Goal: Task Accomplishment & Management: Use online tool/utility

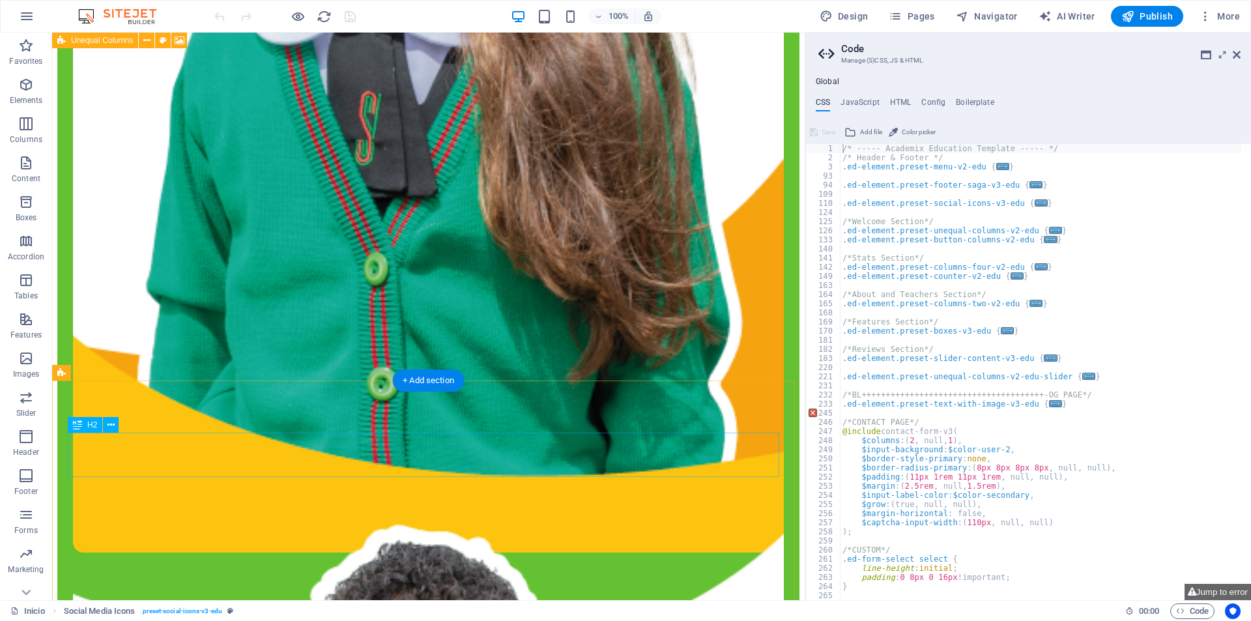
scroll to position [1532, 0]
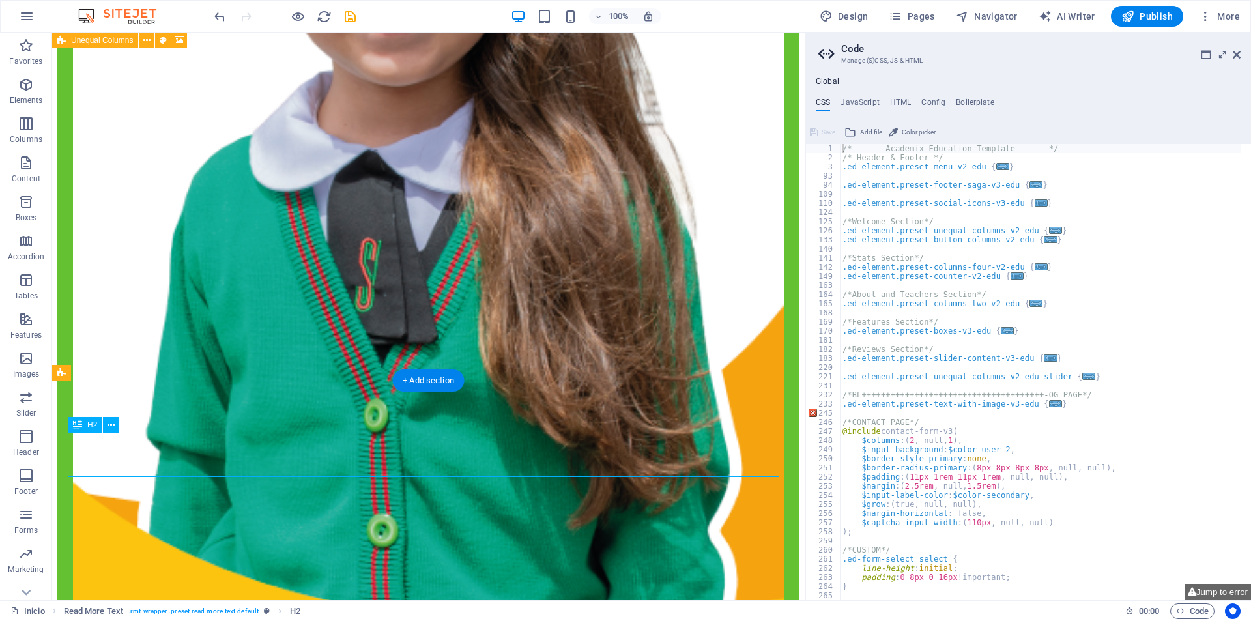
scroll to position [1597, 0]
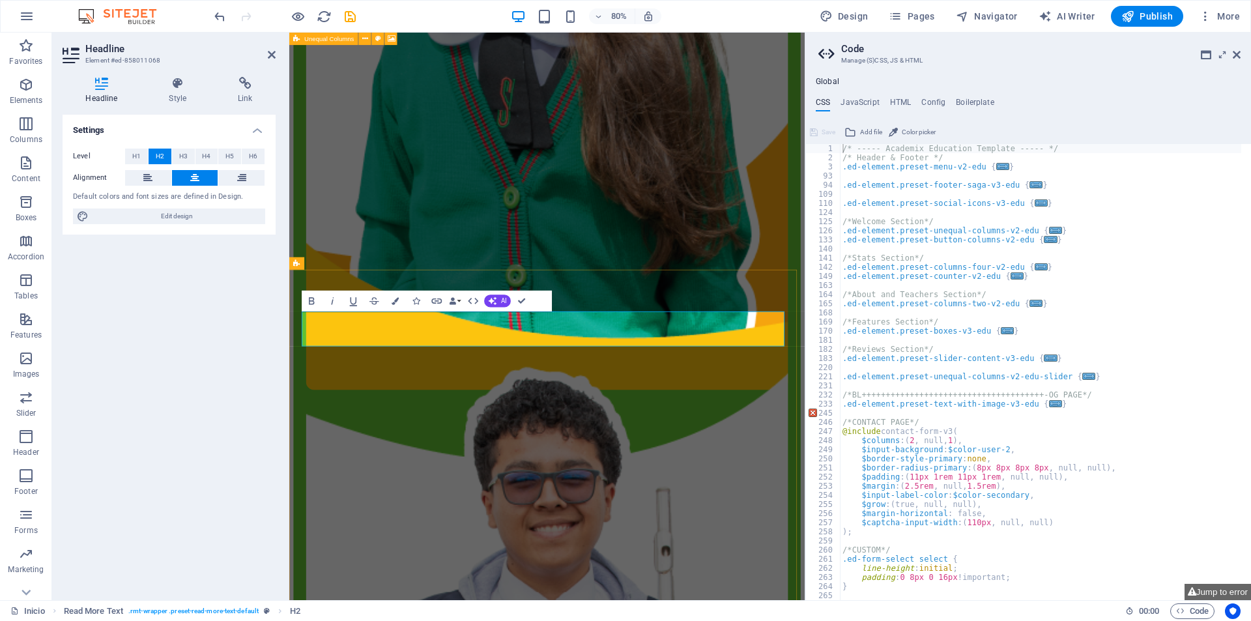
drag, startPoint x: 511, startPoint y: 470, endPoint x: 703, endPoint y: 383, distance: 211.1
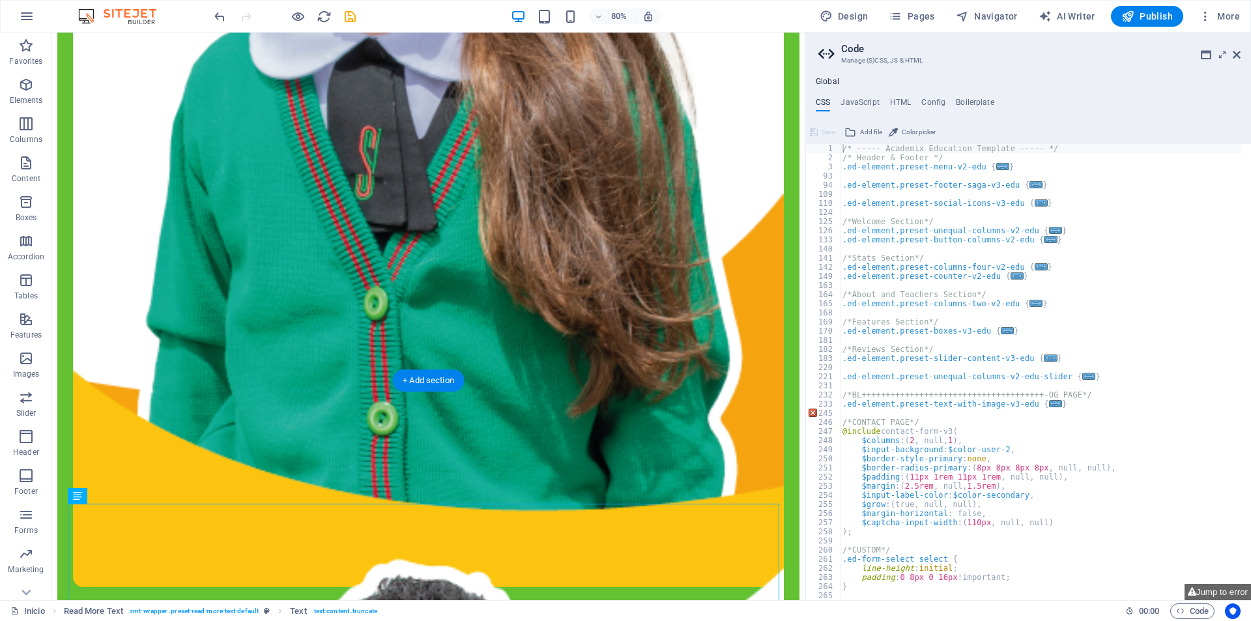
scroll to position [1532, 0]
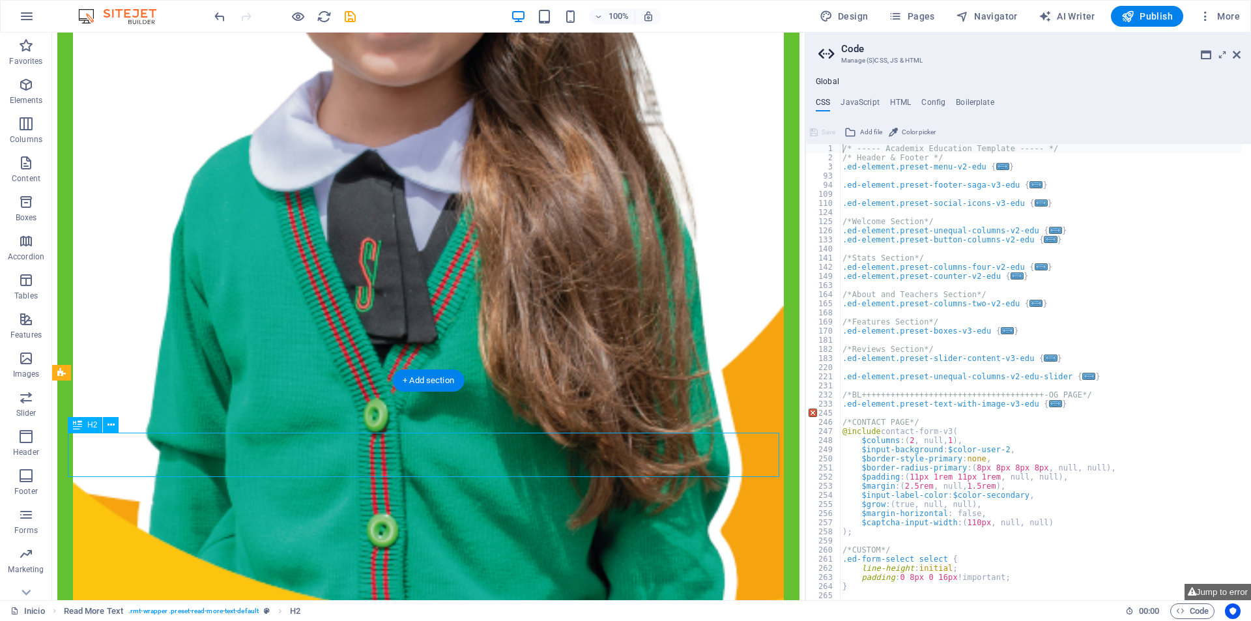
scroll to position [1597, 0]
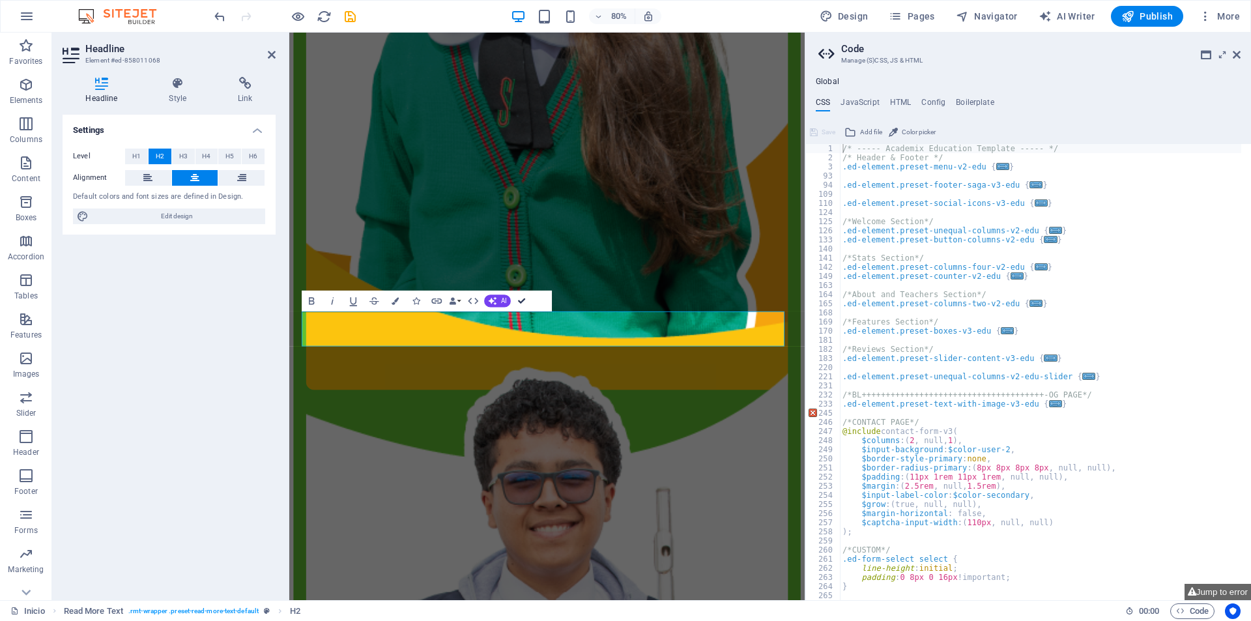
drag, startPoint x: 519, startPoint y: 303, endPoint x: 484, endPoint y: 373, distance: 78.4
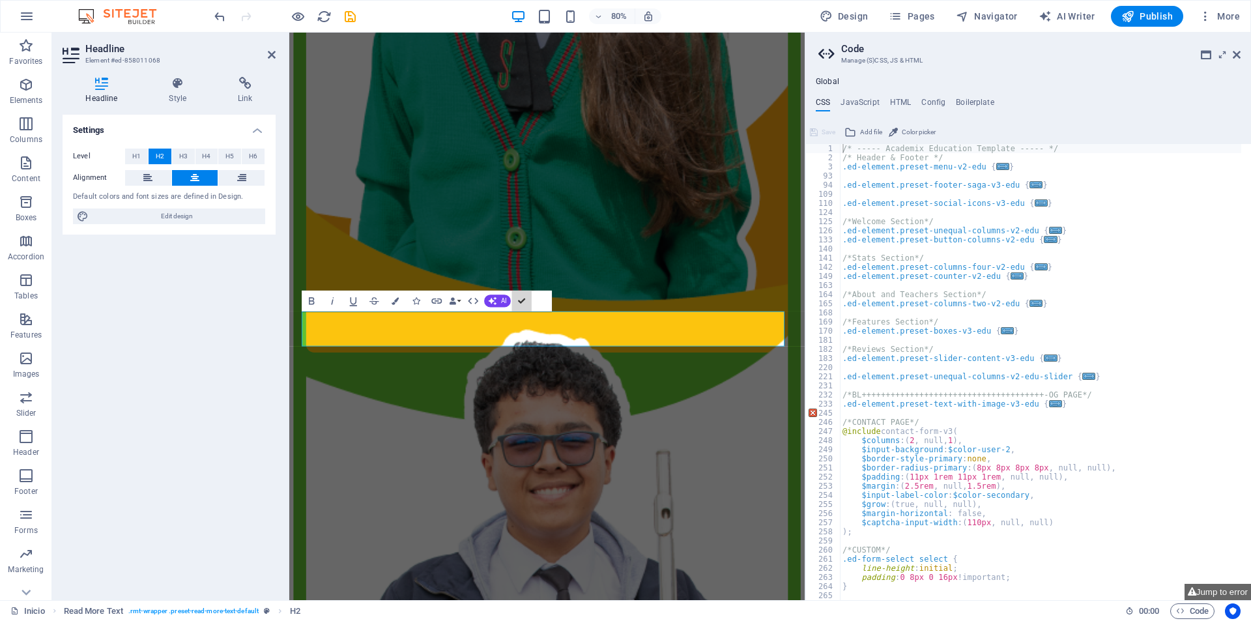
scroll to position [1583, 0]
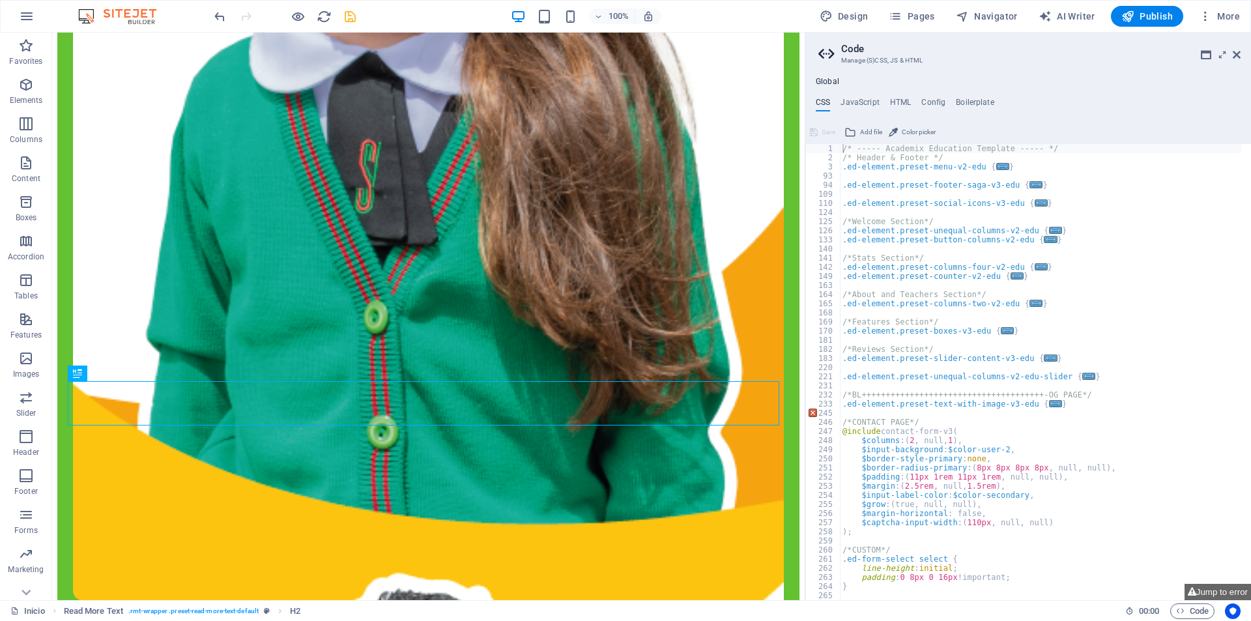
click at [354, 16] on icon "save" at bounding box center [350, 16] width 15 height 15
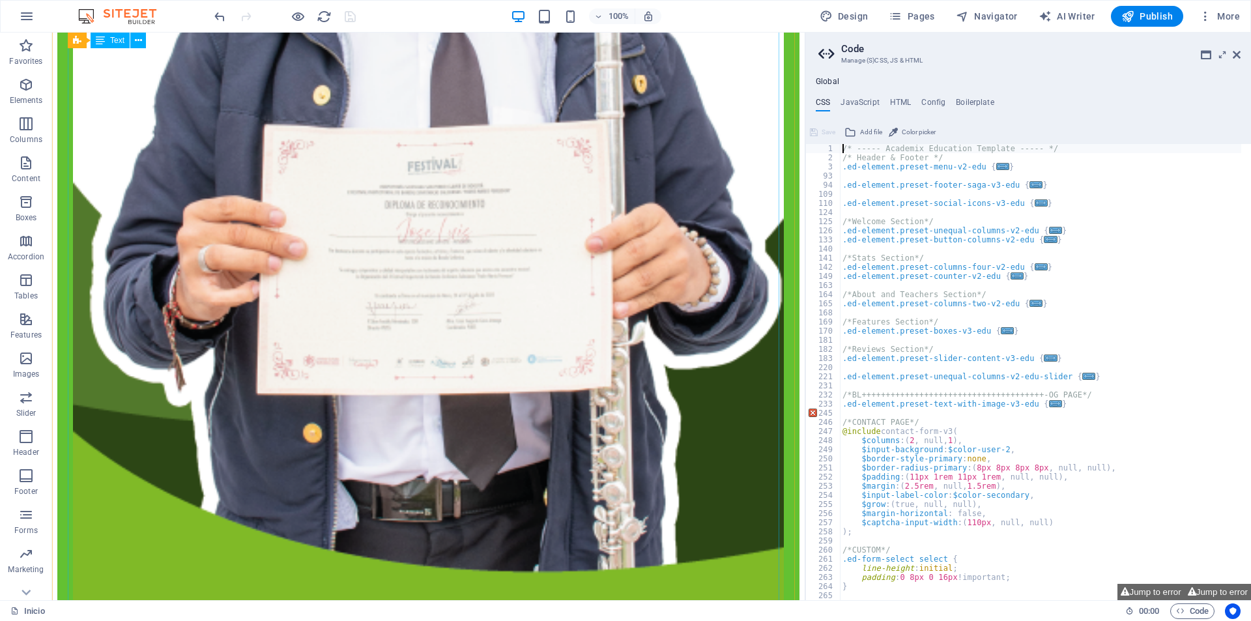
scroll to position [2560, 0]
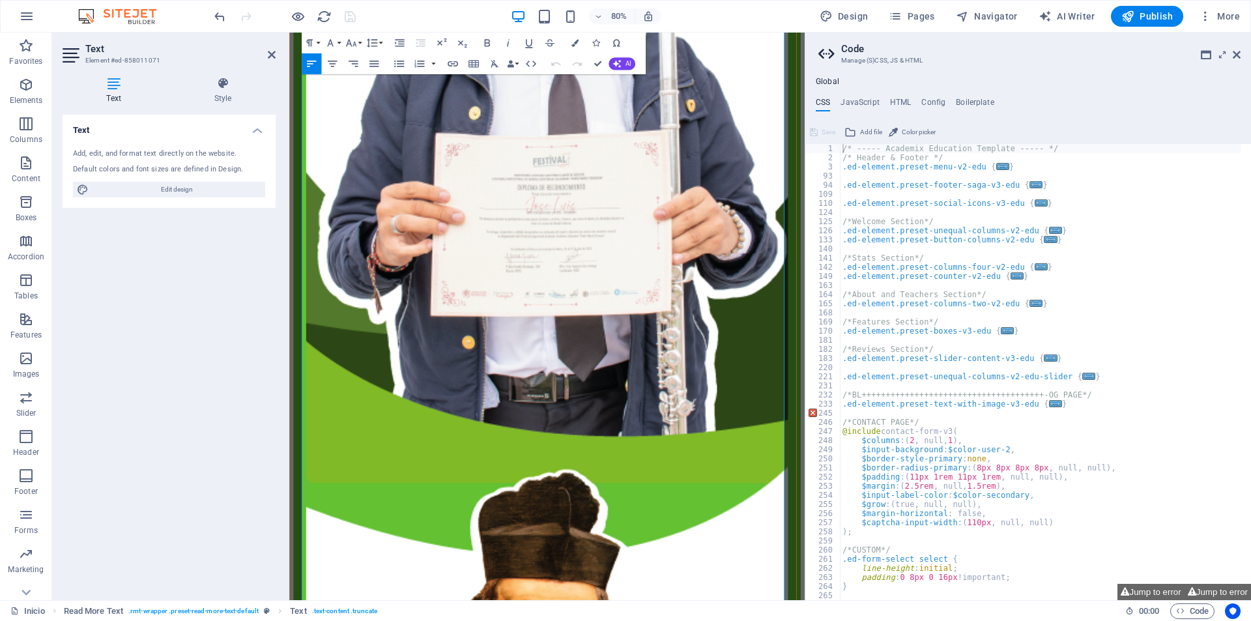
scroll to position [2378, 0]
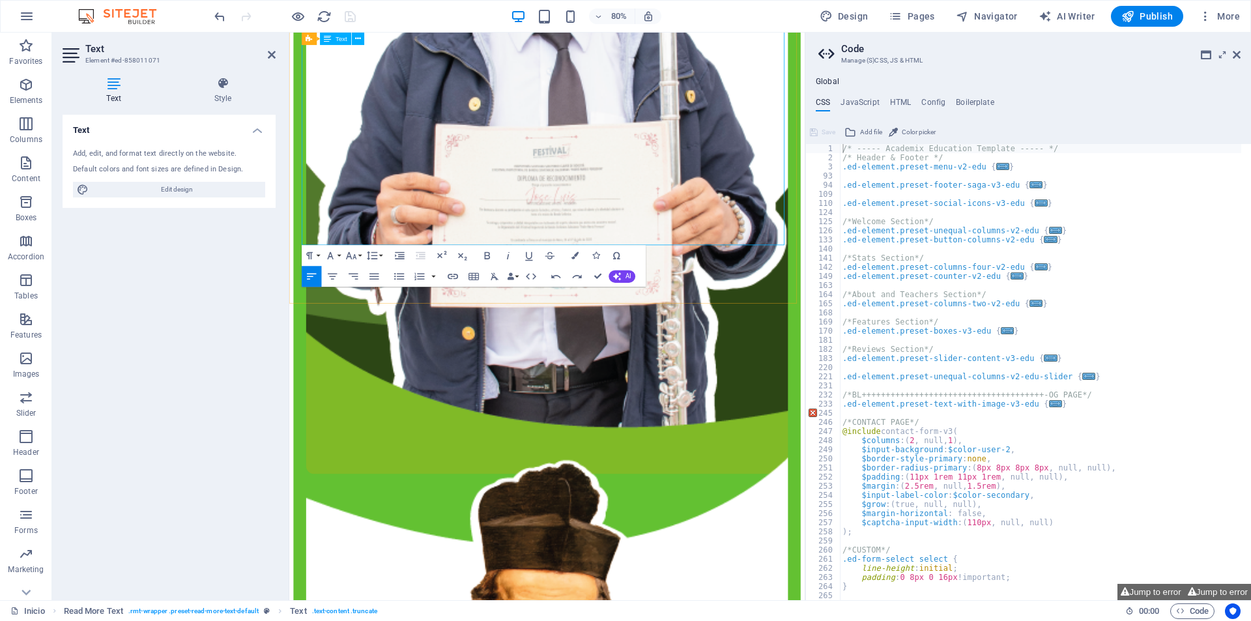
scroll to position [2313, 0]
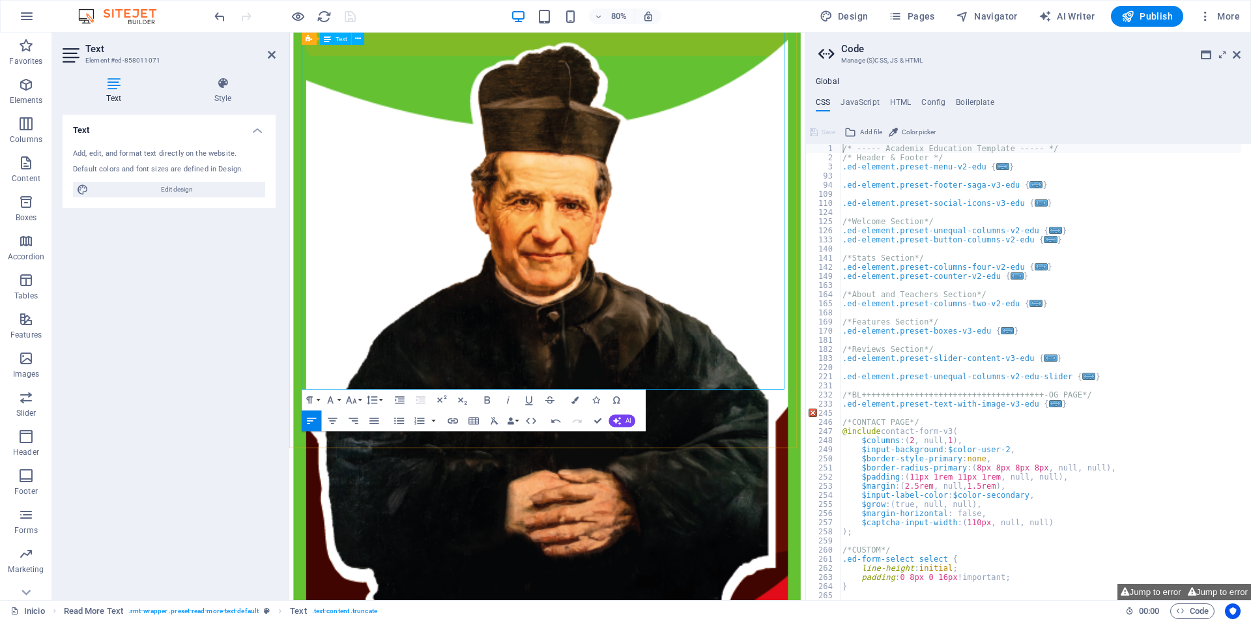
scroll to position [3160, 0]
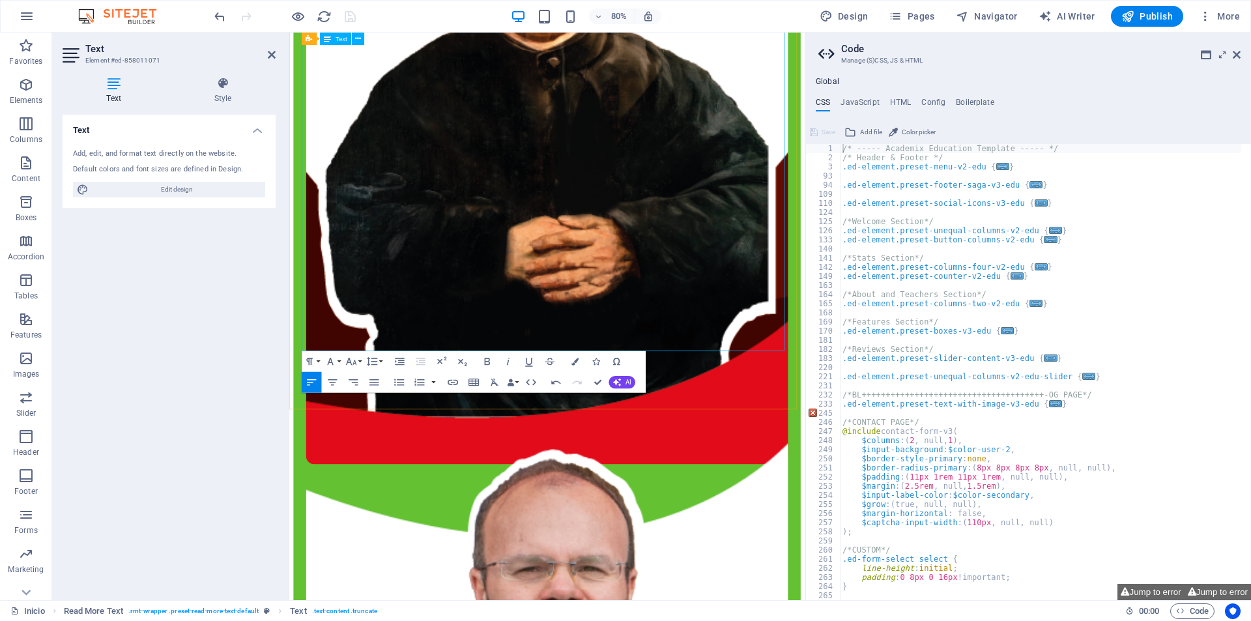
click at [333, 365] on icon "button" at bounding box center [330, 362] width 12 height 12
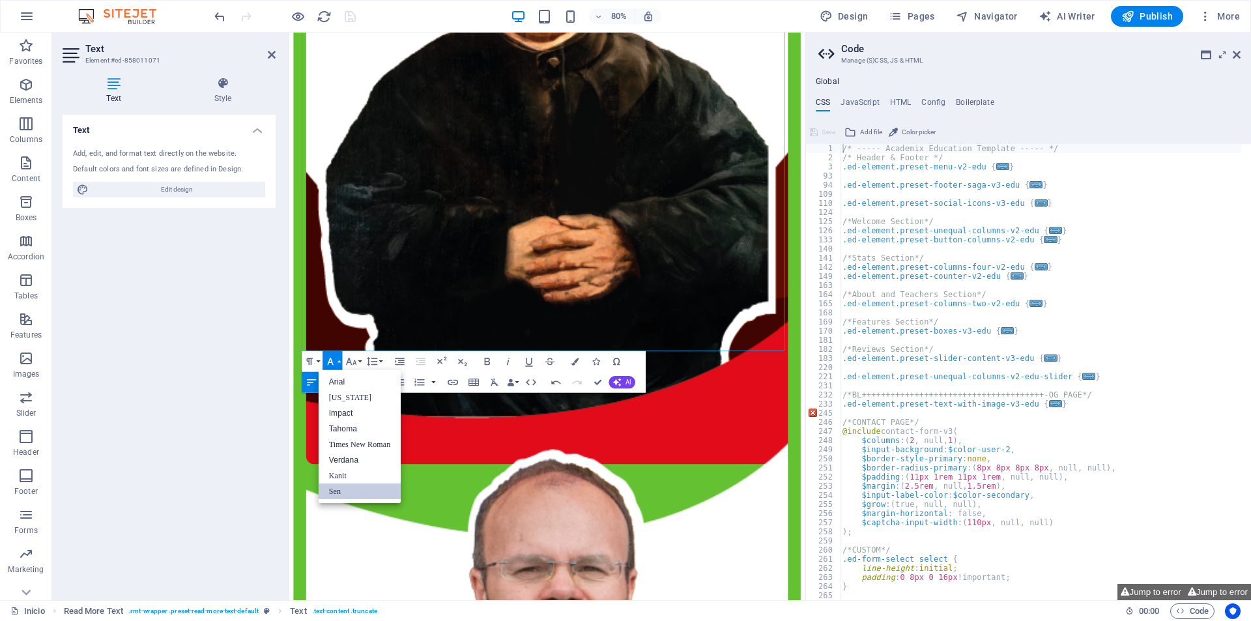
scroll to position [0, 0]
click at [332, 365] on icon "button" at bounding box center [330, 362] width 12 height 12
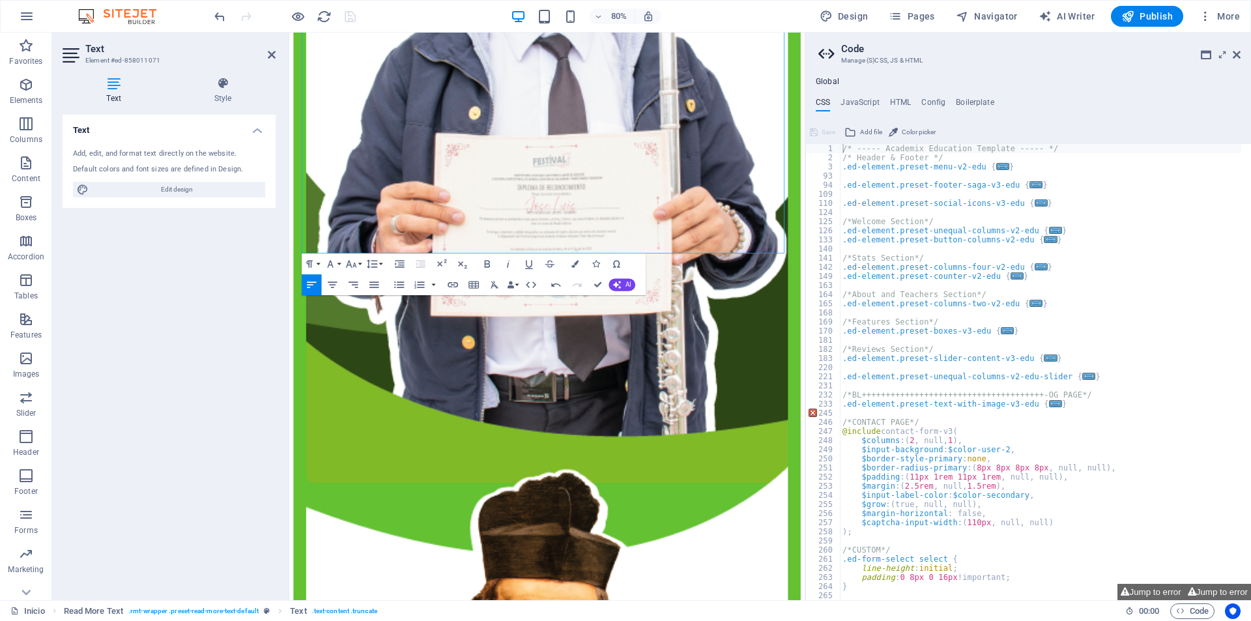
scroll to position [2313, 0]
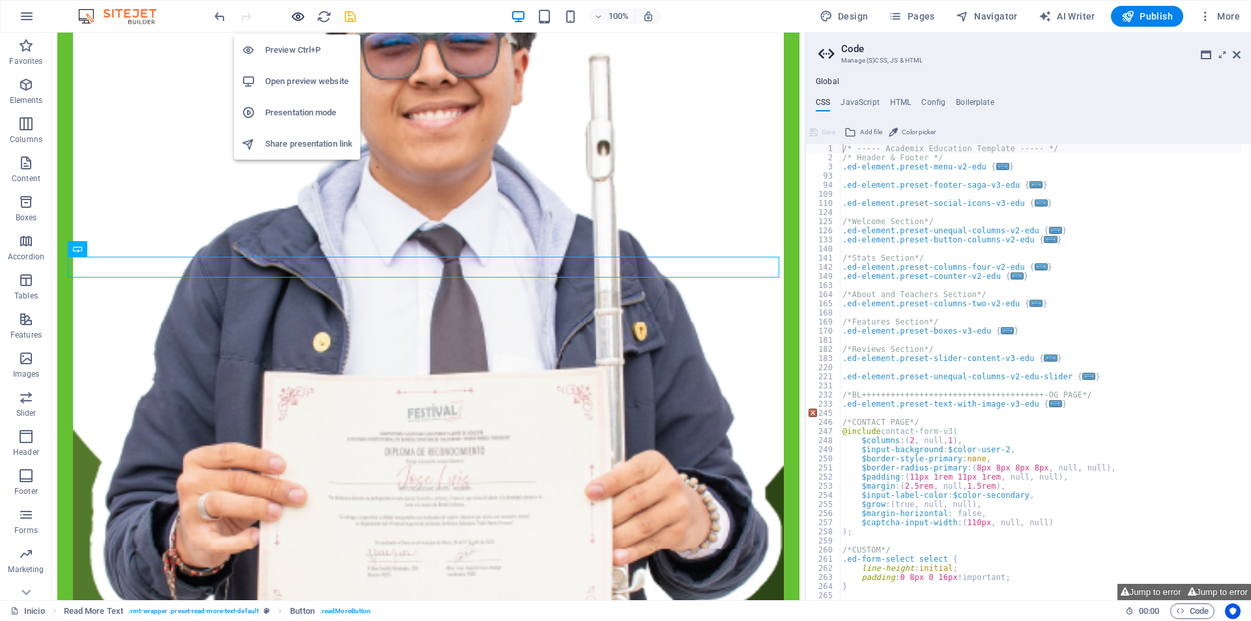
click at [294, 17] on icon "button" at bounding box center [298, 16] width 15 height 15
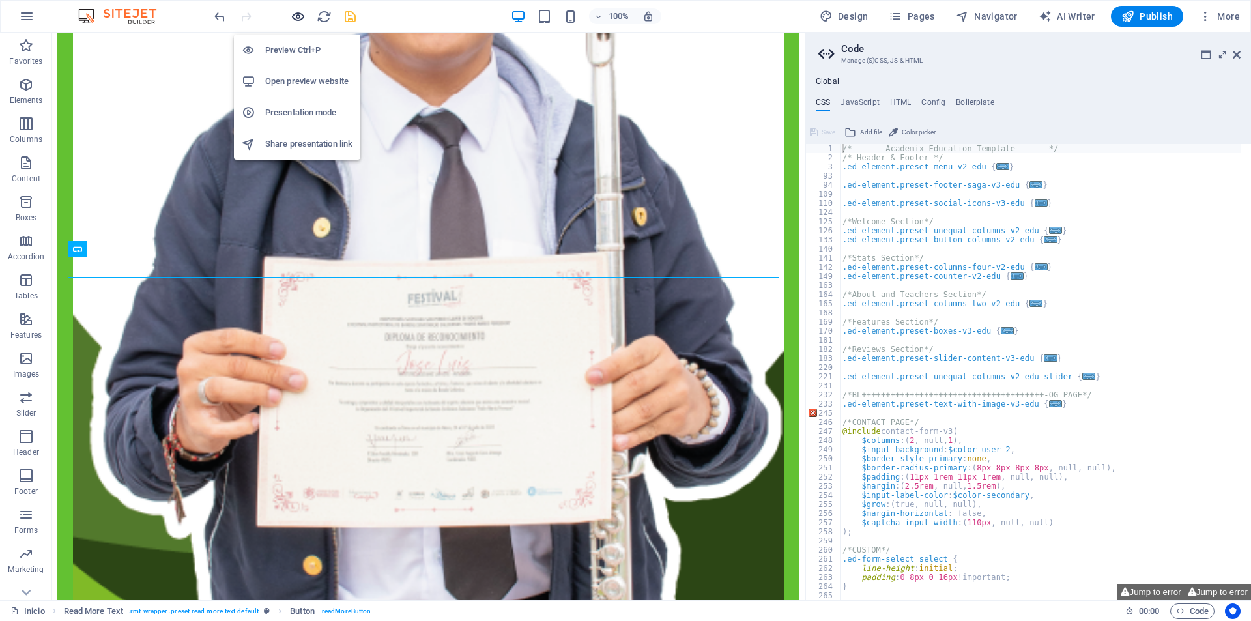
scroll to position [1800, 0]
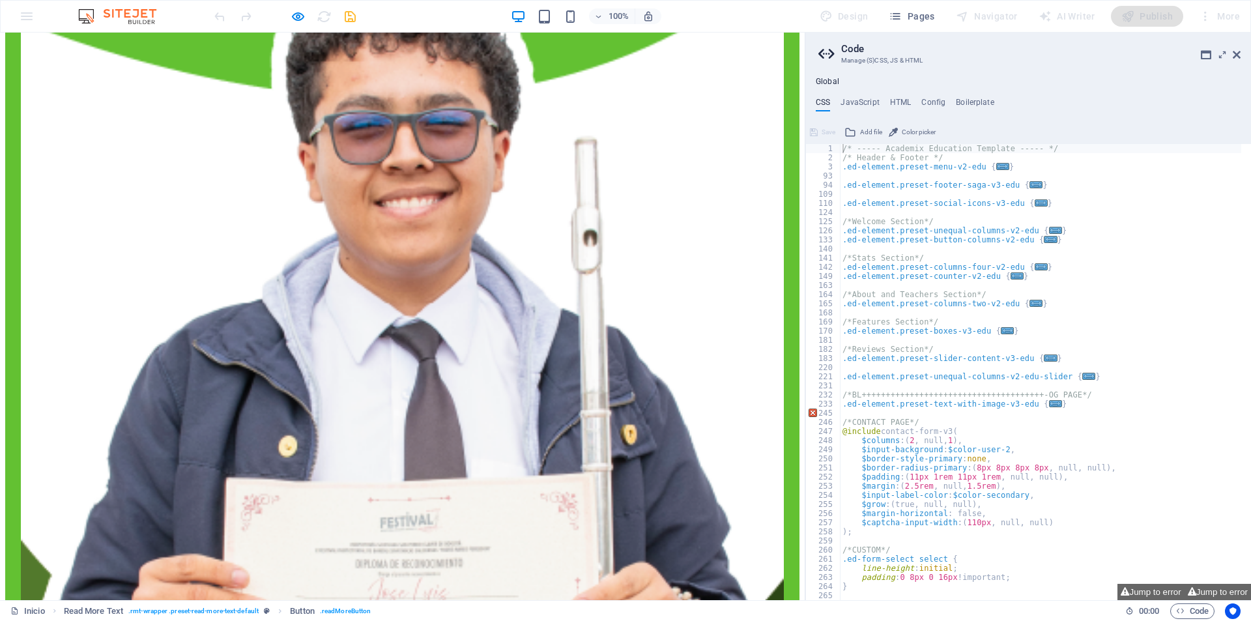
scroll to position [2256, 0]
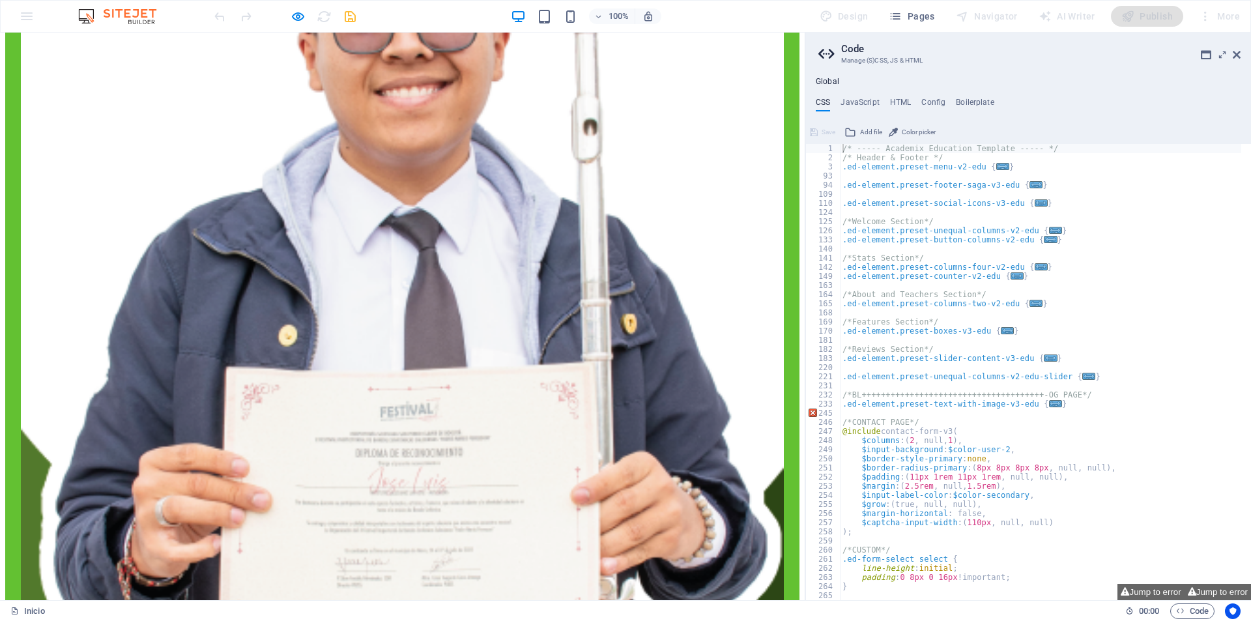
click at [310, 16] on div at bounding box center [285, 16] width 146 height 21
click at [308, 16] on div at bounding box center [285, 16] width 146 height 21
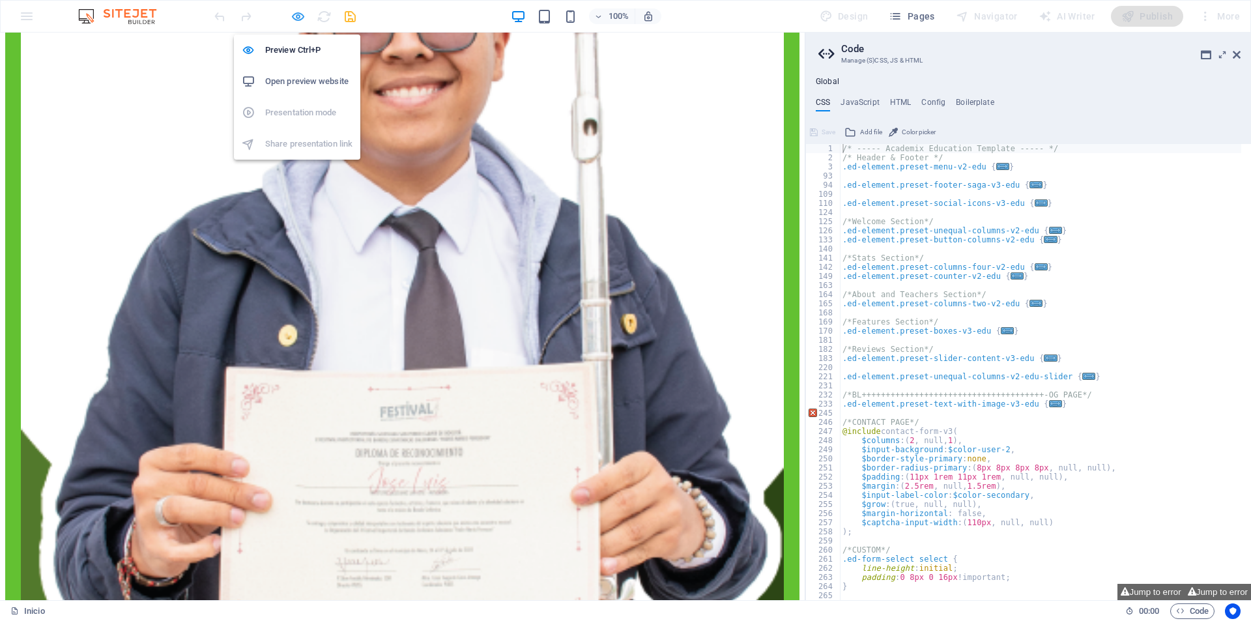
click at [304, 18] on icon "button" at bounding box center [298, 16] width 15 height 15
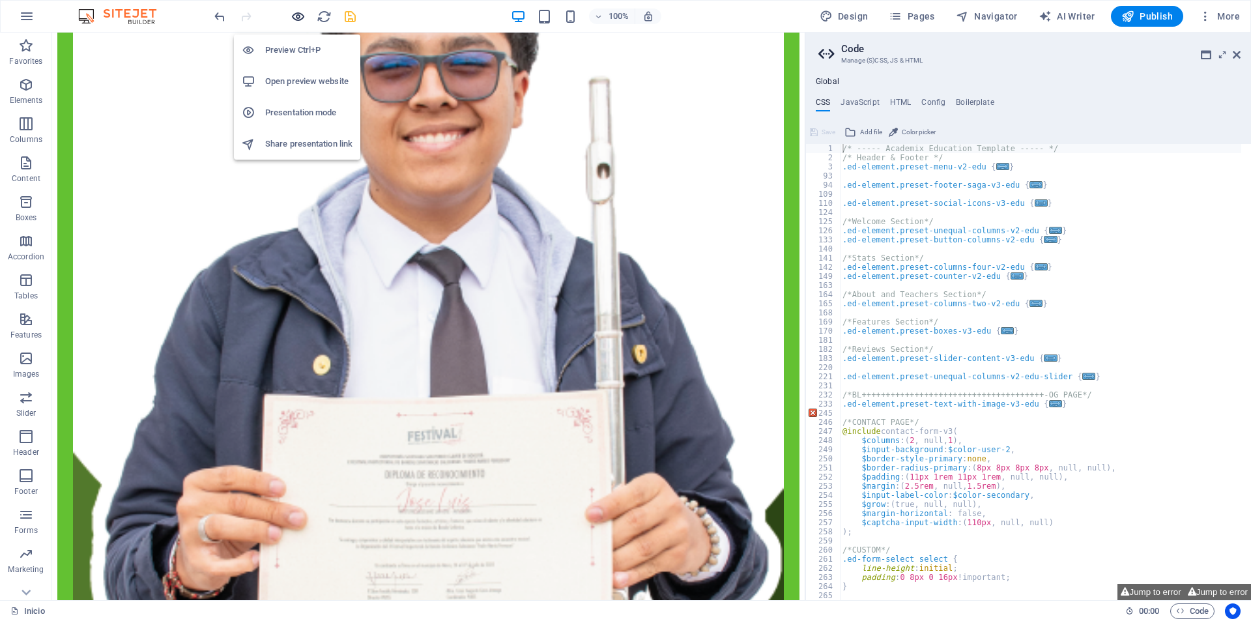
scroll to position [2276, 0]
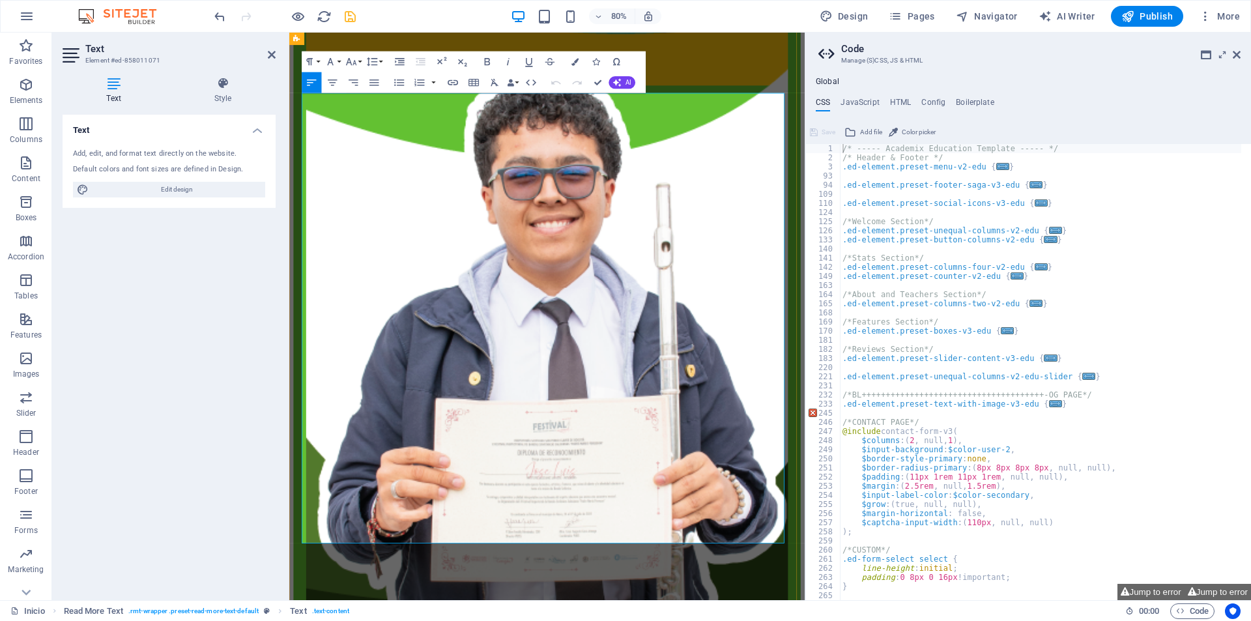
scroll to position [1987, 0]
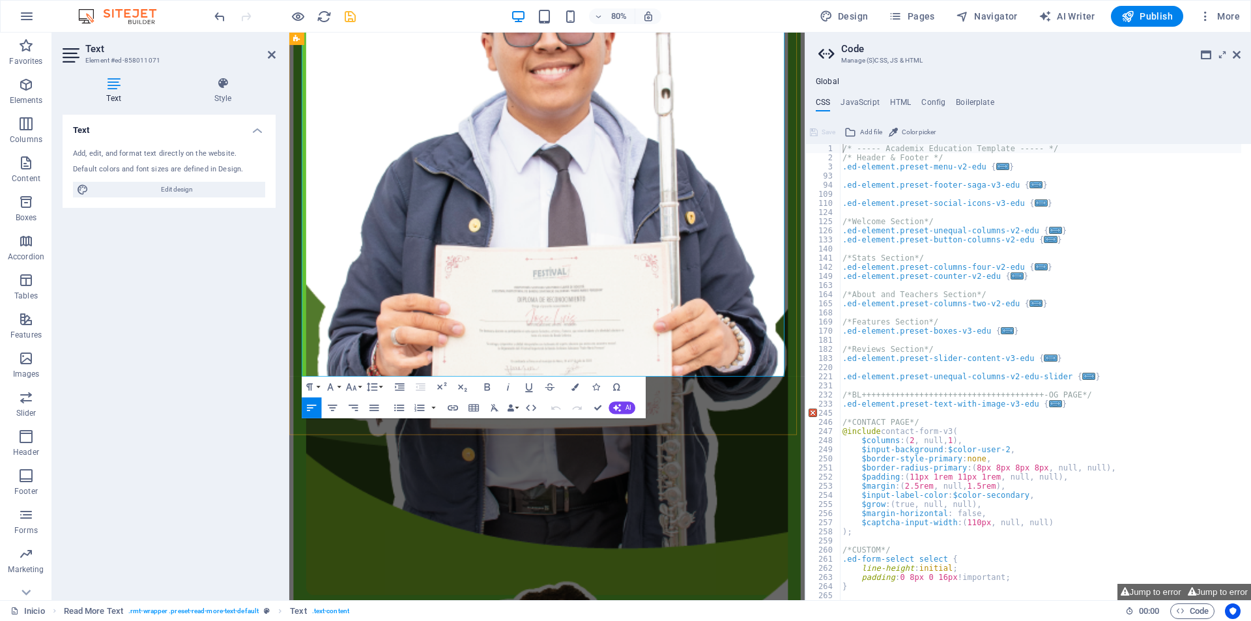
scroll to position [2182, 0]
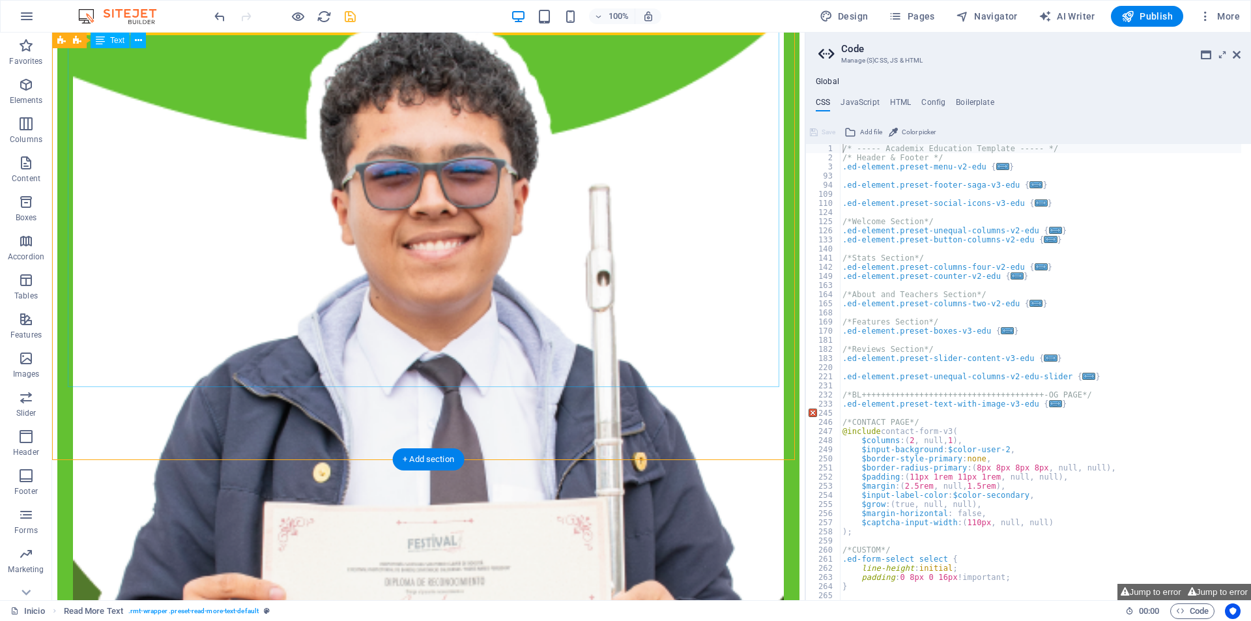
drag, startPoint x: 446, startPoint y: 381, endPoint x: 248, endPoint y: 468, distance: 216.8
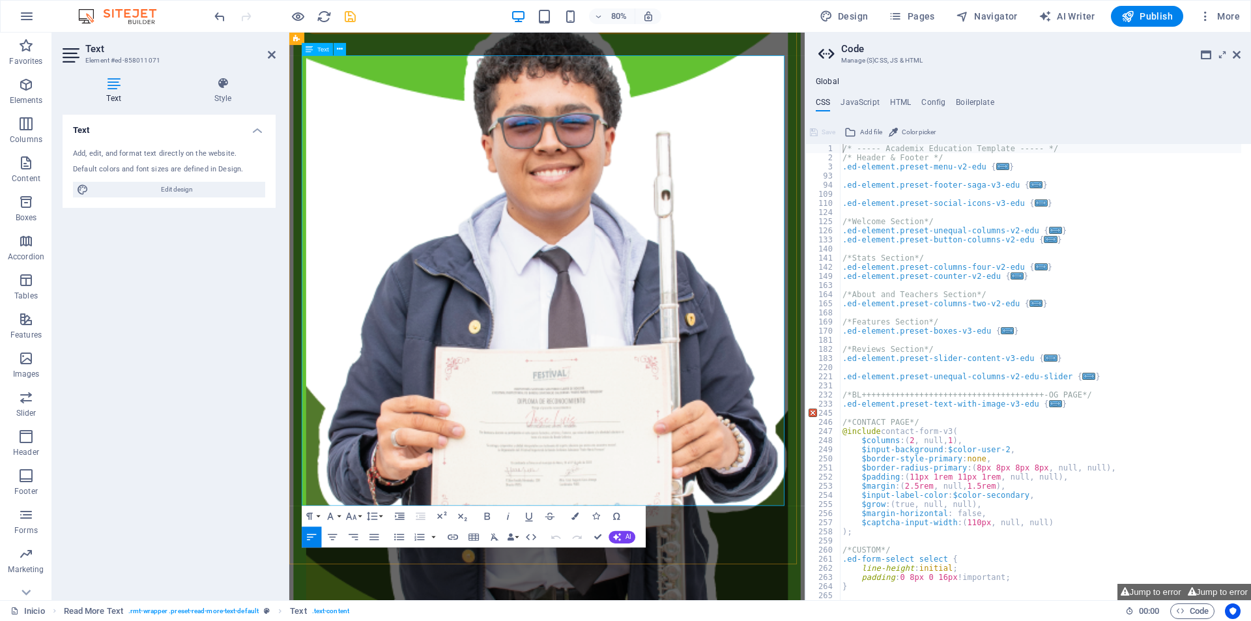
scroll to position [2117, 0]
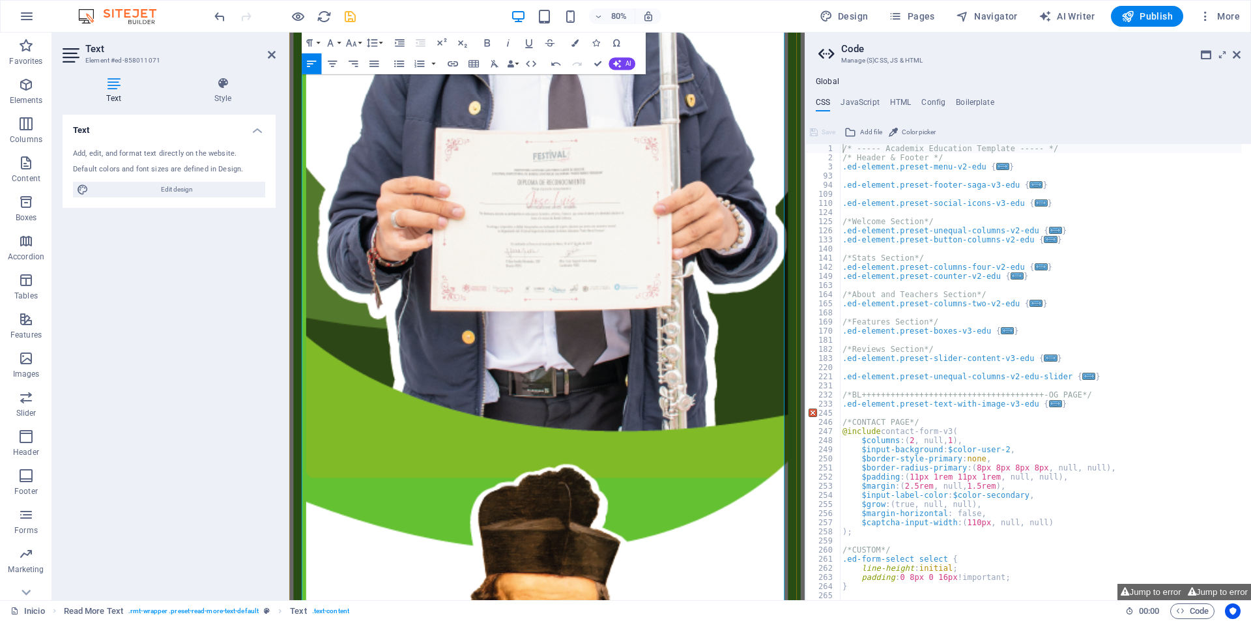
scroll to position [2378, 0]
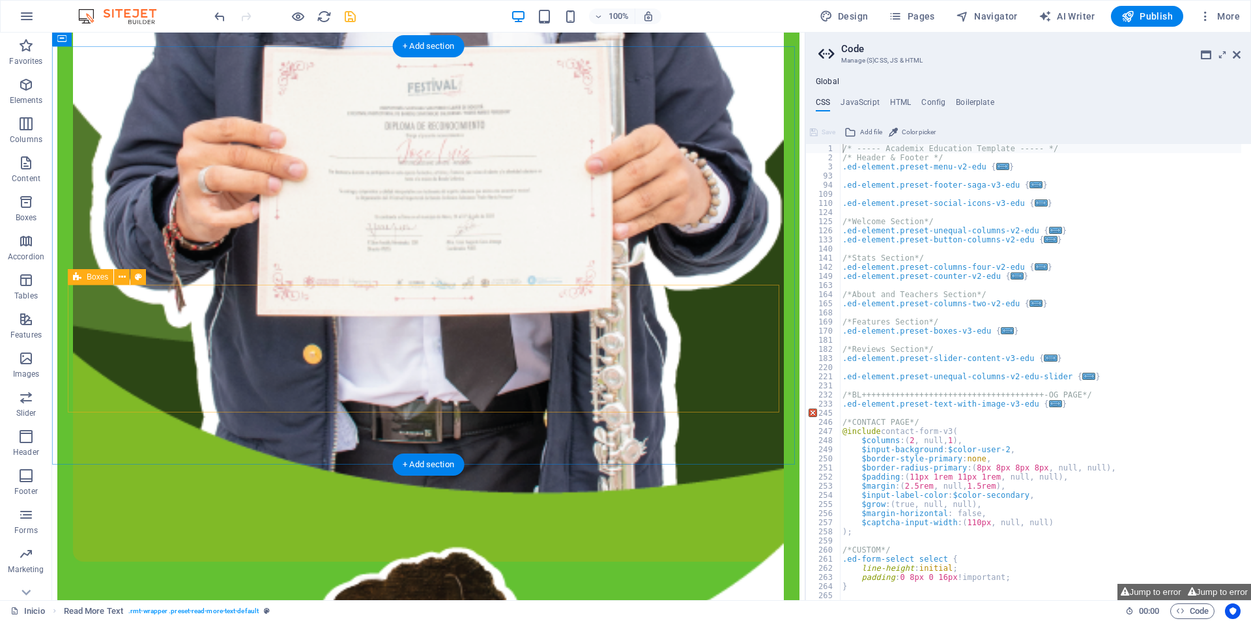
scroll to position [2149, 0]
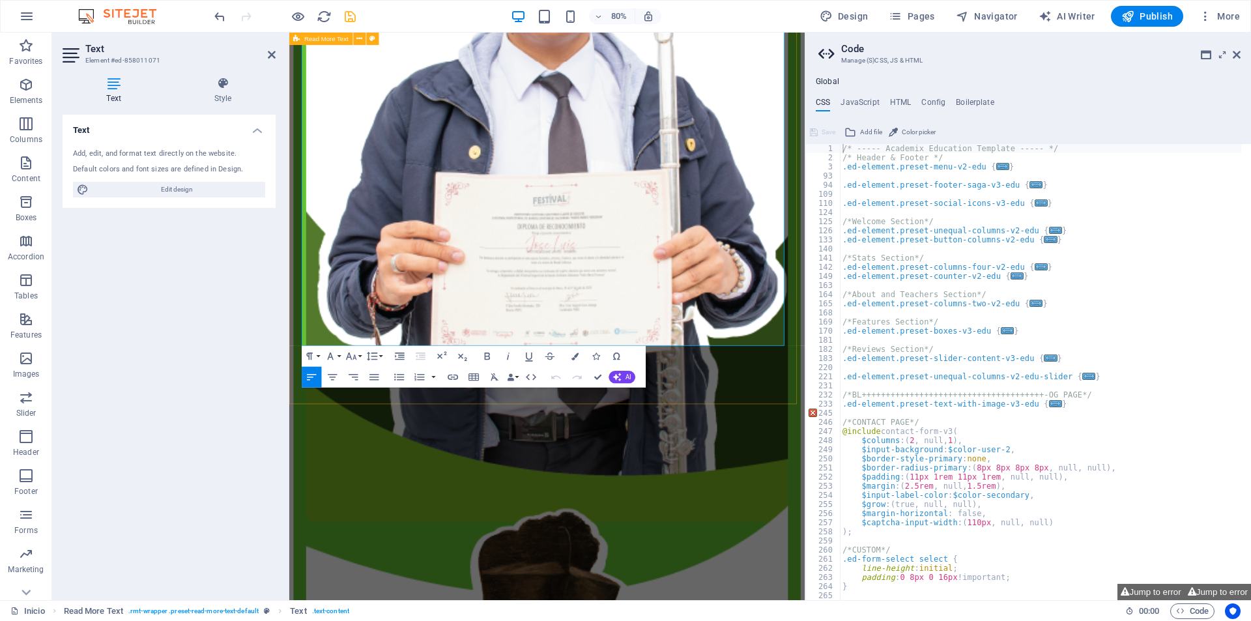
scroll to position [2313, 0]
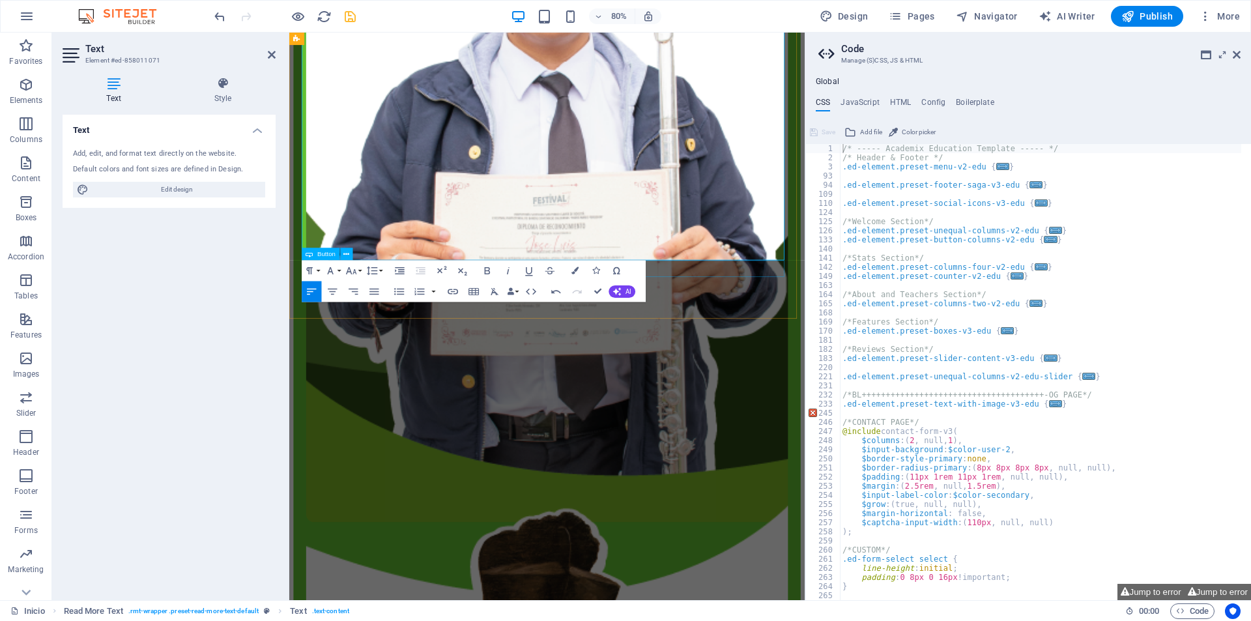
scroll to position [2248, 0]
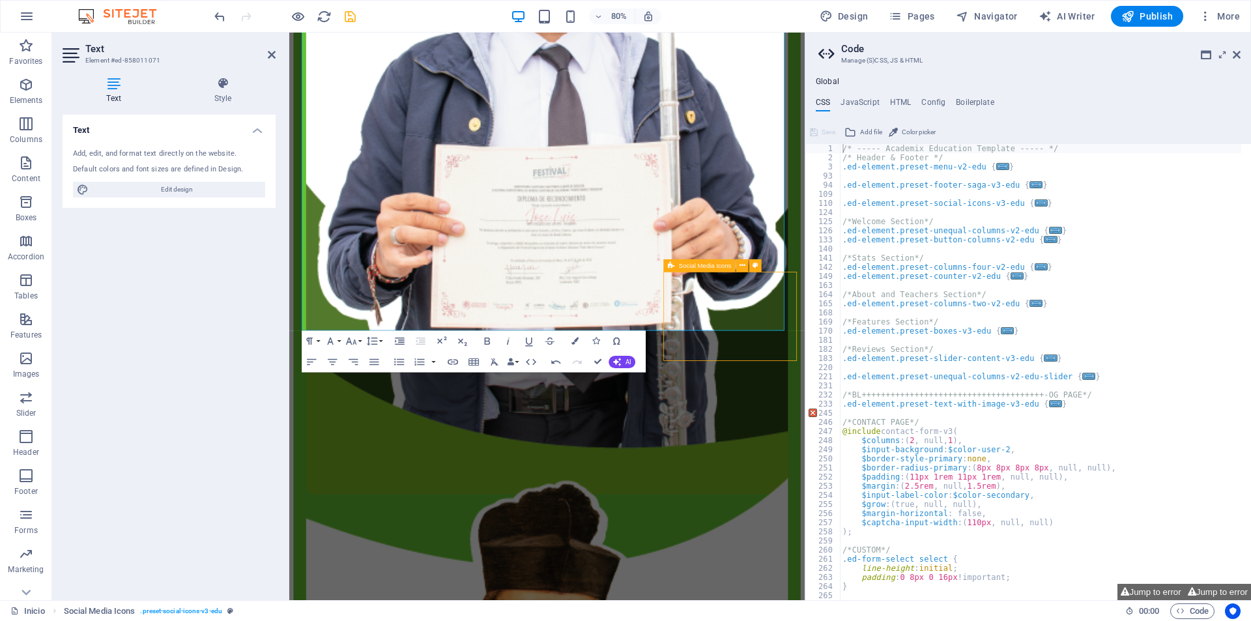
scroll to position [2214, 0]
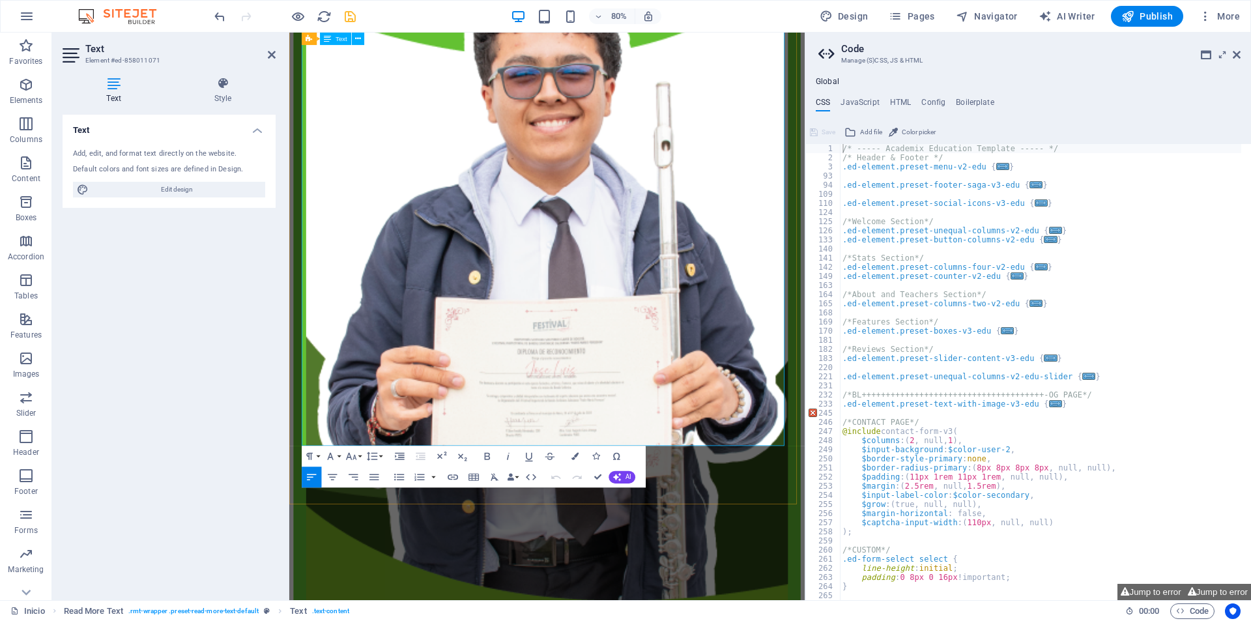
scroll to position [2052, 0]
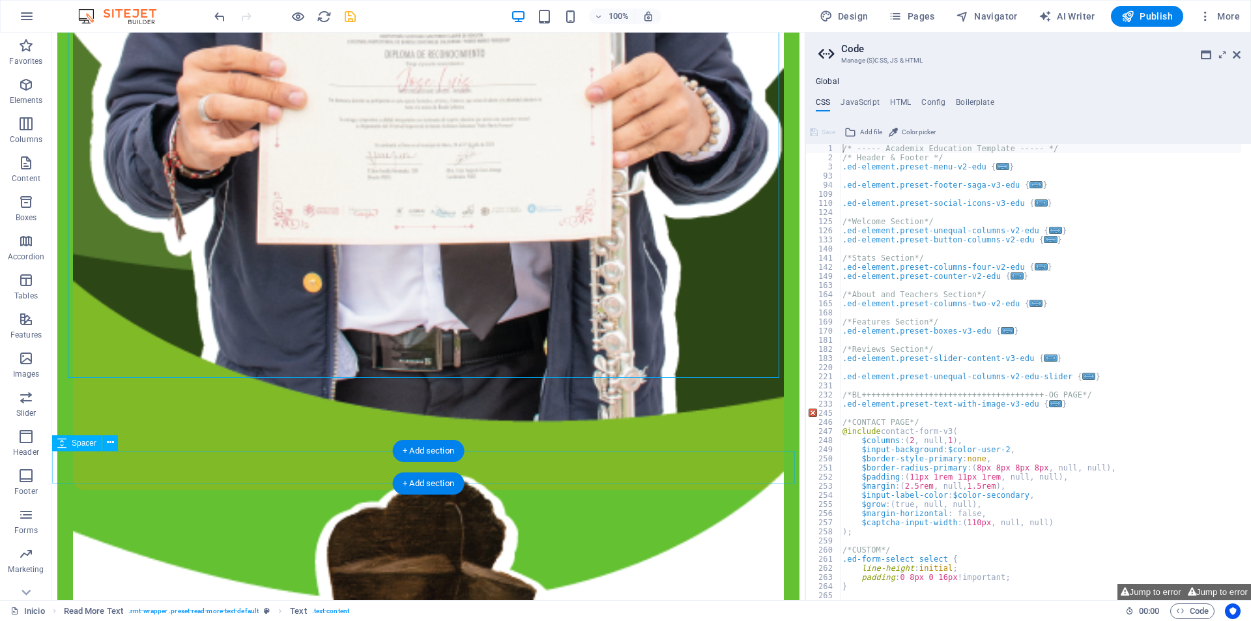
scroll to position [2693, 0]
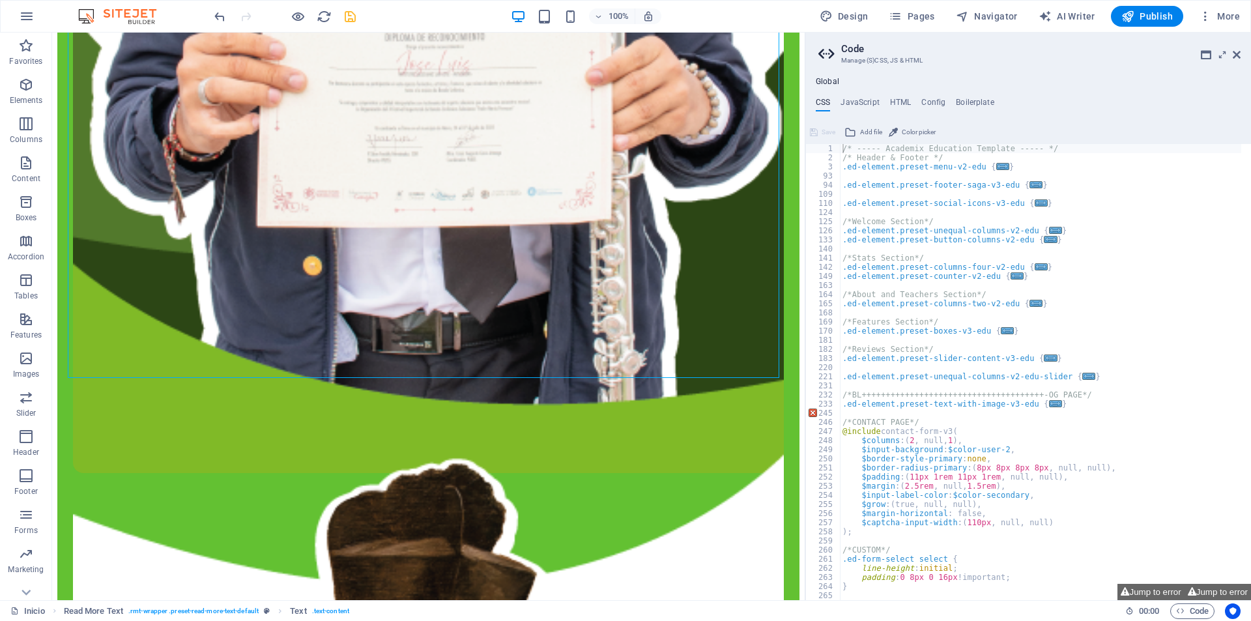
click at [349, 23] on icon "save" at bounding box center [350, 16] width 15 height 15
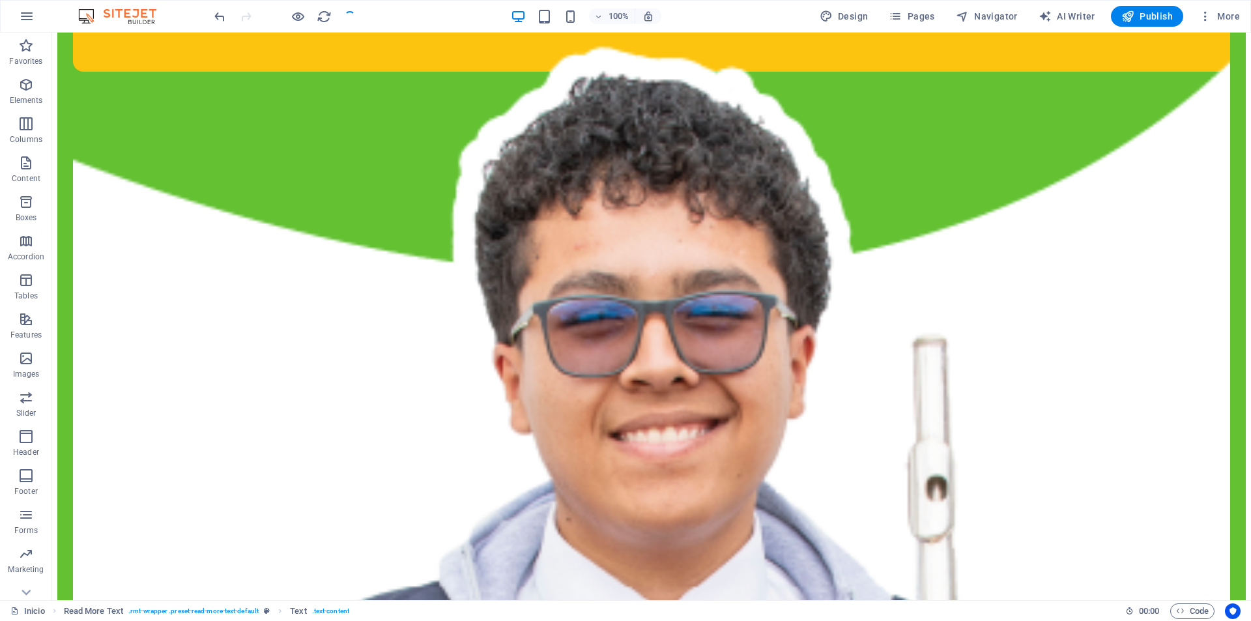
scroll to position [2674, 0]
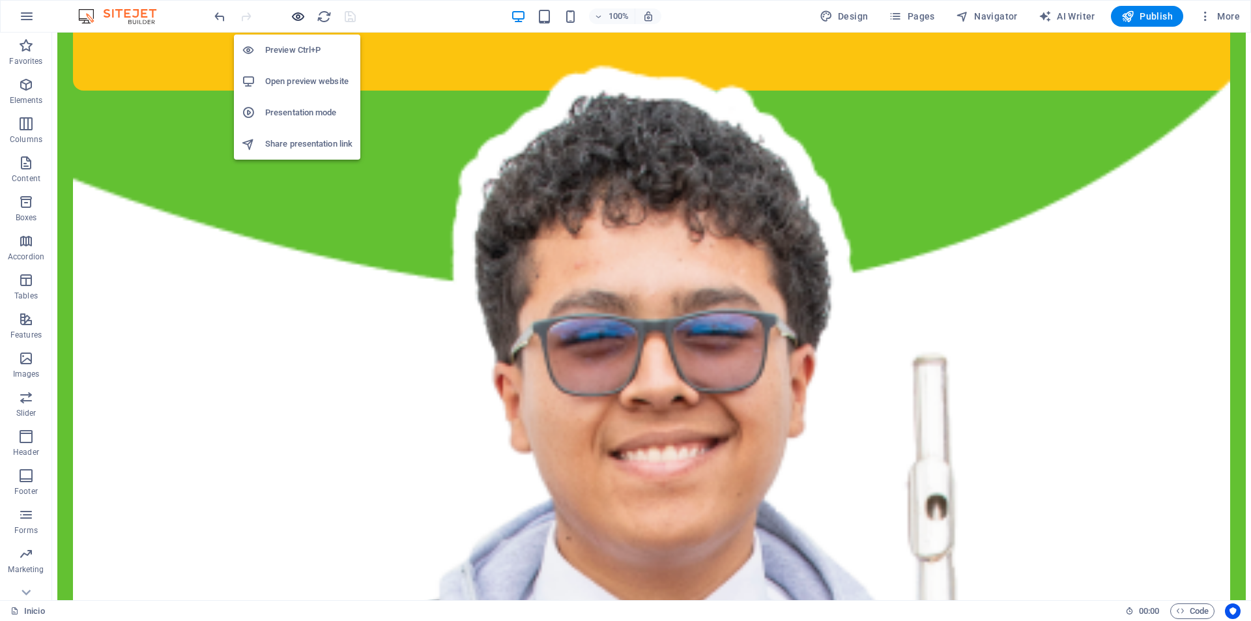
click at [302, 17] on icon "button" at bounding box center [298, 16] width 15 height 15
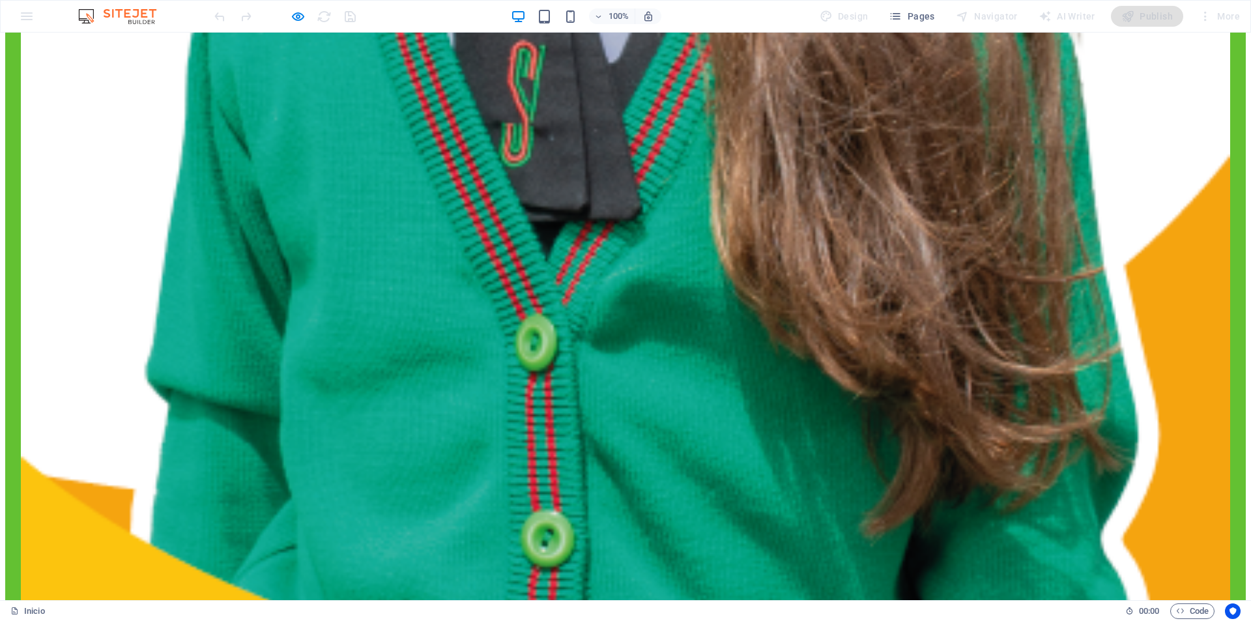
scroll to position [1696, 0]
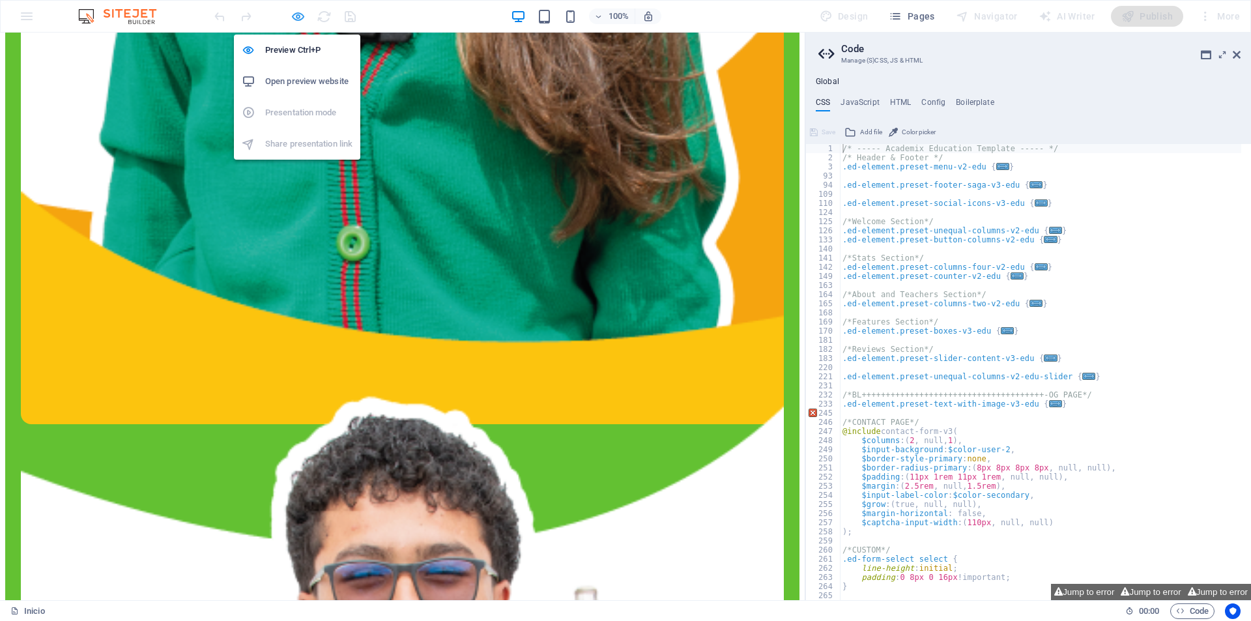
click at [300, 16] on icon "button" at bounding box center [298, 16] width 15 height 15
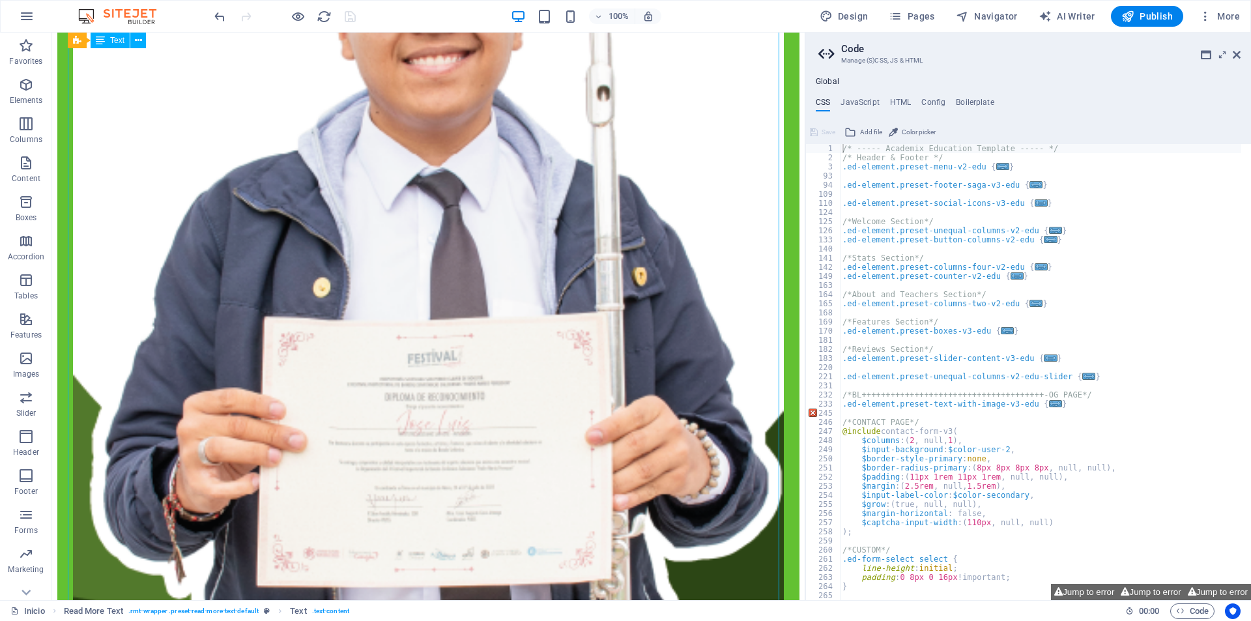
scroll to position [2541, 0]
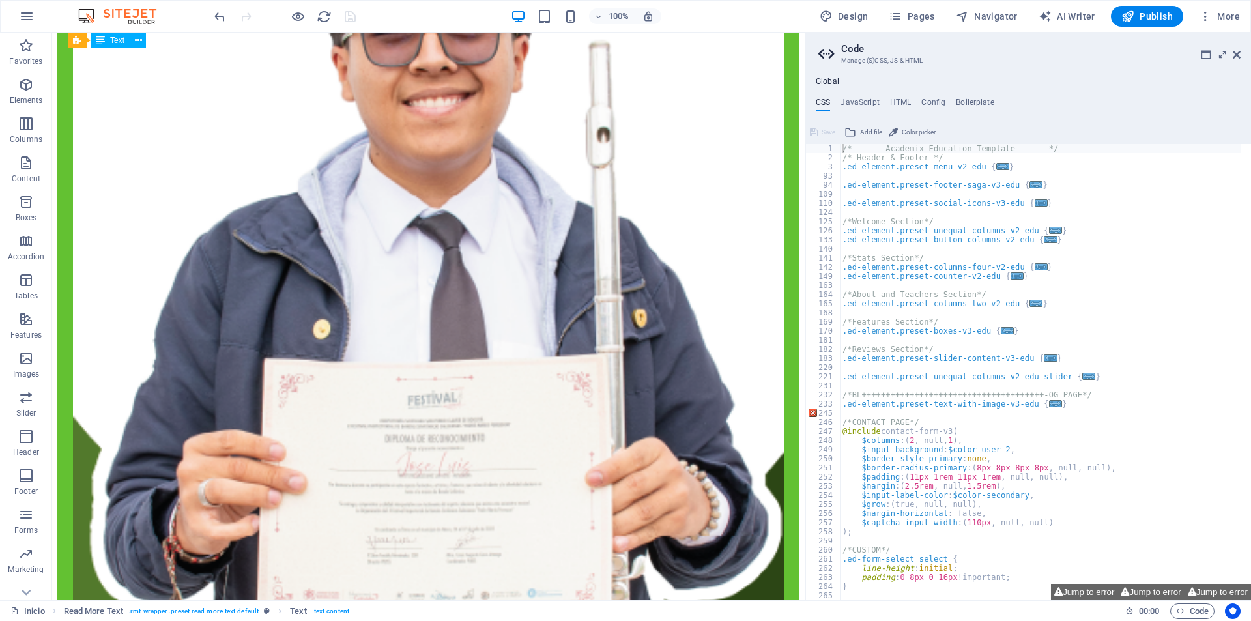
scroll to position [2280, 0]
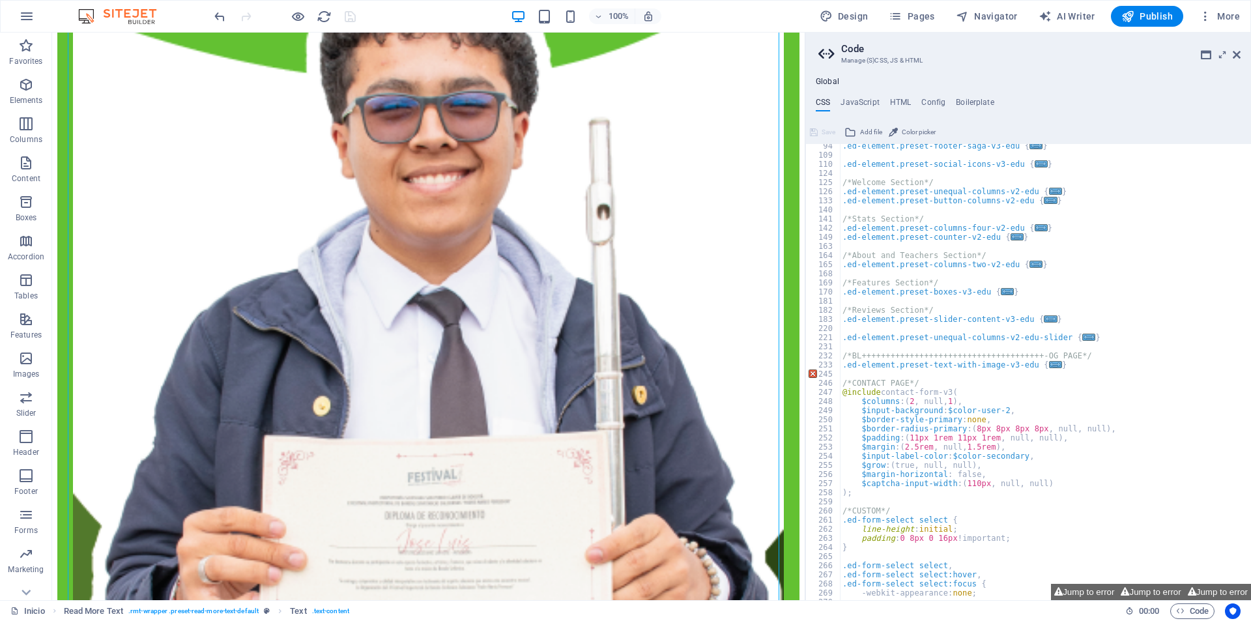
scroll to position [39, 0]
click at [1049, 366] on span "..." at bounding box center [1055, 364] width 13 height 7
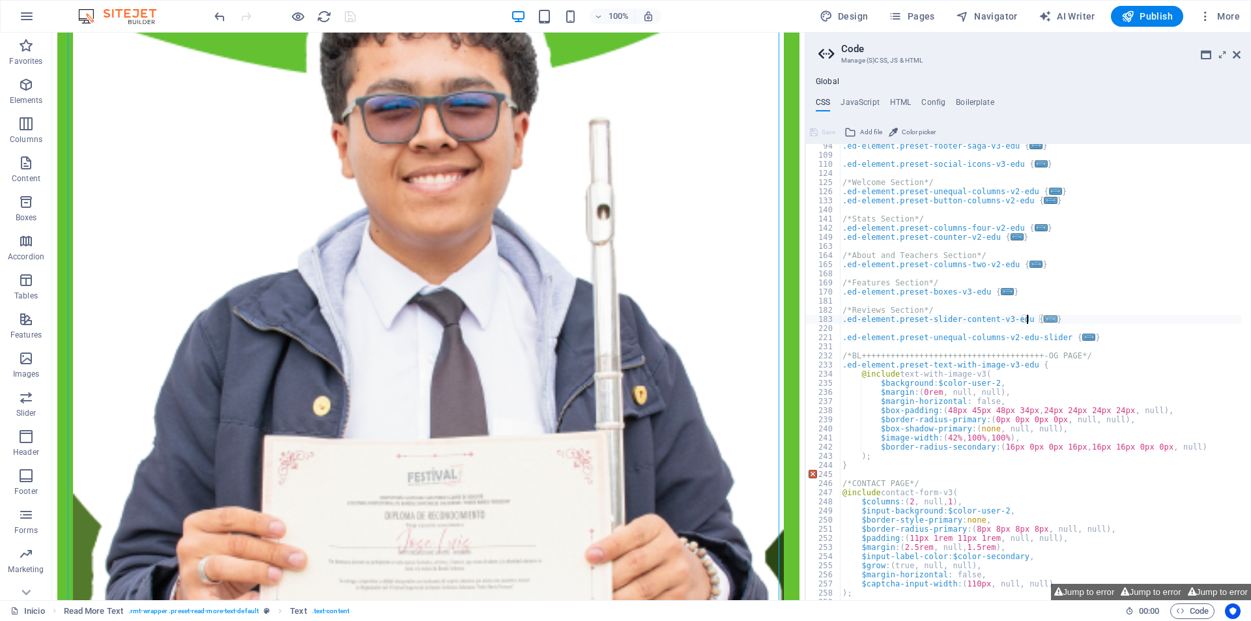
click at [1044, 319] on span "..." at bounding box center [1050, 318] width 13 height 7
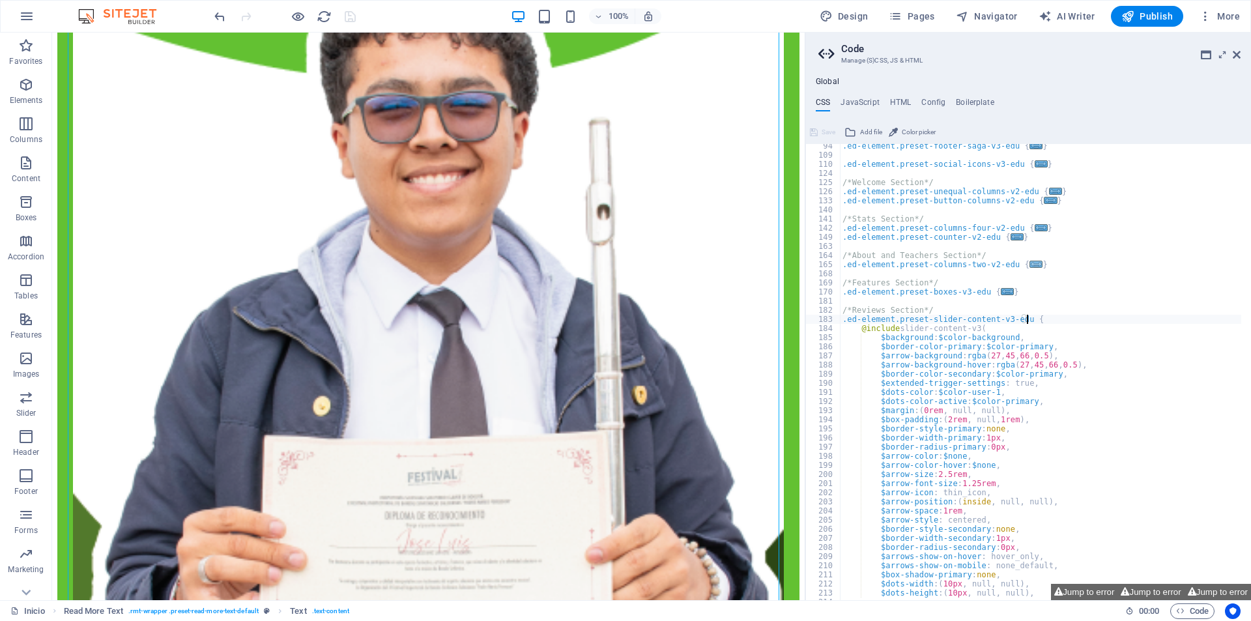
click at [1029, 265] on span "..." at bounding box center [1035, 264] width 13 height 7
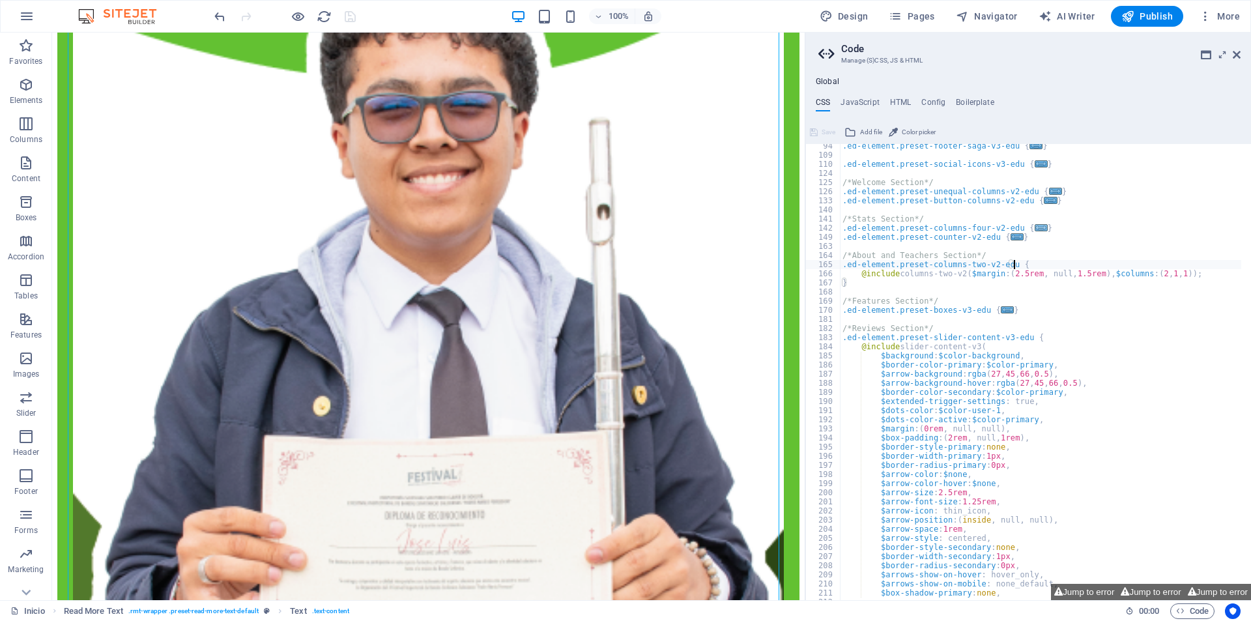
click at [1035, 227] on span "..." at bounding box center [1041, 227] width 13 height 7
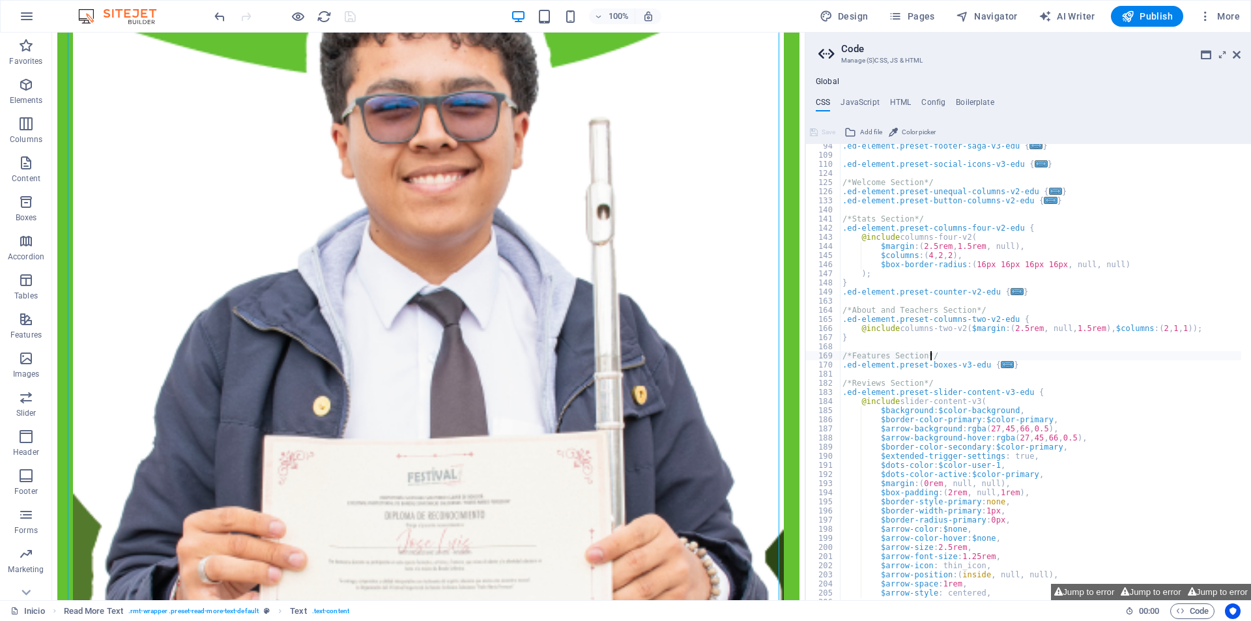
click at [995, 356] on div ".ed-element.preset-footer-saga-v3-edu { ... } .ed-element.preset-social-icons-v…" at bounding box center [1108, 373] width 536 height 465
click at [1001, 368] on span "..." at bounding box center [1007, 364] width 13 height 7
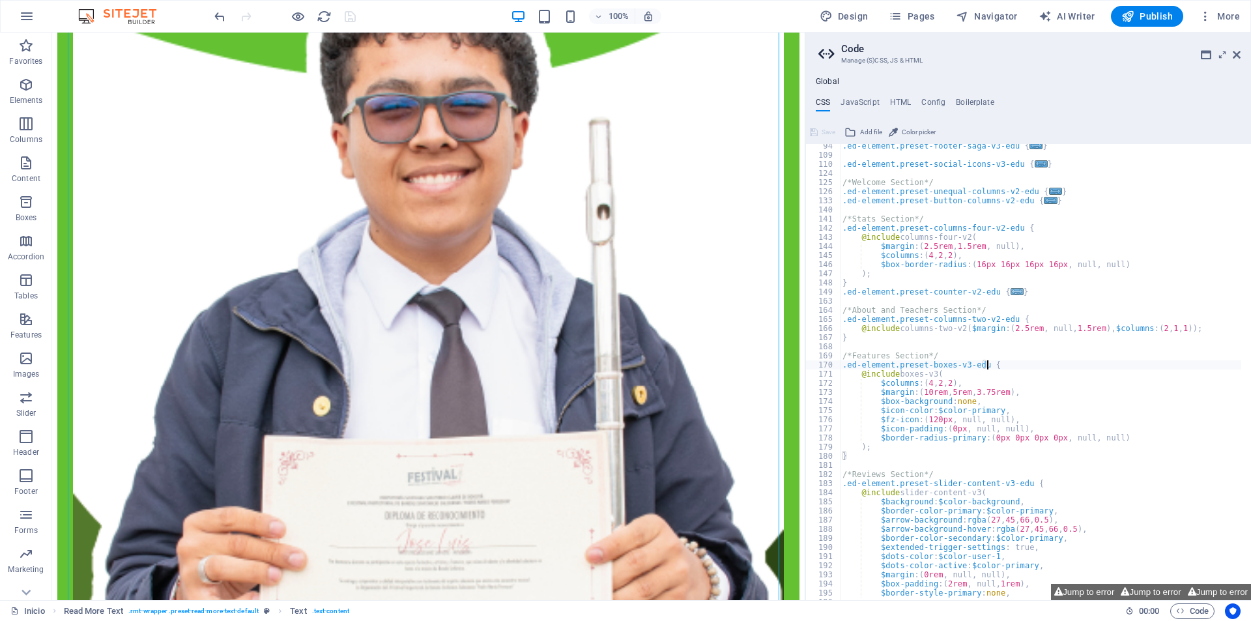
click at [1010, 293] on span "..." at bounding box center [1016, 291] width 13 height 7
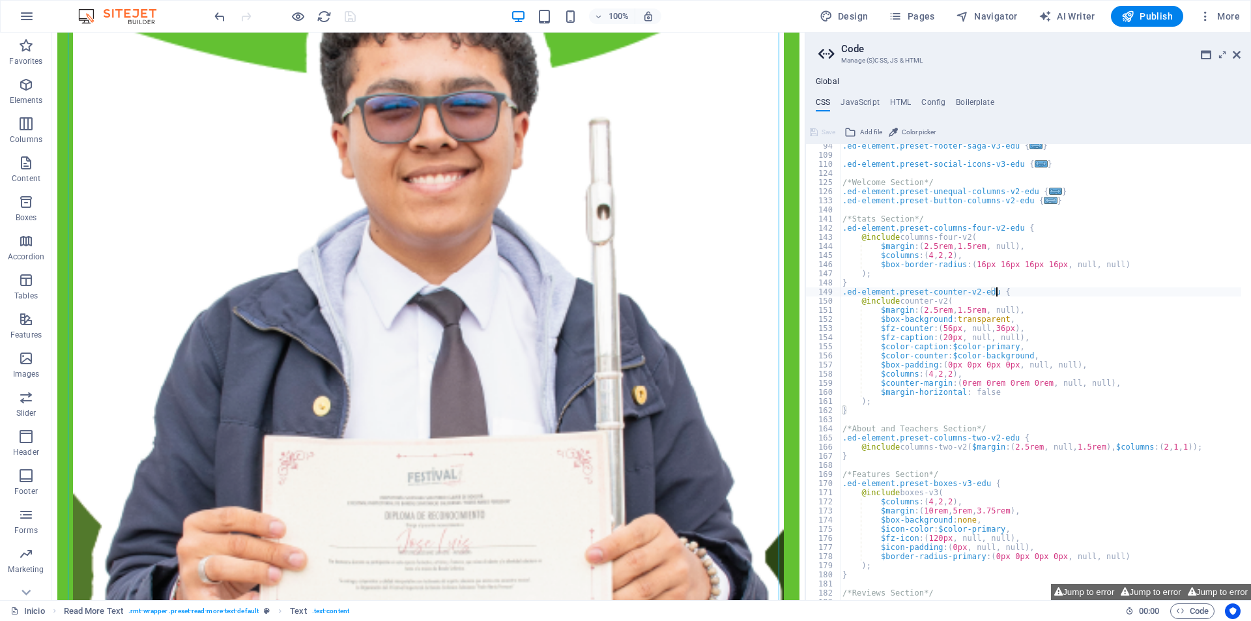
click at [1044, 204] on span "..." at bounding box center [1050, 200] width 13 height 7
click at [1044, 199] on span "..." at bounding box center [1050, 200] width 13 height 7
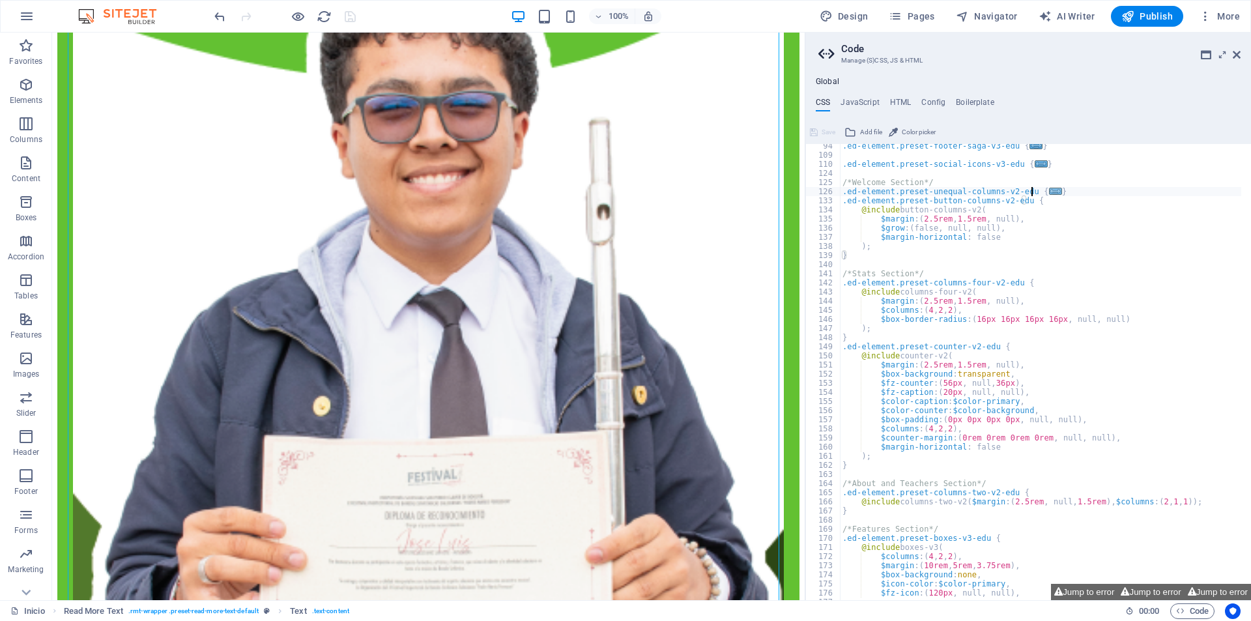
click at [1049, 193] on span "..." at bounding box center [1055, 191] width 13 height 7
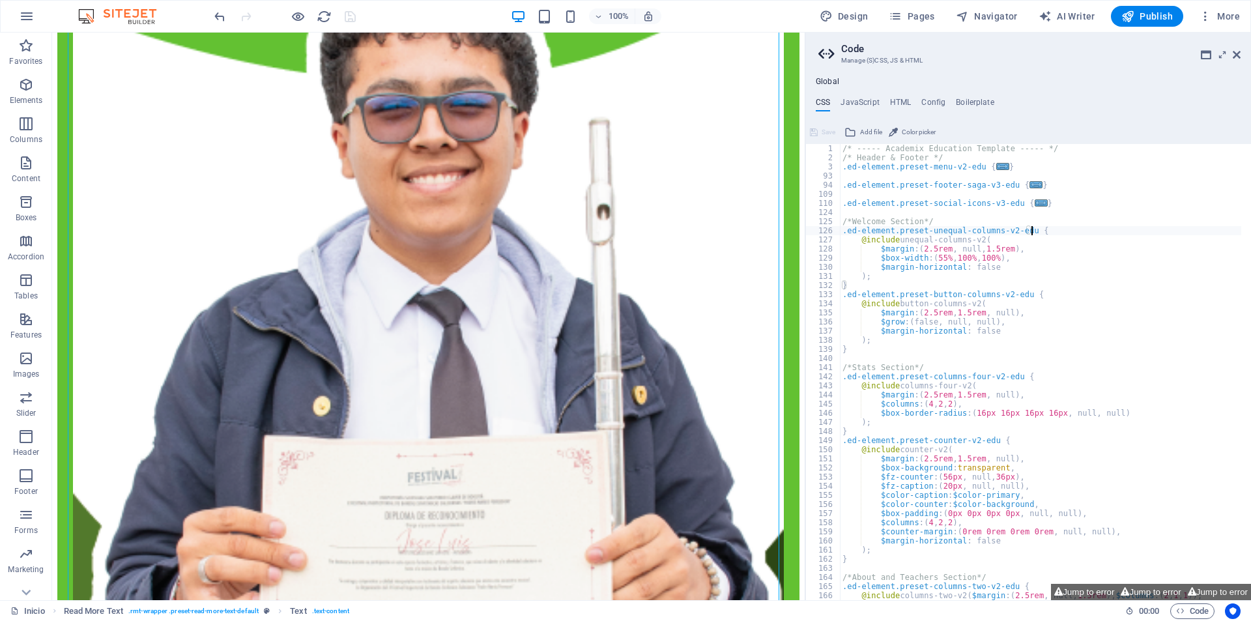
scroll to position [0, 0]
click at [1035, 201] on span "..." at bounding box center [1041, 202] width 13 height 7
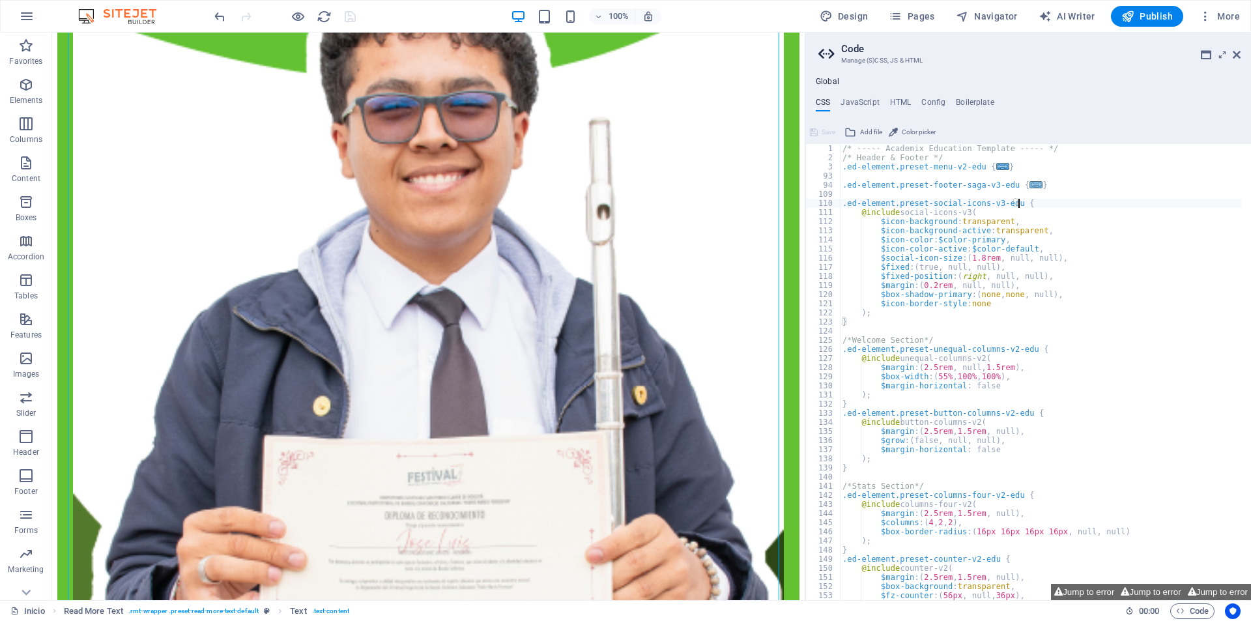
click at [1029, 183] on span "..." at bounding box center [1035, 184] width 13 height 7
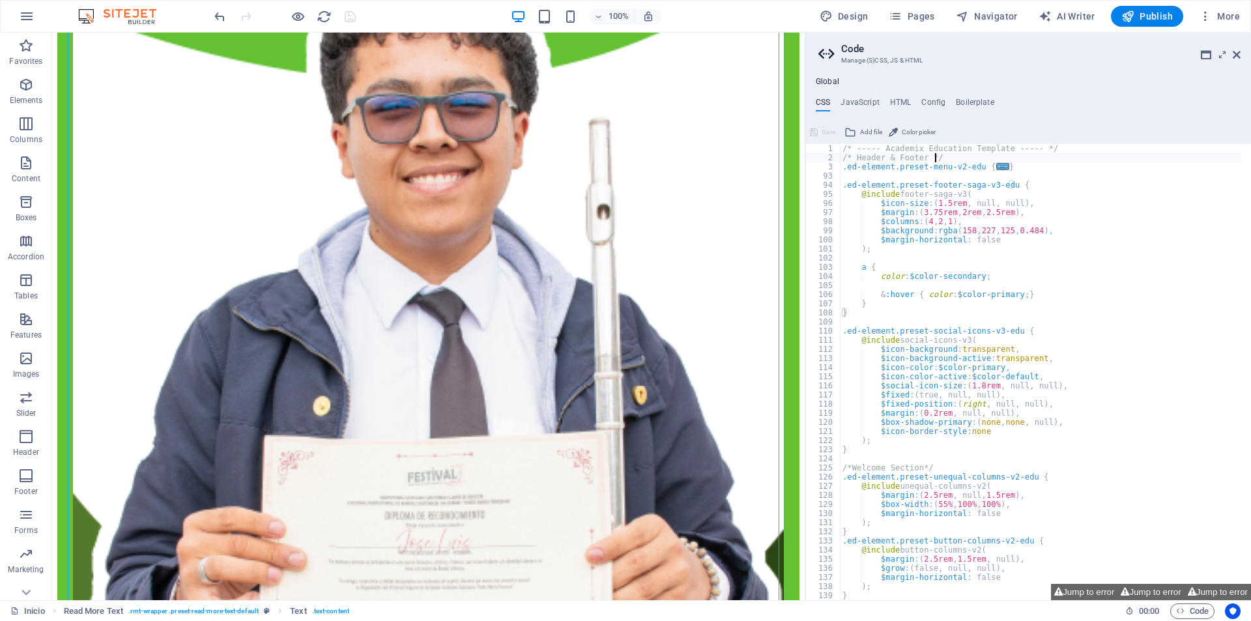
click at [1000, 162] on div "/* ----- Academix Education Template ----- */ /* Header & Footer */ .ed-element…" at bounding box center [1108, 376] width 536 height 465
click at [996, 165] on span "..." at bounding box center [1002, 166] width 13 height 7
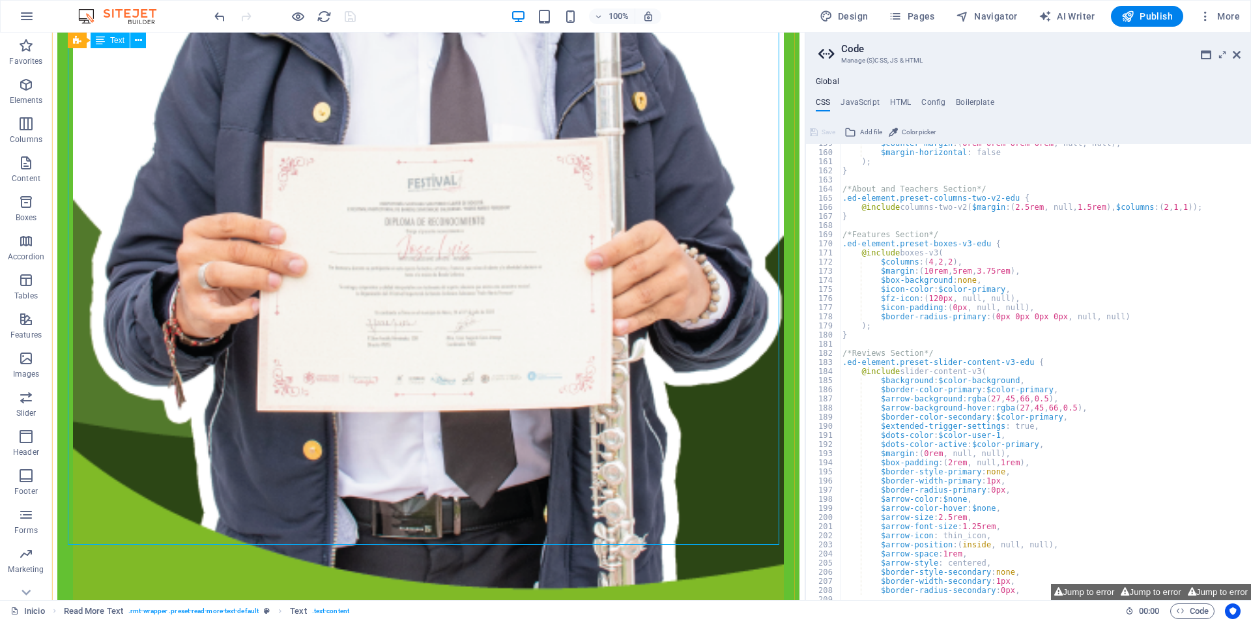
scroll to position [2541, 0]
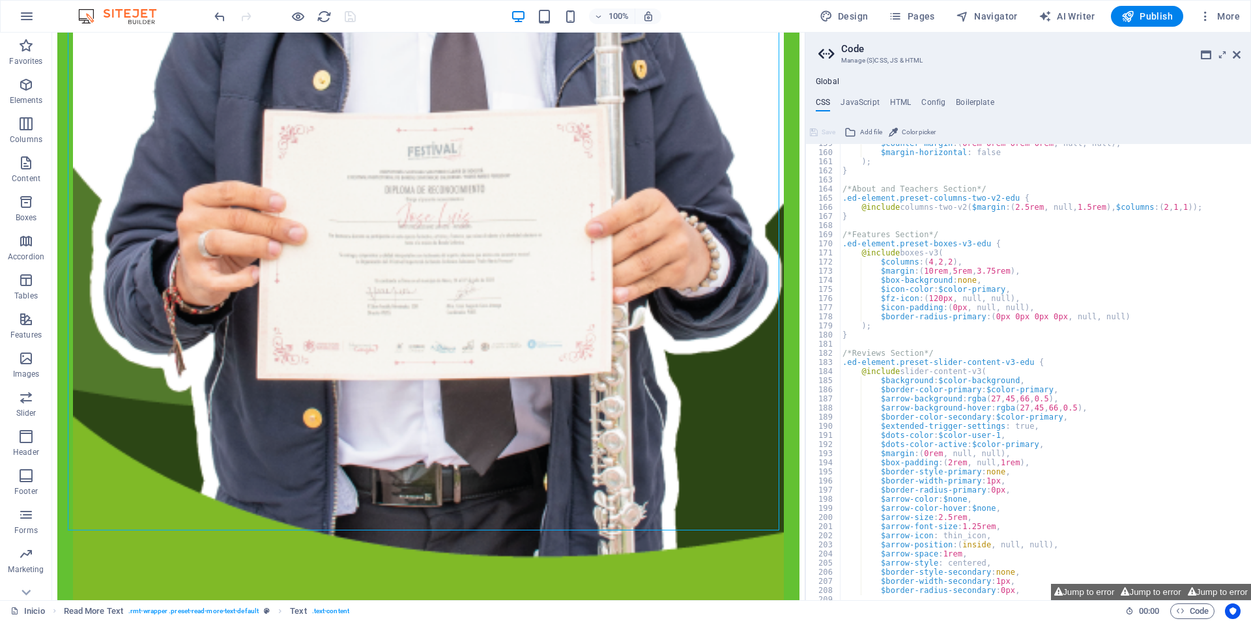
type textarea "}"
click at [1016, 338] on div "$counter-margin : ( 0rem 0rem 0rem 0rem , null, null ) , $margin-horizontal : f…" at bounding box center [1108, 371] width 536 height 465
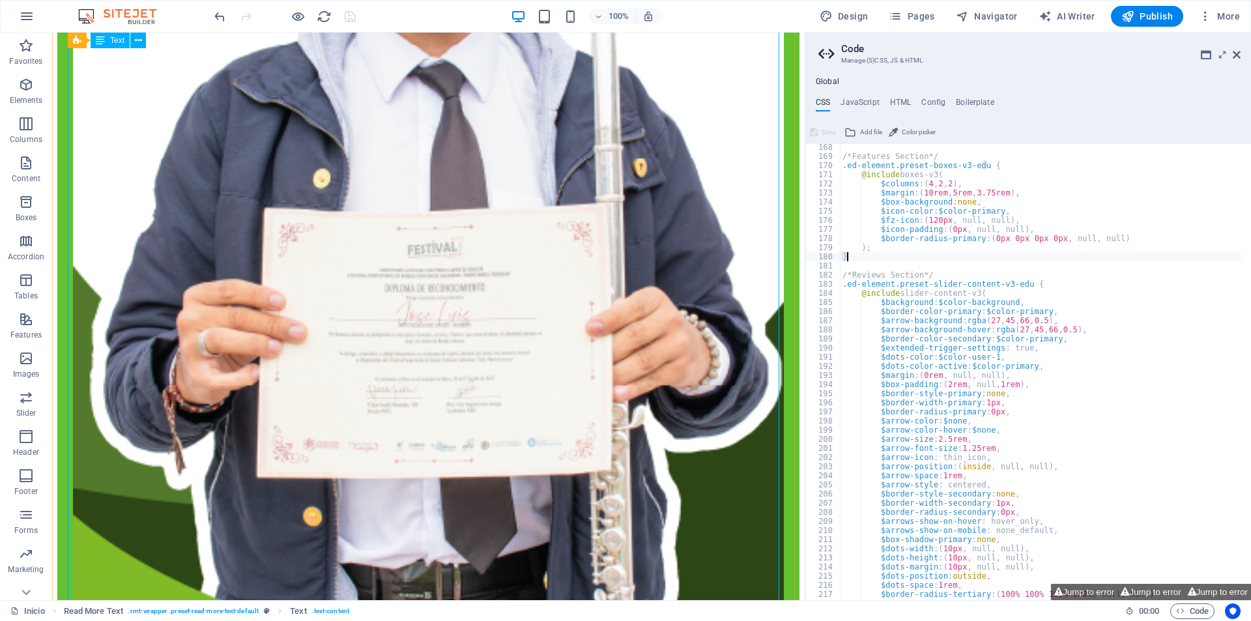
scroll to position [2606, 0]
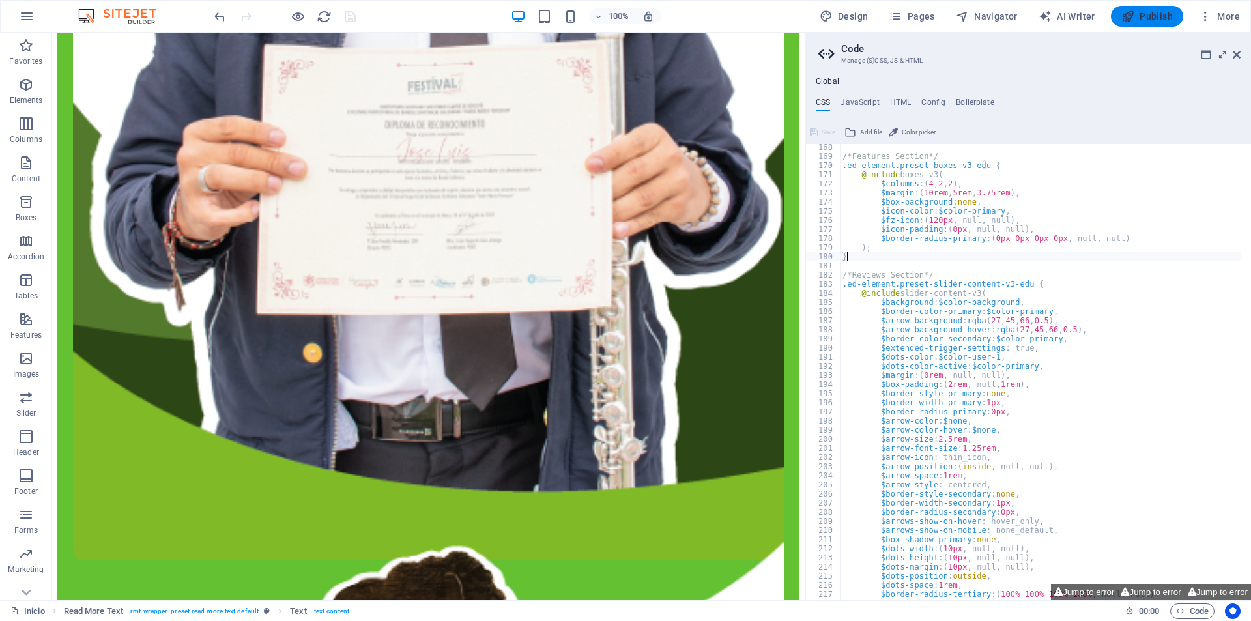
click at [1164, 14] on span "Publish" at bounding box center [1146, 16] width 51 height 13
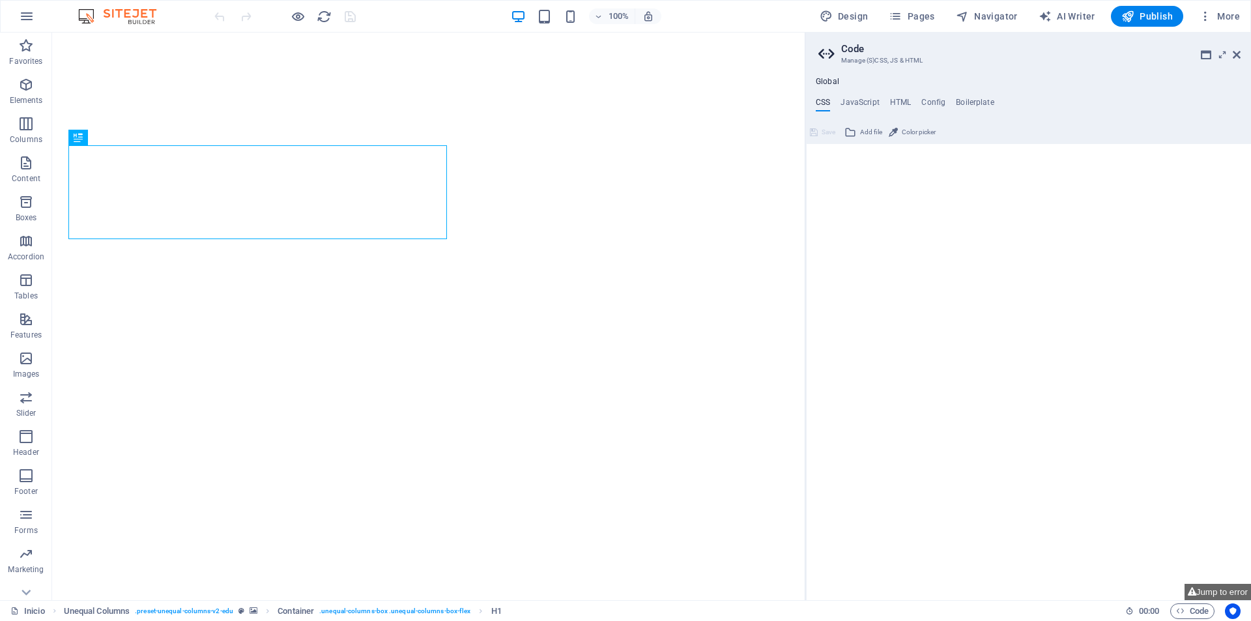
type textarea "/* ----- Academix Education Template ----- */"
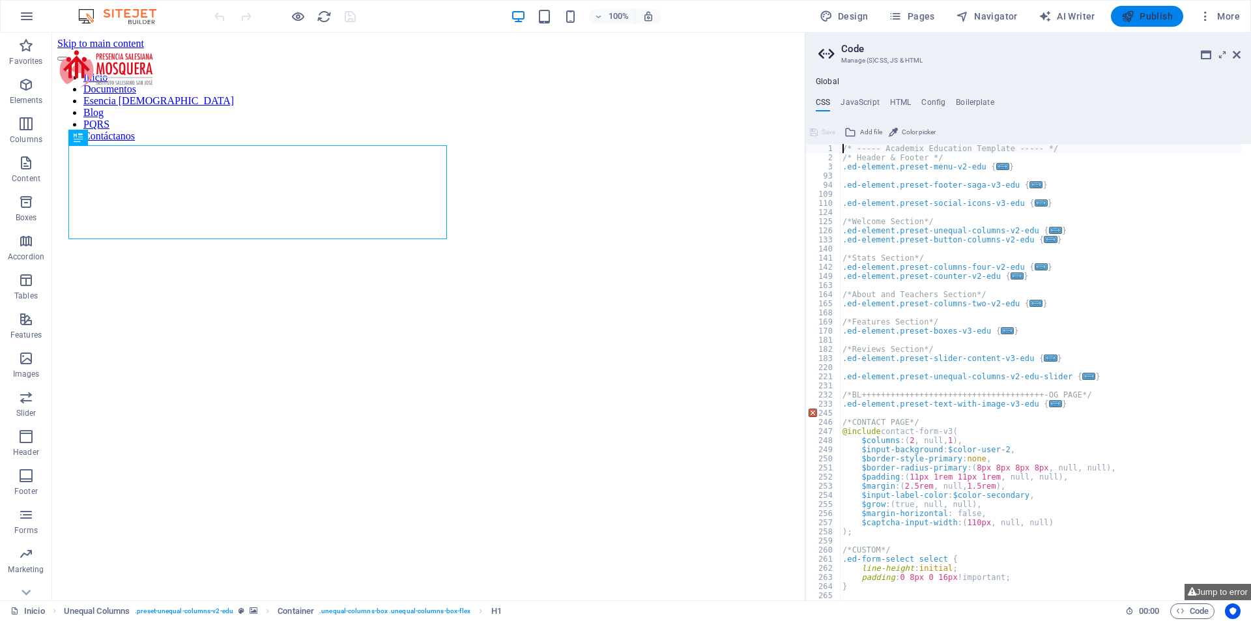
click at [1148, 24] on button "Publish" at bounding box center [1147, 16] width 72 height 21
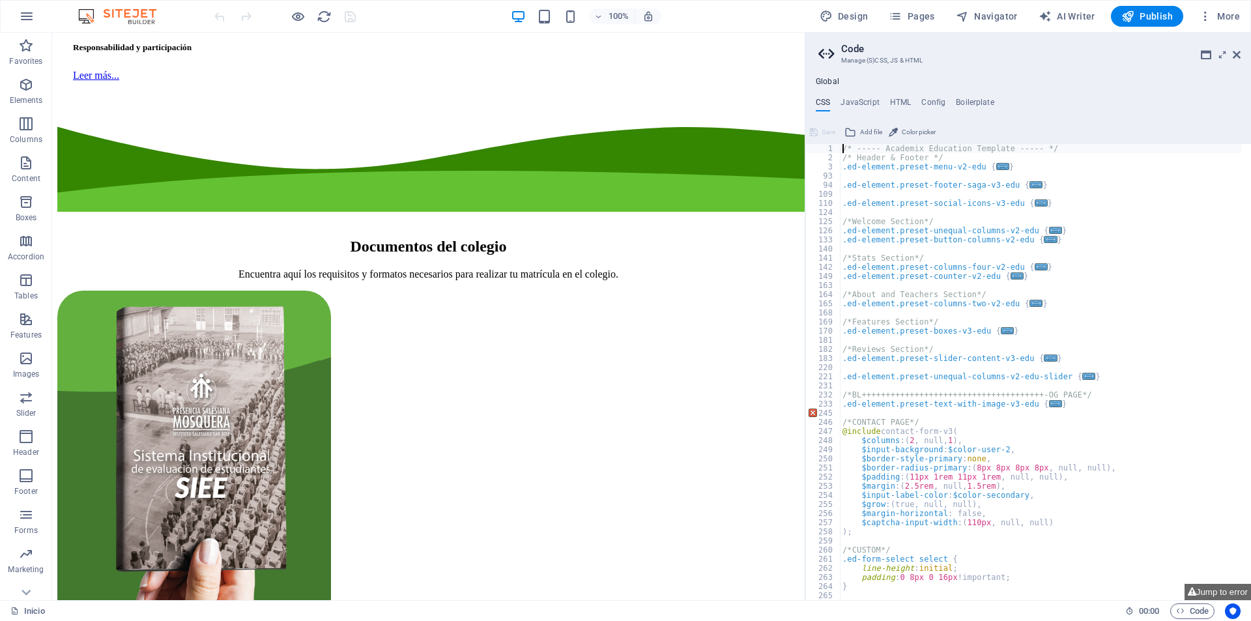
scroll to position [6096, 0]
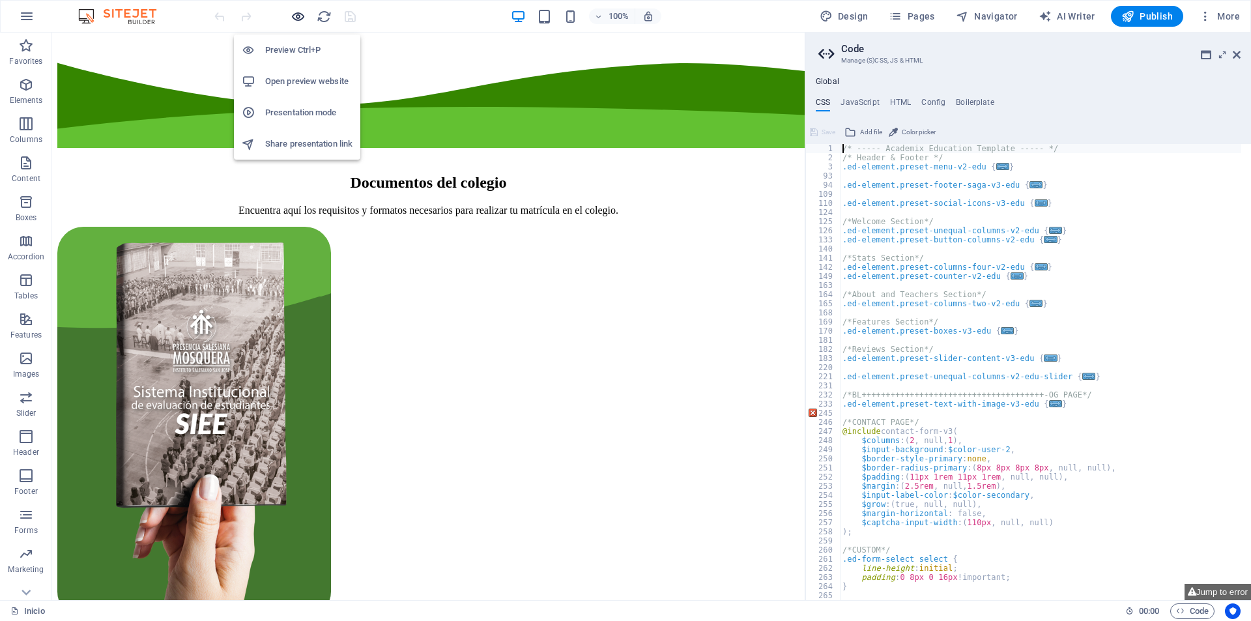
click at [297, 19] on icon "button" at bounding box center [298, 16] width 15 height 15
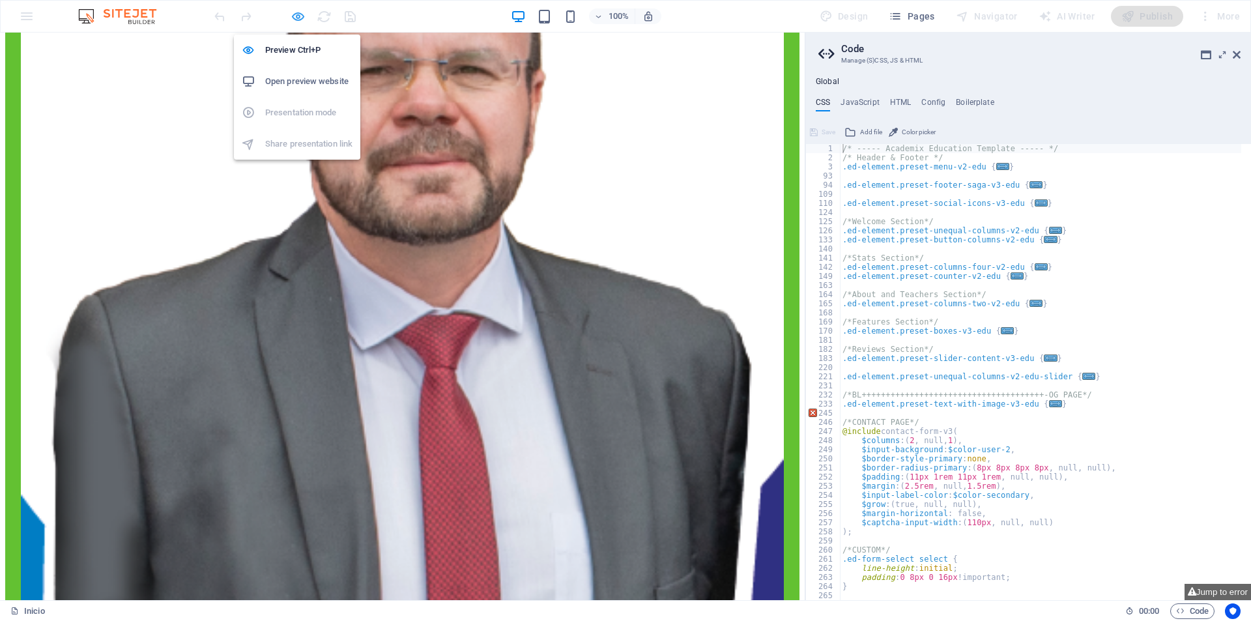
click at [298, 19] on icon "button" at bounding box center [298, 16] width 15 height 15
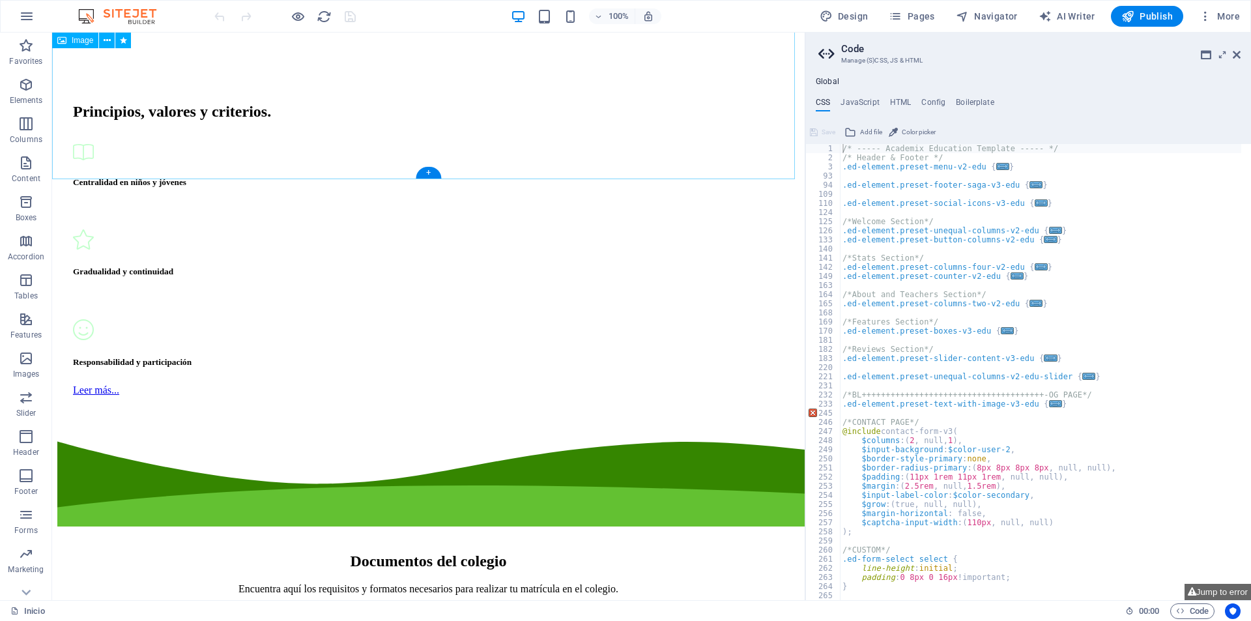
scroll to position [5995, 0]
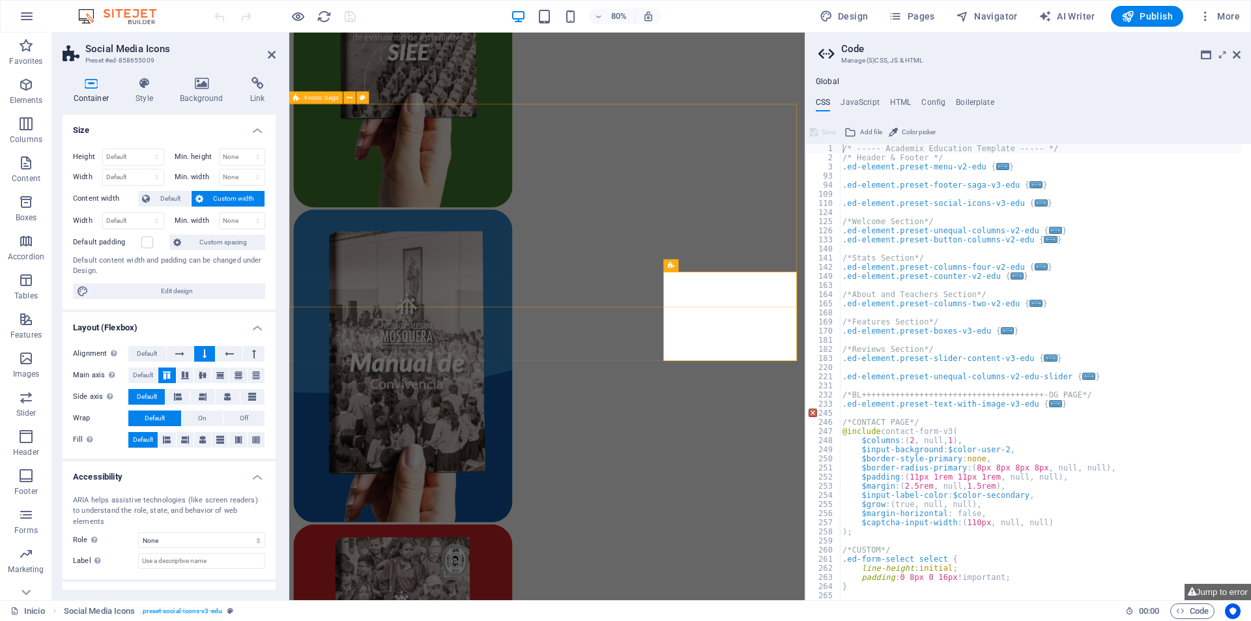
scroll to position [6109, 0]
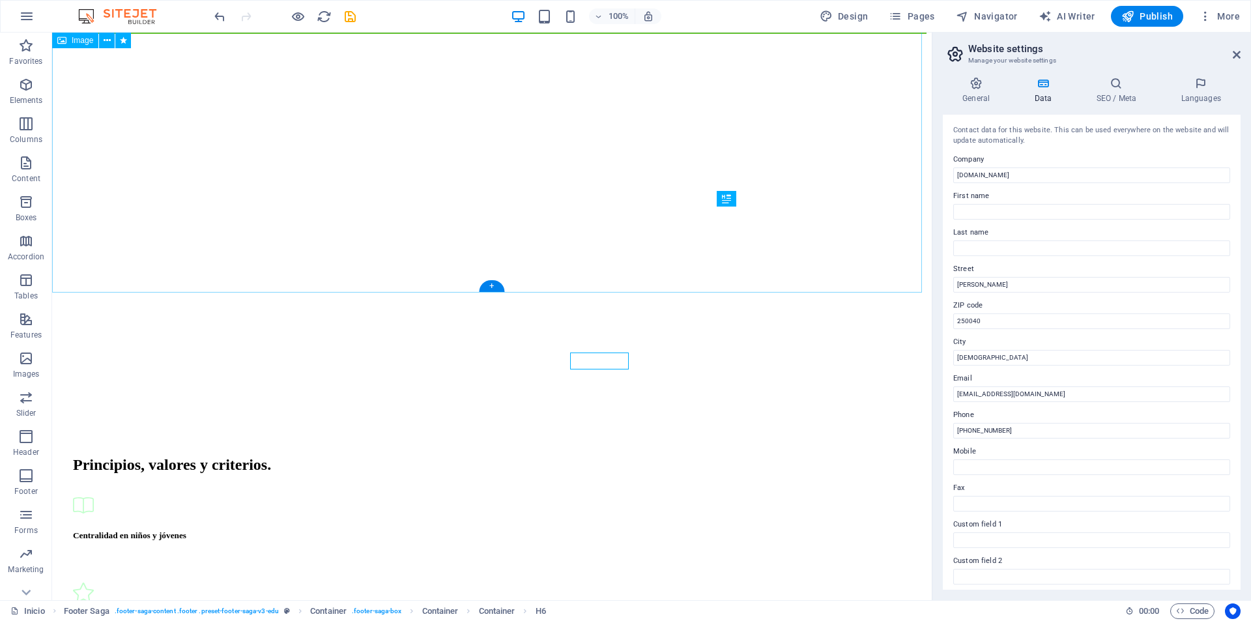
scroll to position [5959, 0]
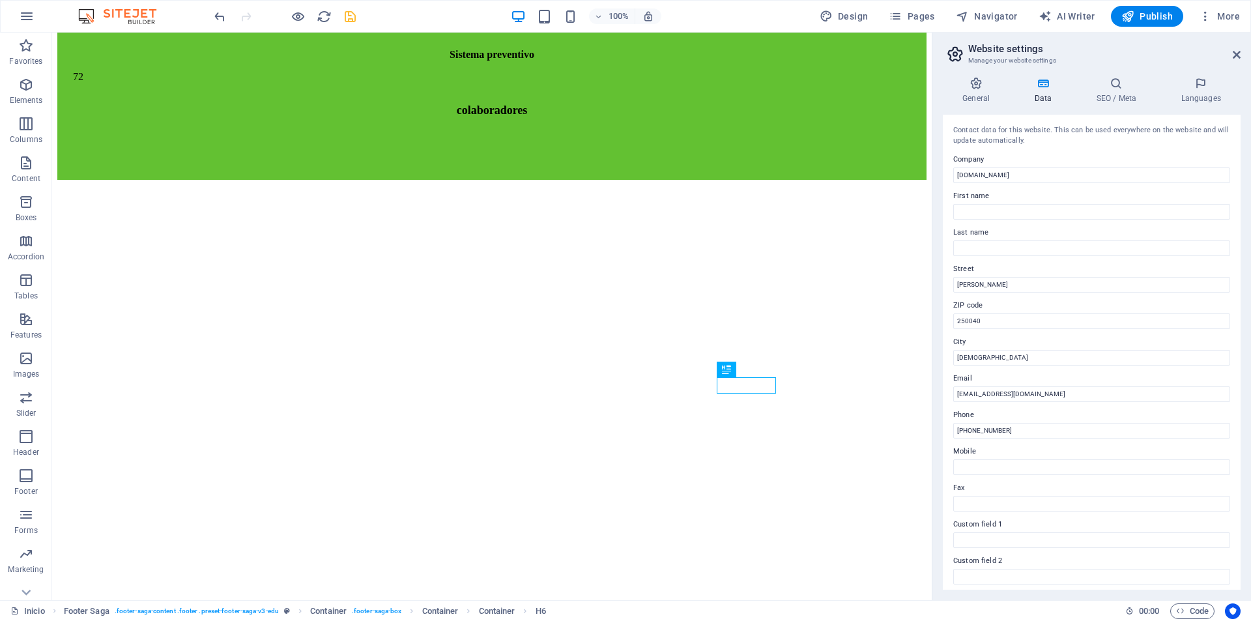
click at [349, 18] on icon "save" at bounding box center [350, 16] width 15 height 15
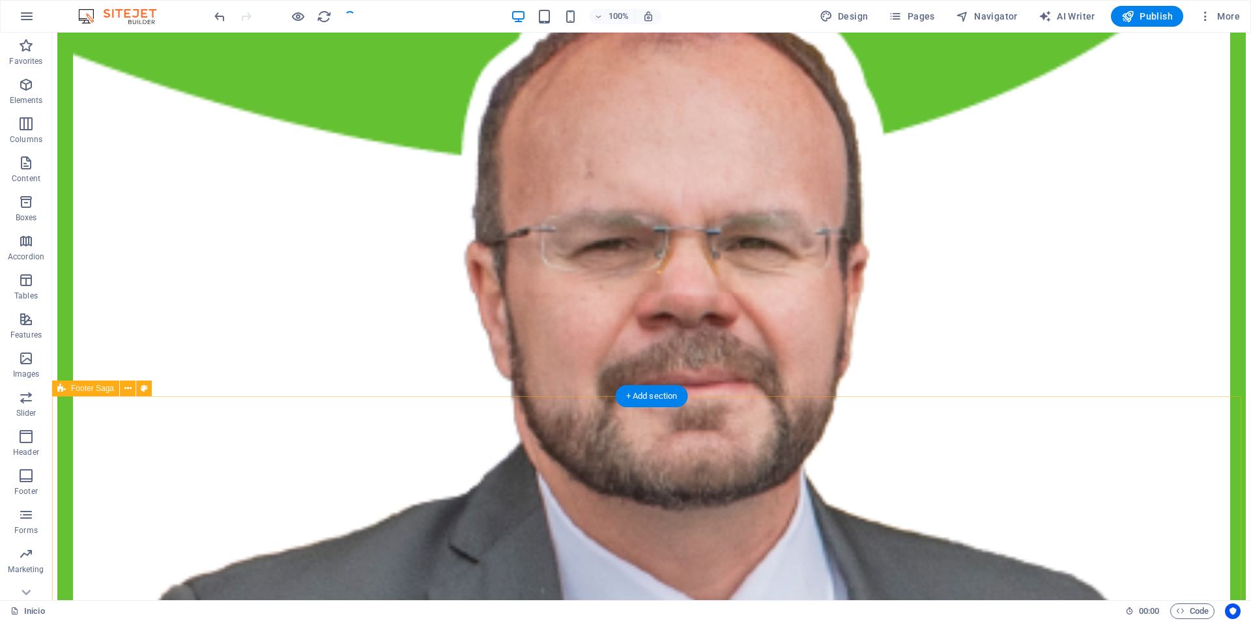
scroll to position [6155, 0]
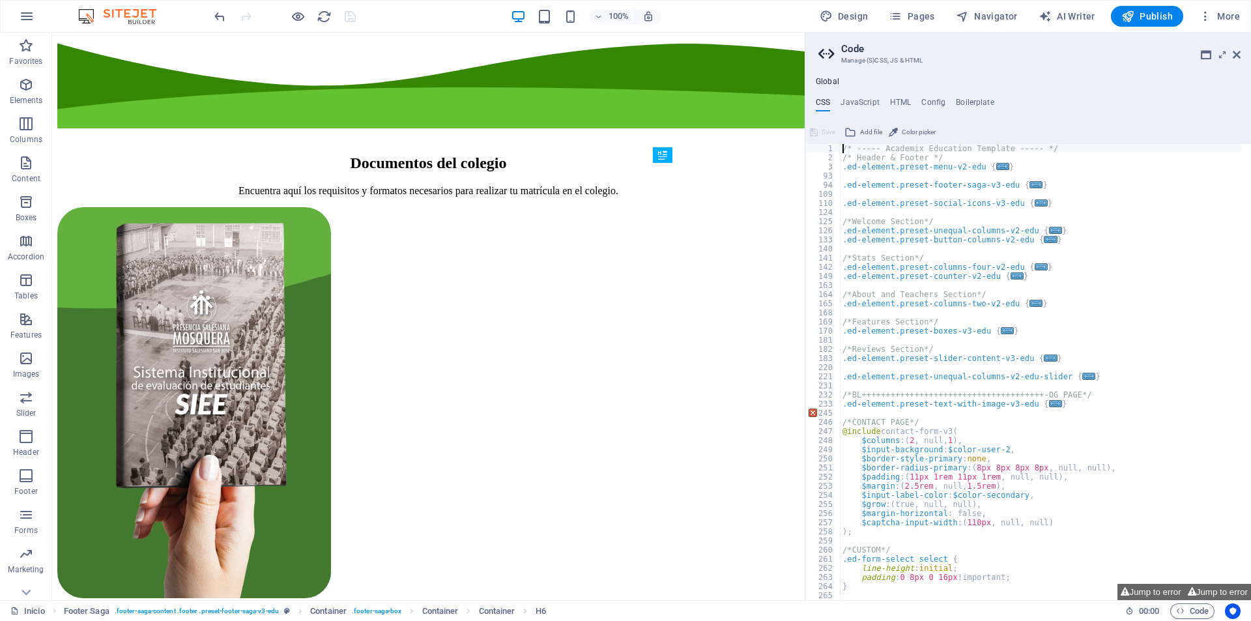
scroll to position [6096, 0]
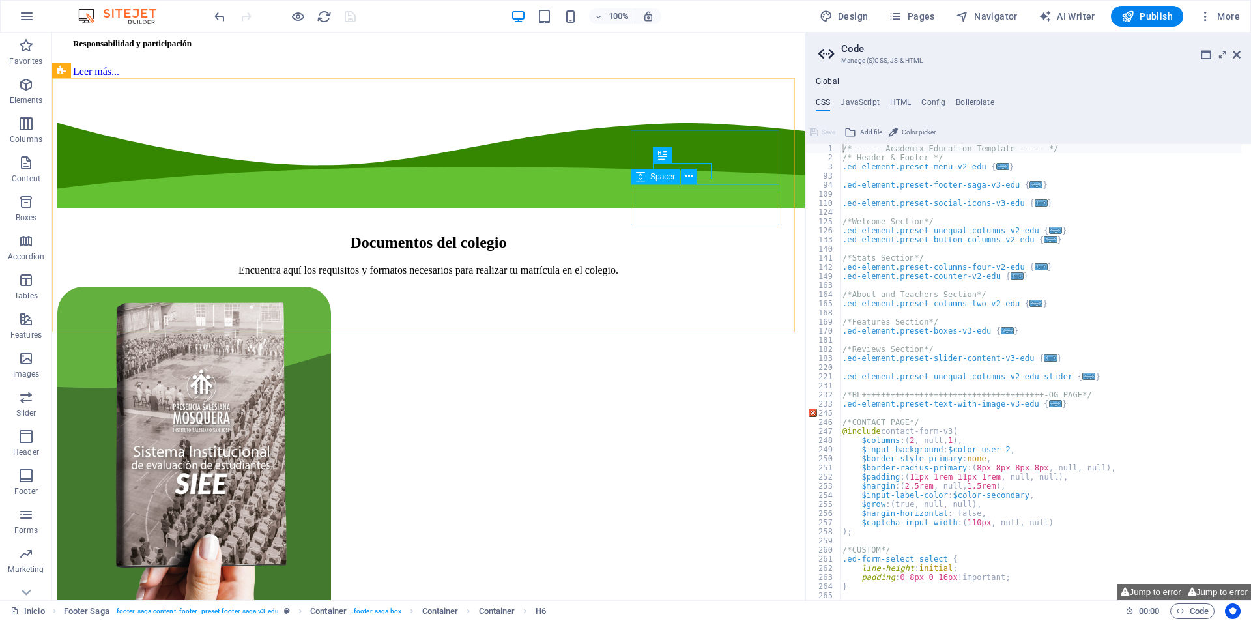
click at [696, 170] on div "Spacer" at bounding box center [668, 177] width 74 height 16
click at [697, 170] on div "Spacer" at bounding box center [668, 177] width 74 height 16
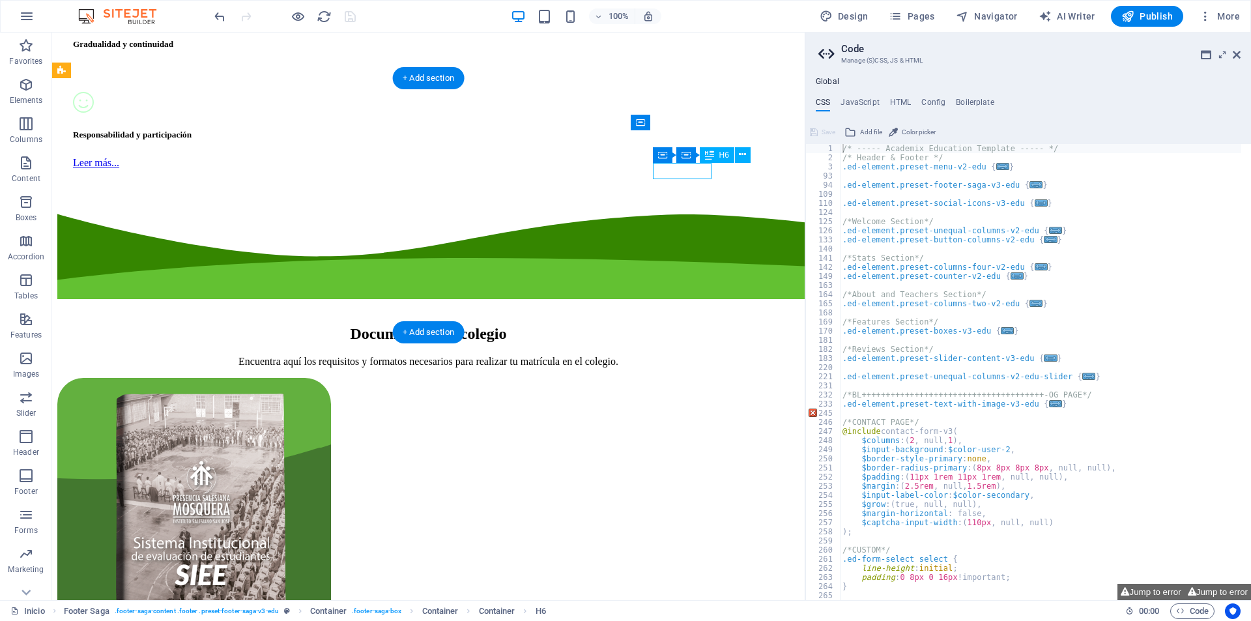
scroll to position [6109, 0]
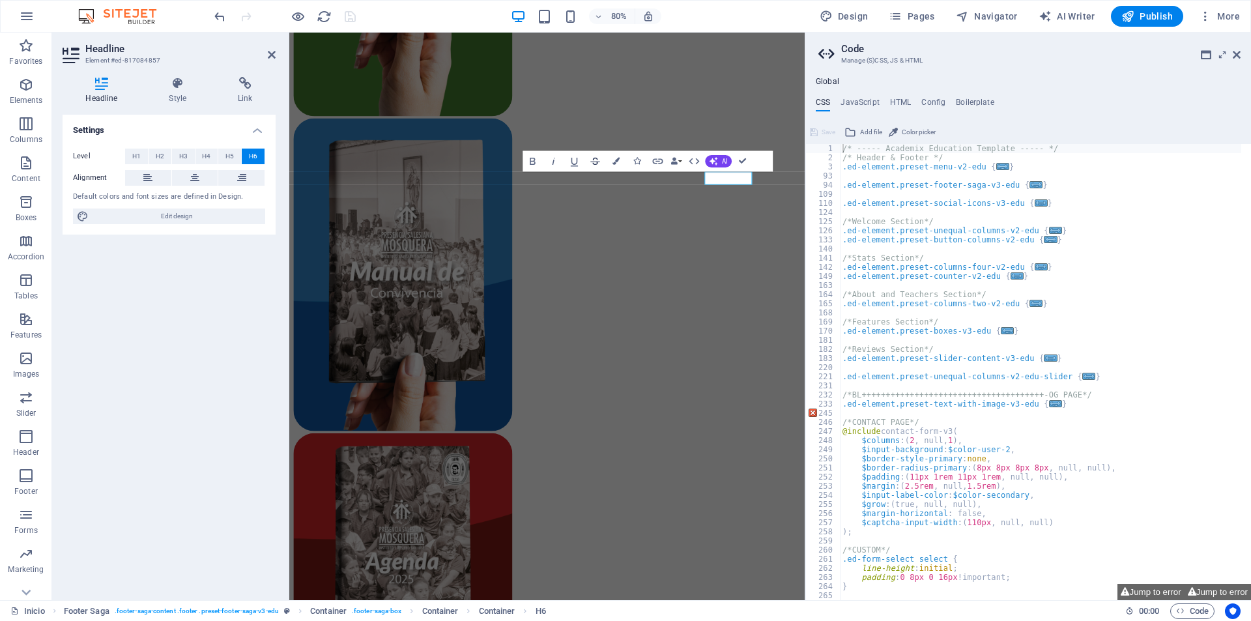
copy span "601 8928039"
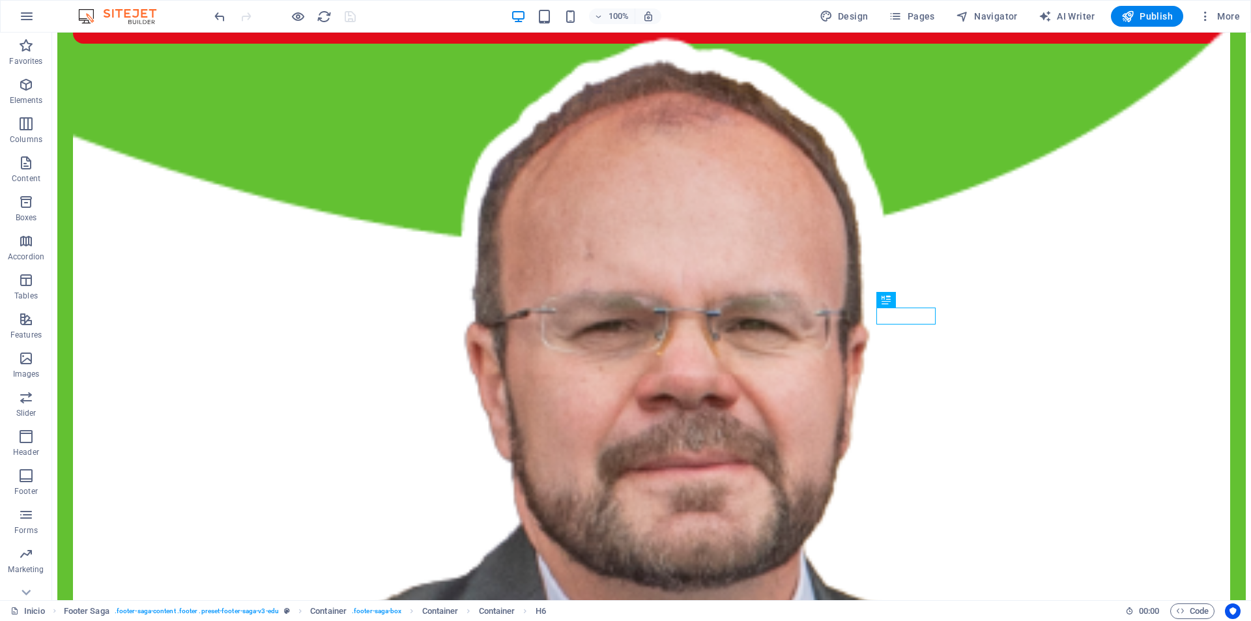
scroll to position [6268, 0]
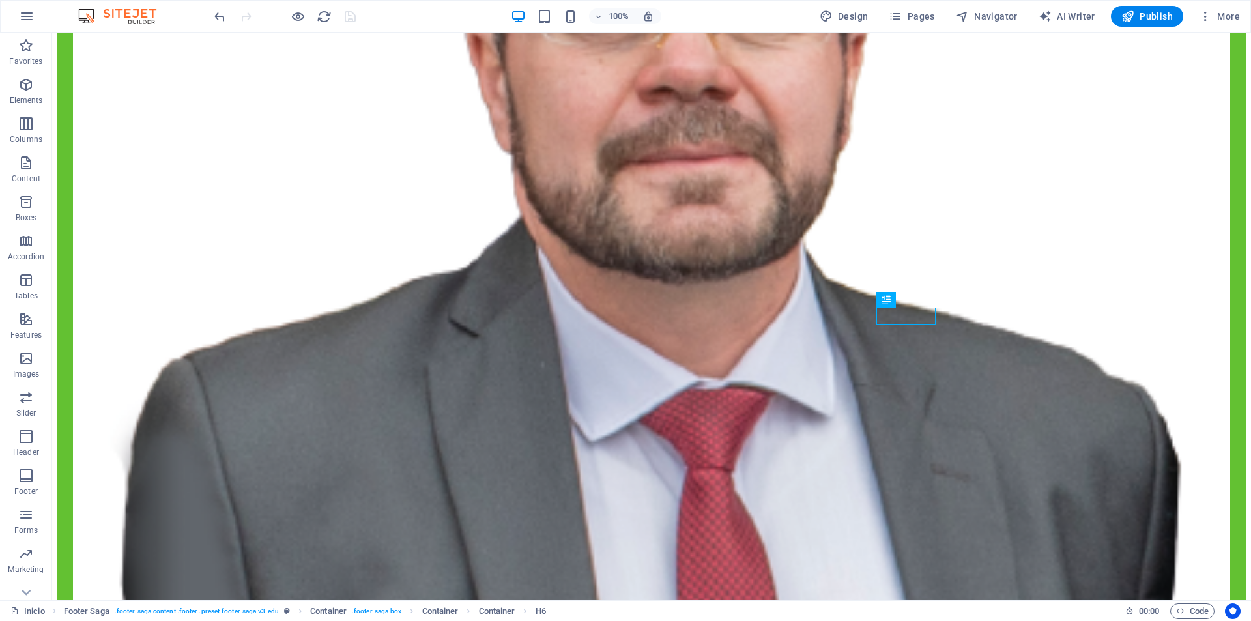
click at [294, 8] on div at bounding box center [285, 16] width 146 height 21
click at [299, 9] on icon "button" at bounding box center [298, 16] width 15 height 15
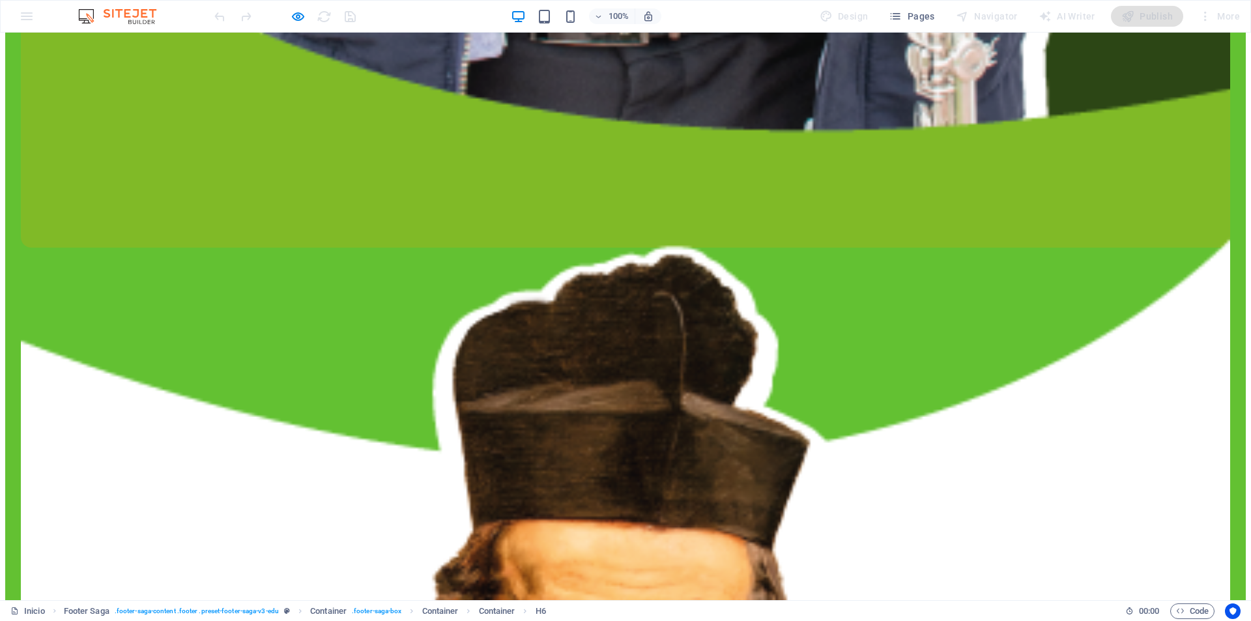
scroll to position [5314, 0]
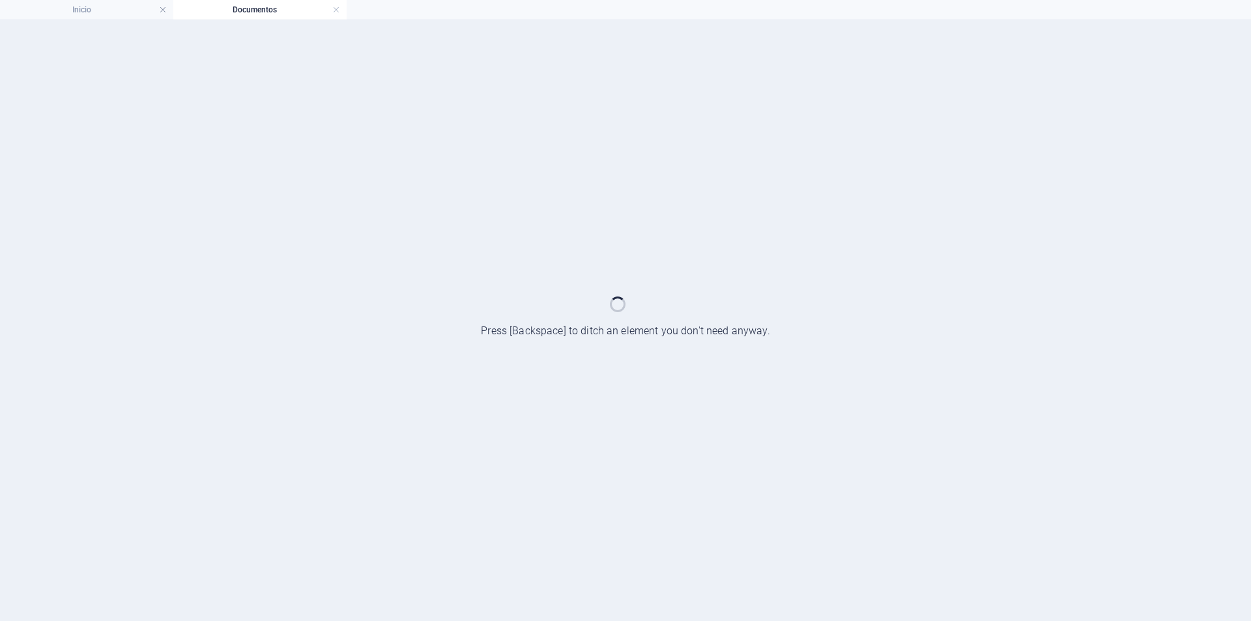
scroll to position [0, 0]
click at [134, 20] on div at bounding box center [625, 320] width 1251 height 601
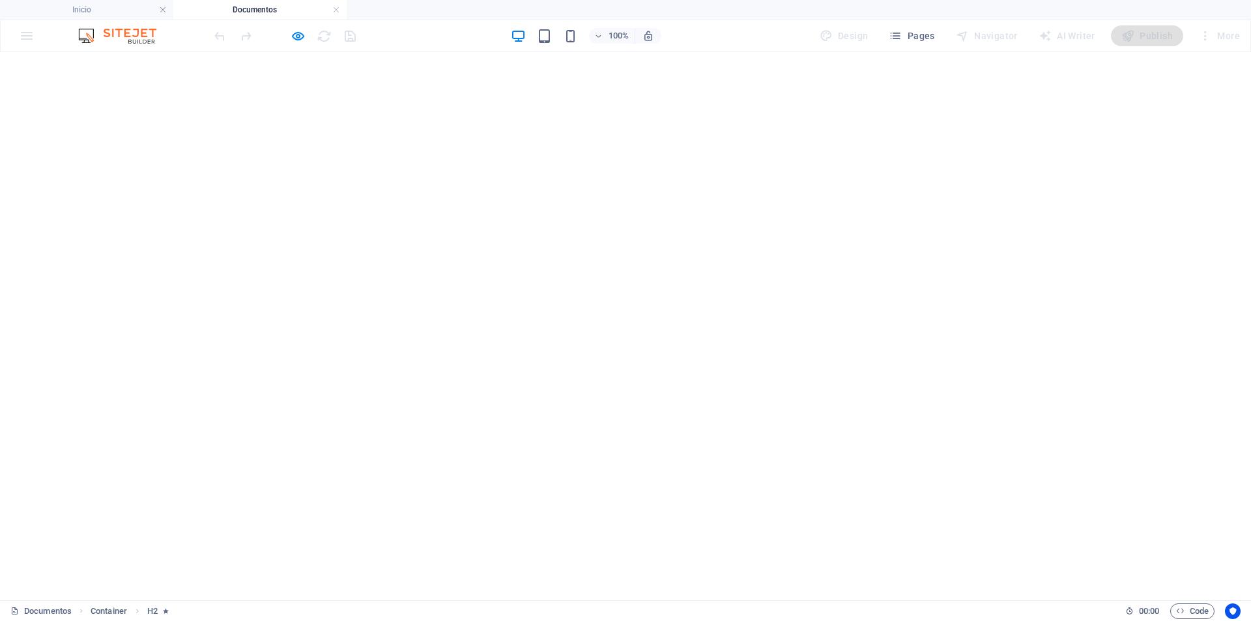
click at [201, 5] on h4 "Documentos" at bounding box center [259, 10] width 173 height 14
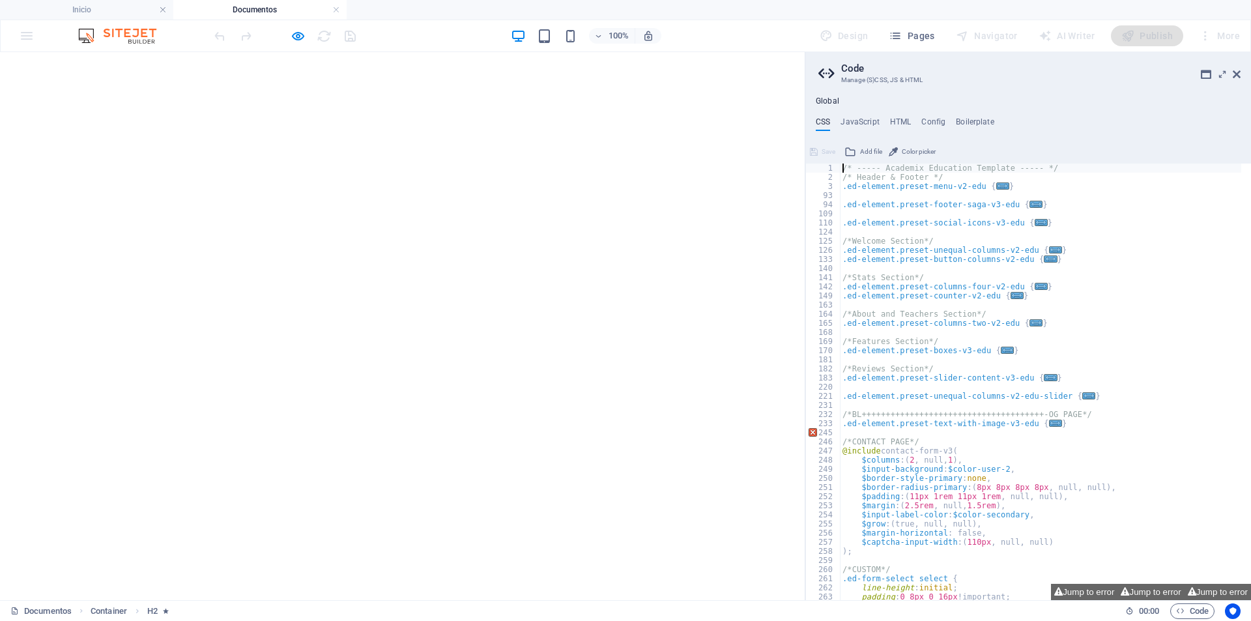
click at [251, 9] on h4 "Documentos" at bounding box center [259, 10] width 173 height 14
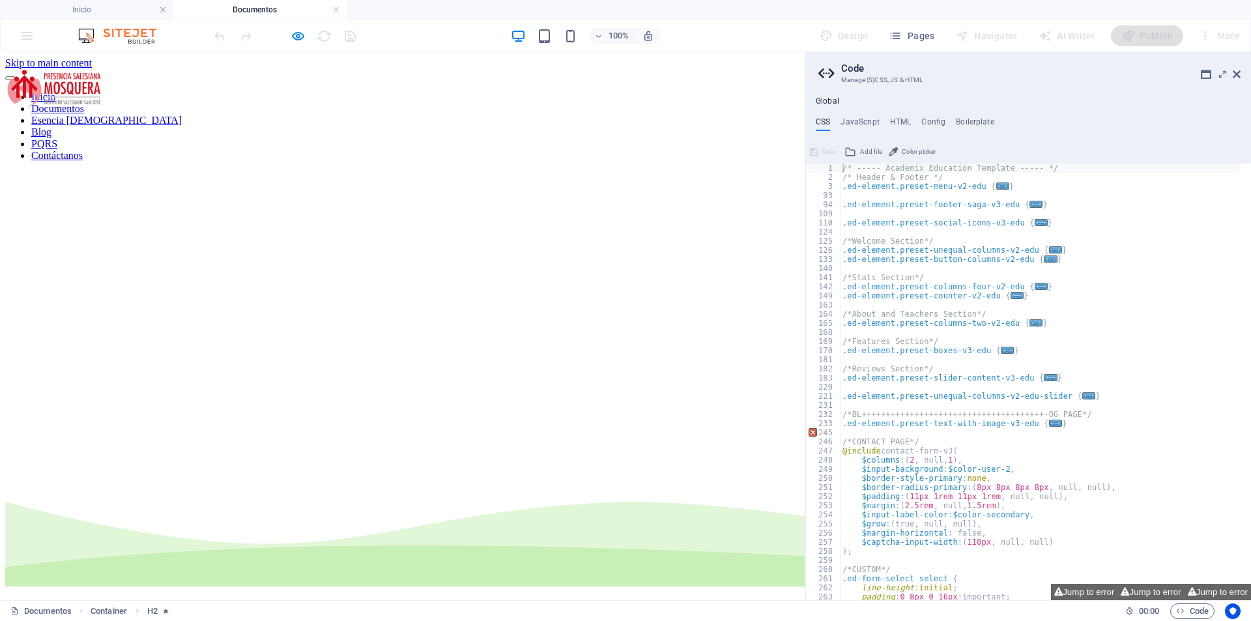
scroll to position [2763, 0]
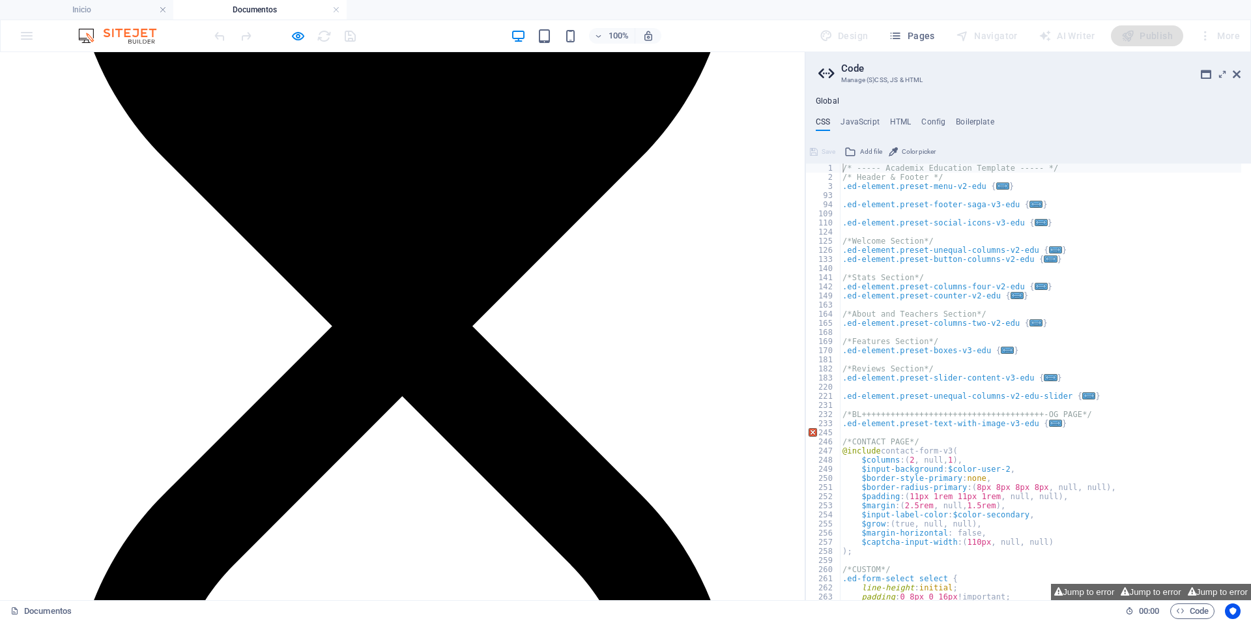
click at [306, 40] on div at bounding box center [285, 35] width 146 height 21
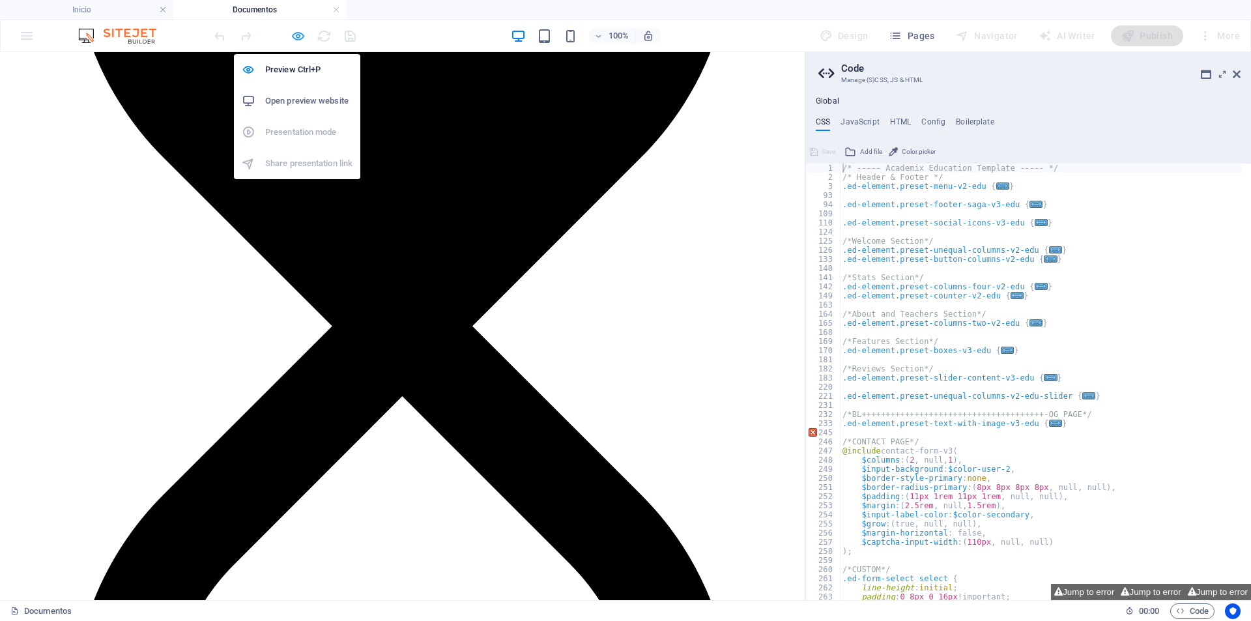
click at [304, 38] on icon "button" at bounding box center [298, 36] width 15 height 15
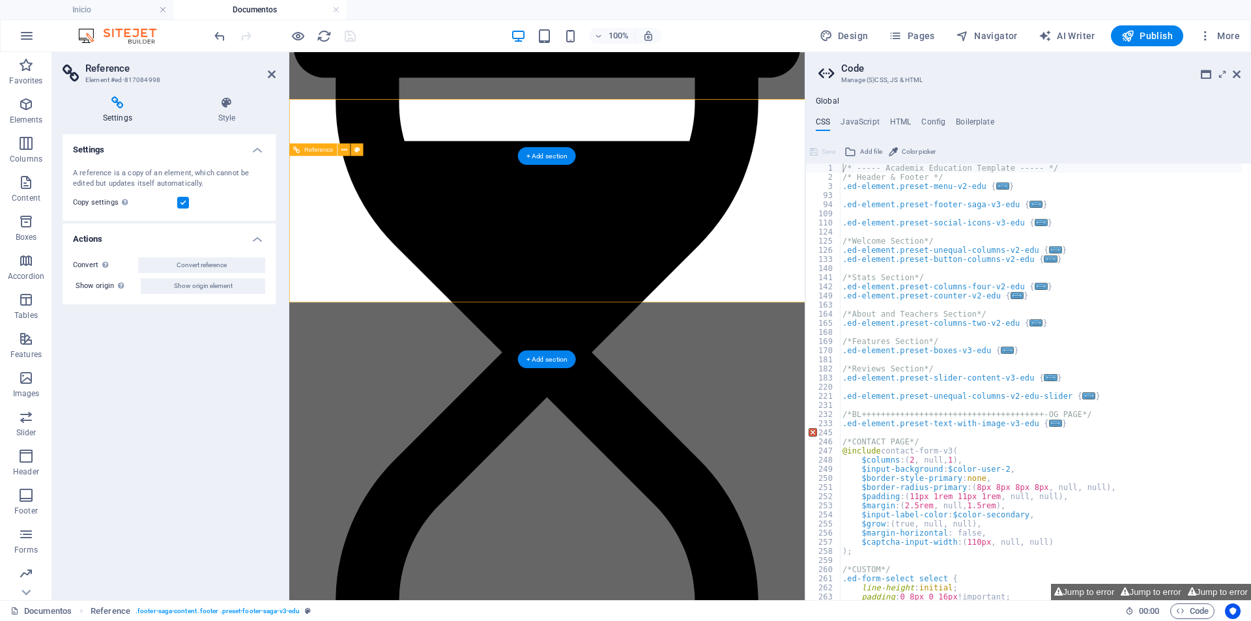
scroll to position [2872, 0]
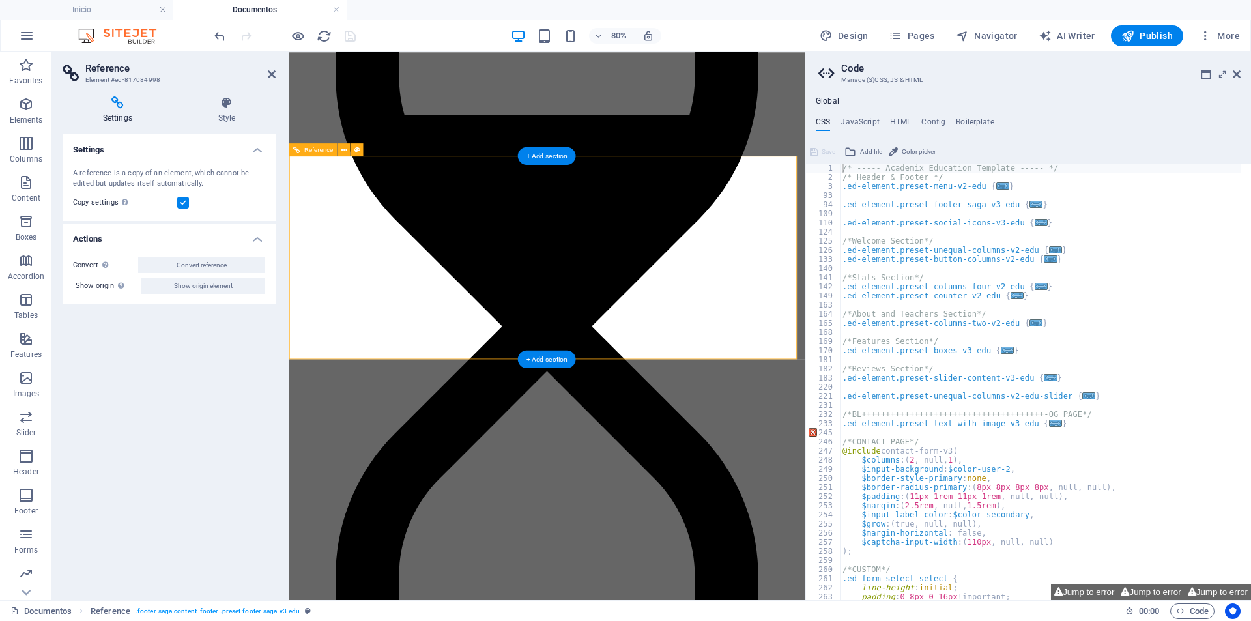
click at [122, 12] on h4 "Inicio" at bounding box center [86, 10] width 173 height 14
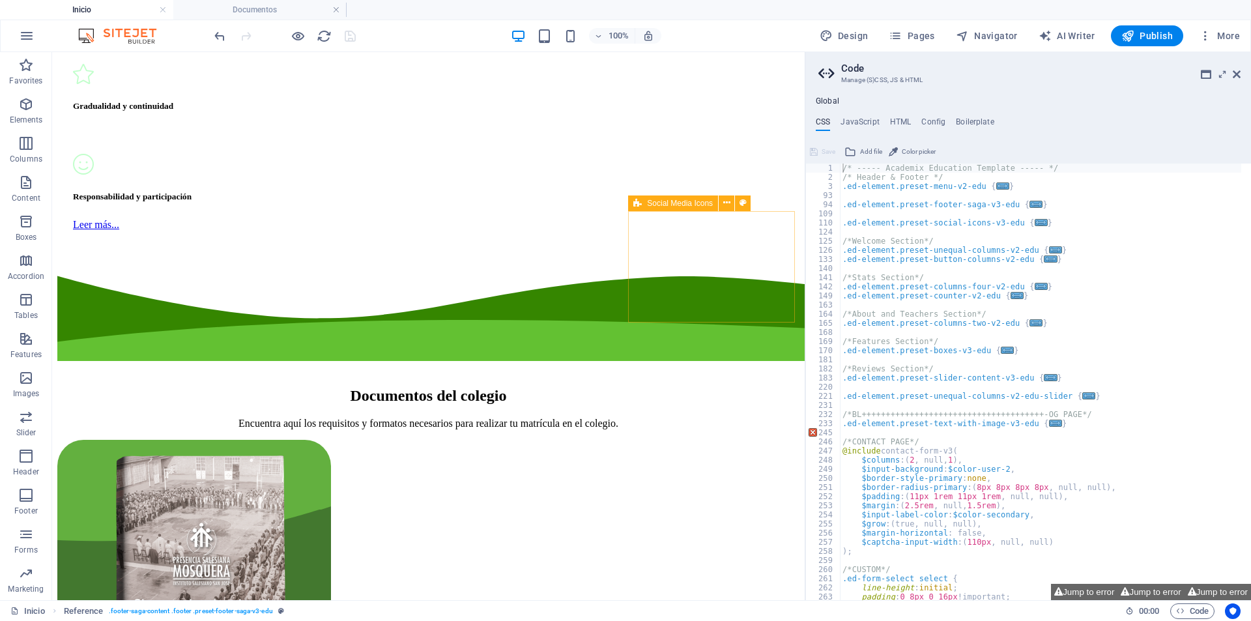
scroll to position [5985, 0]
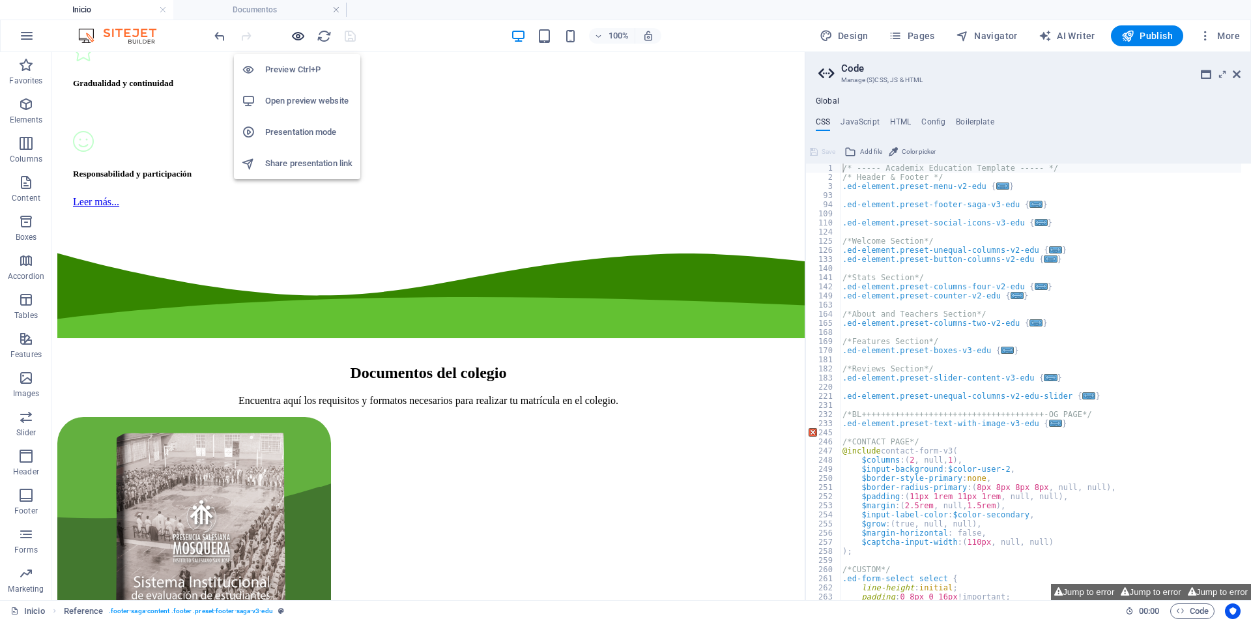
click at [299, 36] on icon "button" at bounding box center [298, 36] width 15 height 15
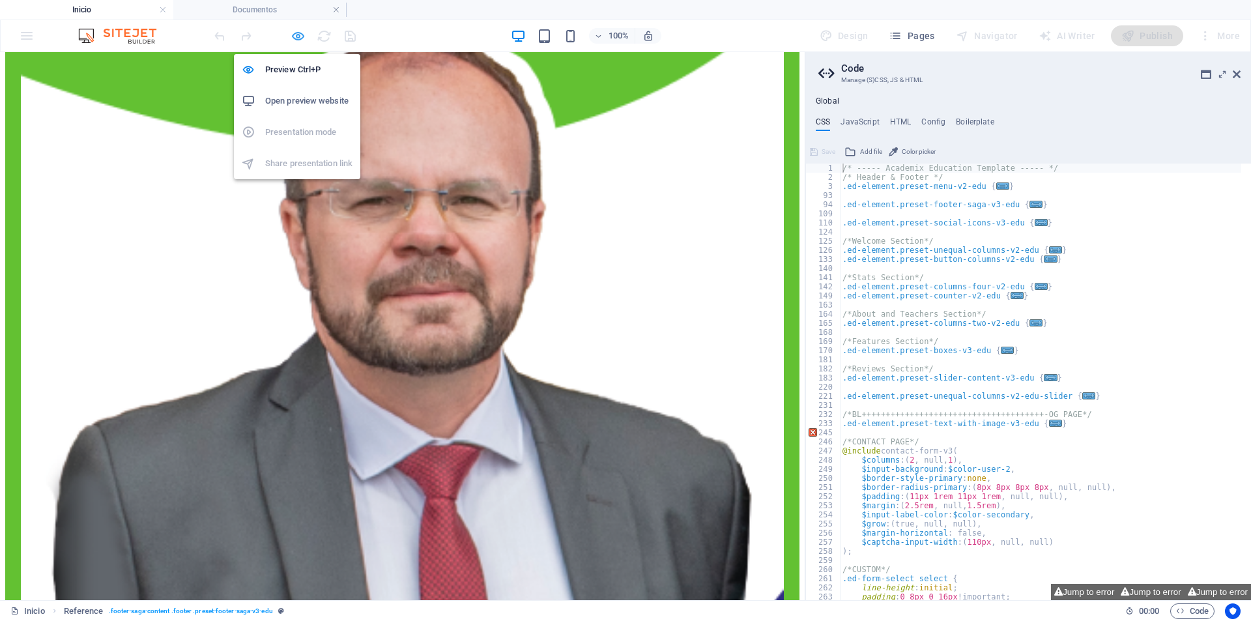
scroll to position [5000, 0]
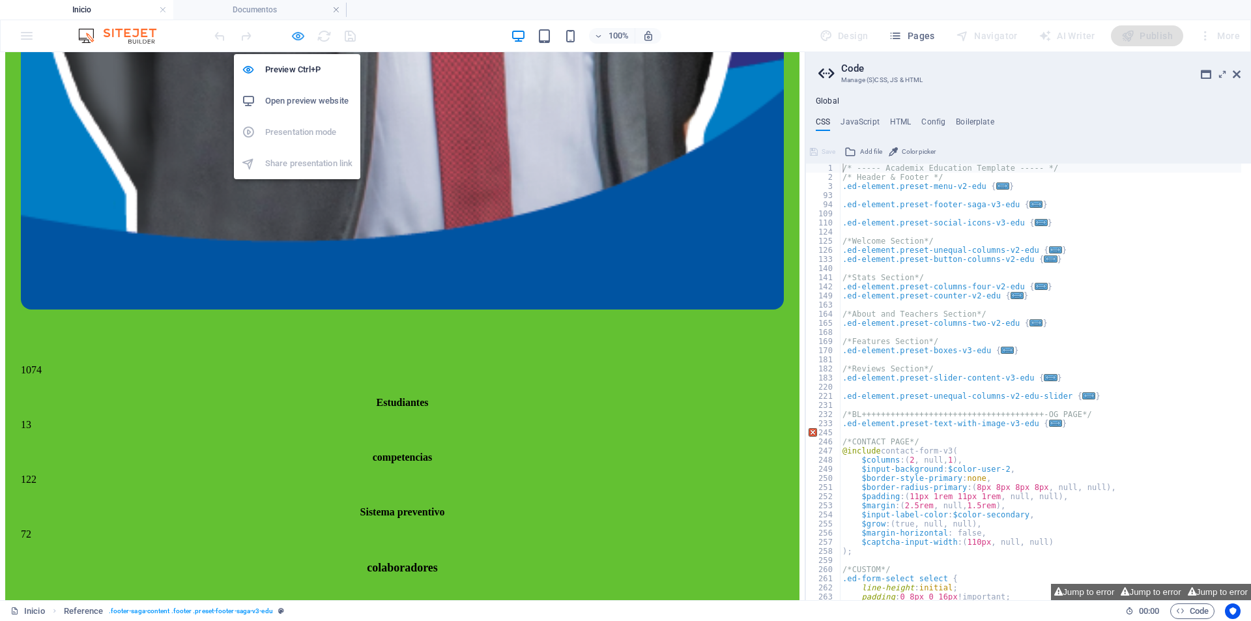
click at [299, 36] on icon "button" at bounding box center [298, 36] width 15 height 15
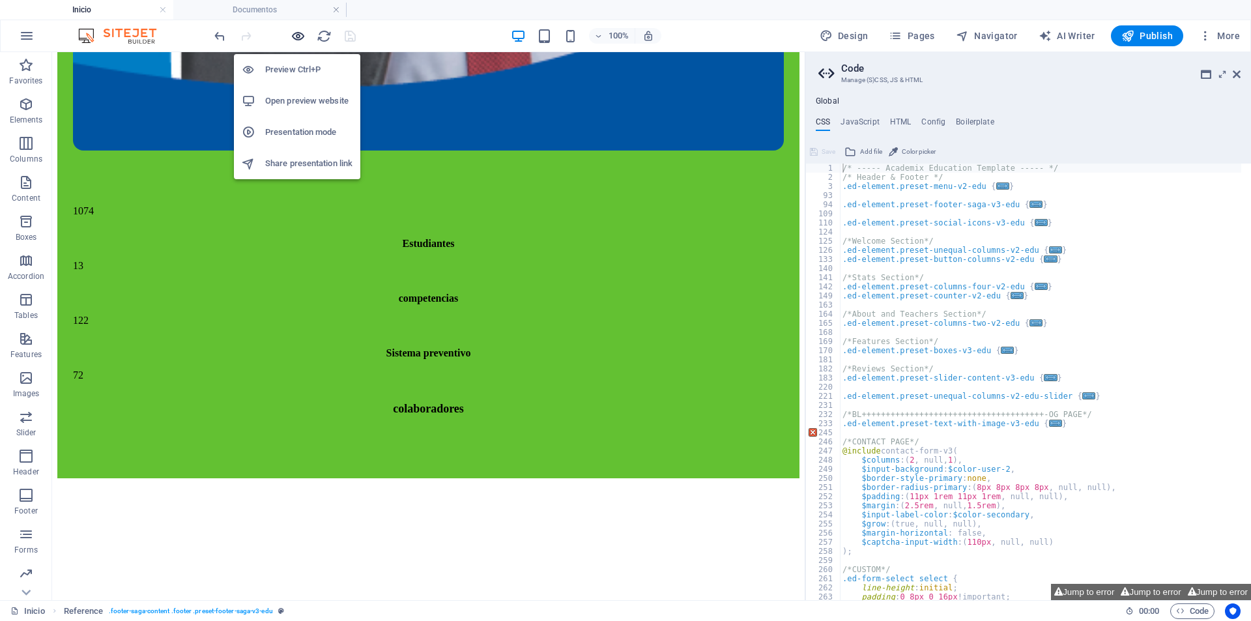
scroll to position [6116, 0]
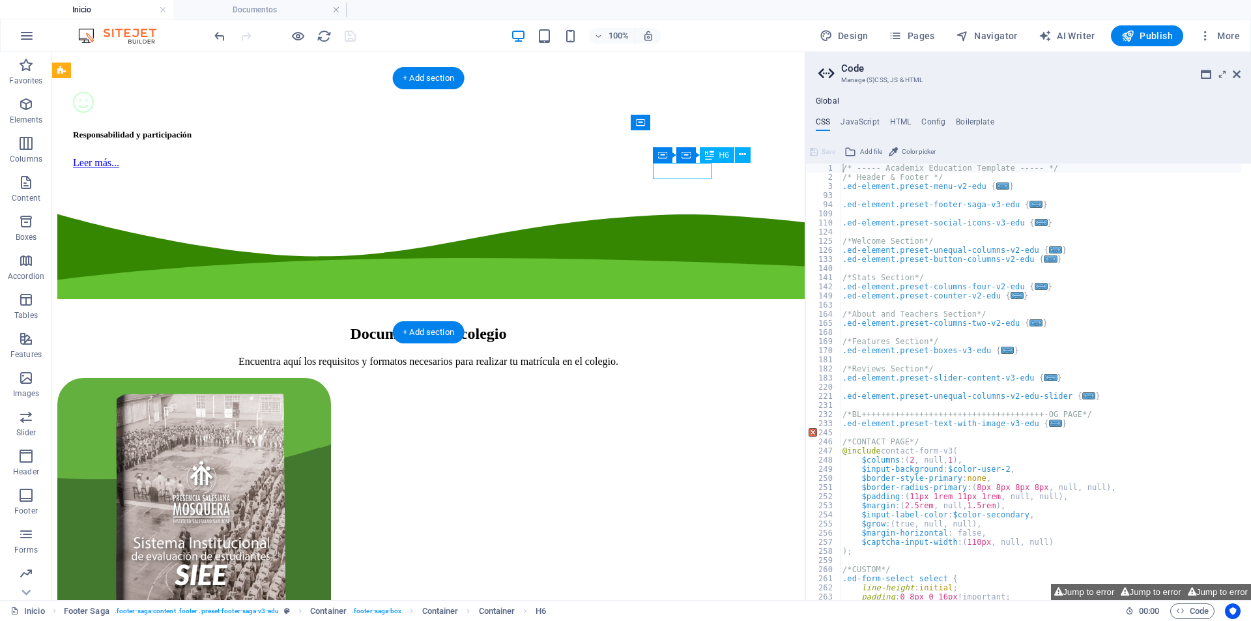
scroll to position [6134, 0]
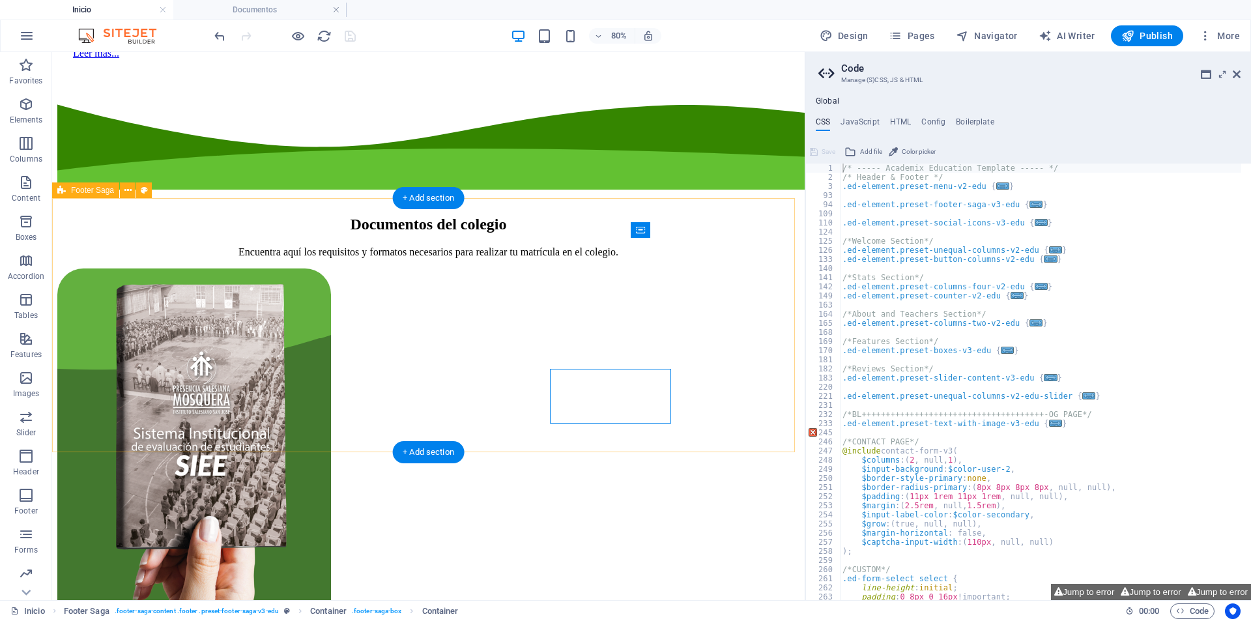
scroll to position [5996, 0]
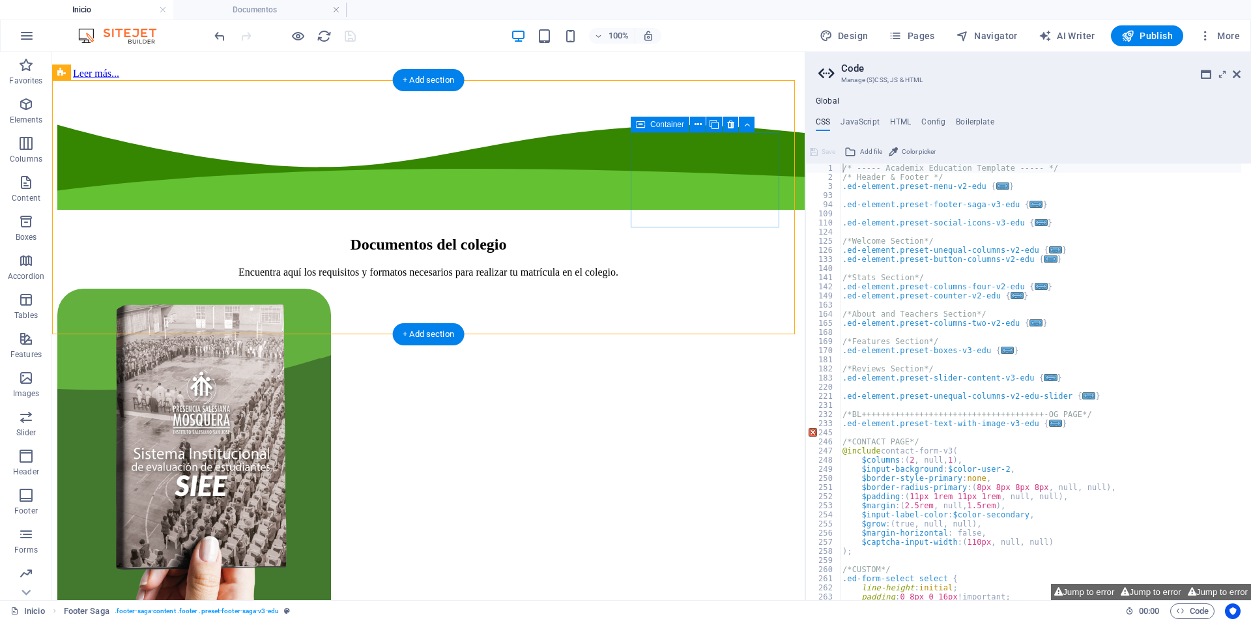
scroll to position [6116, 0]
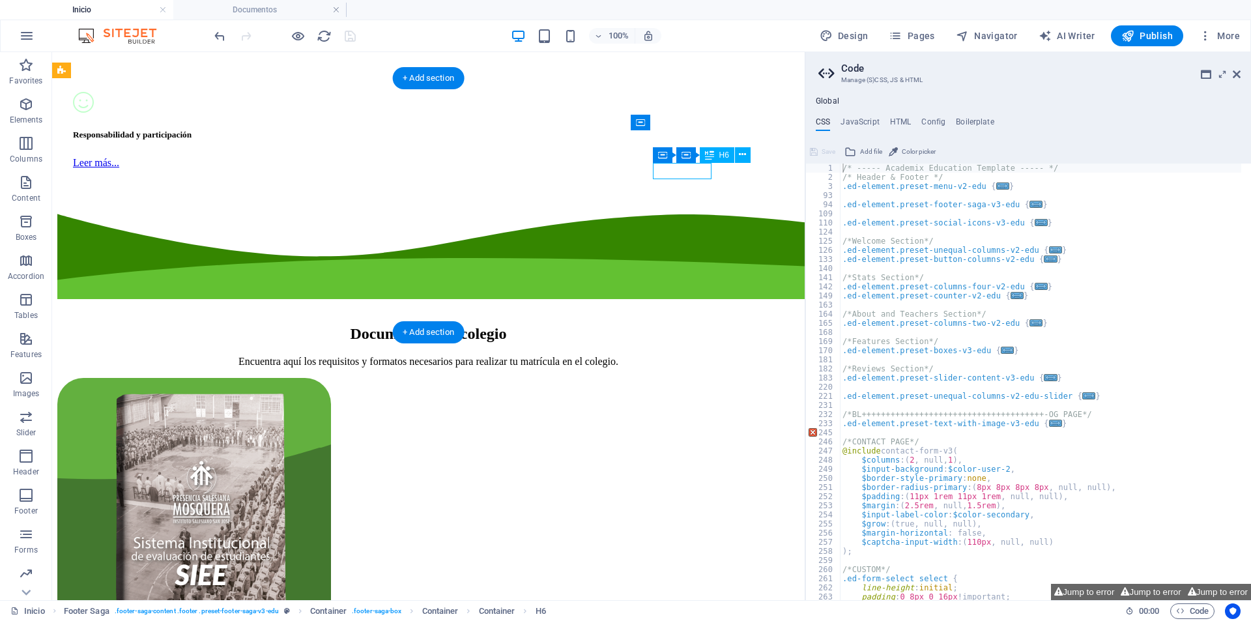
scroll to position [6134, 0]
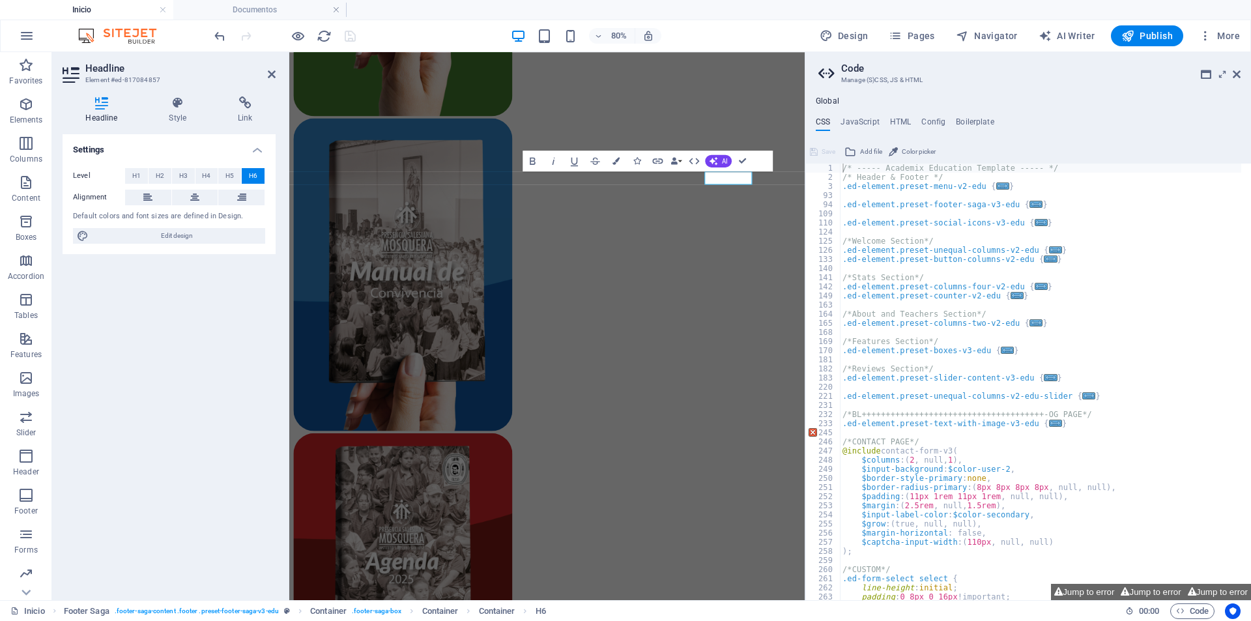
click at [1156, 47] on div "80% Design Pages Navigator AI Writer Publish More" at bounding box center [626, 35] width 1250 height 31
click at [1158, 42] on button "Publish" at bounding box center [1147, 35] width 72 height 21
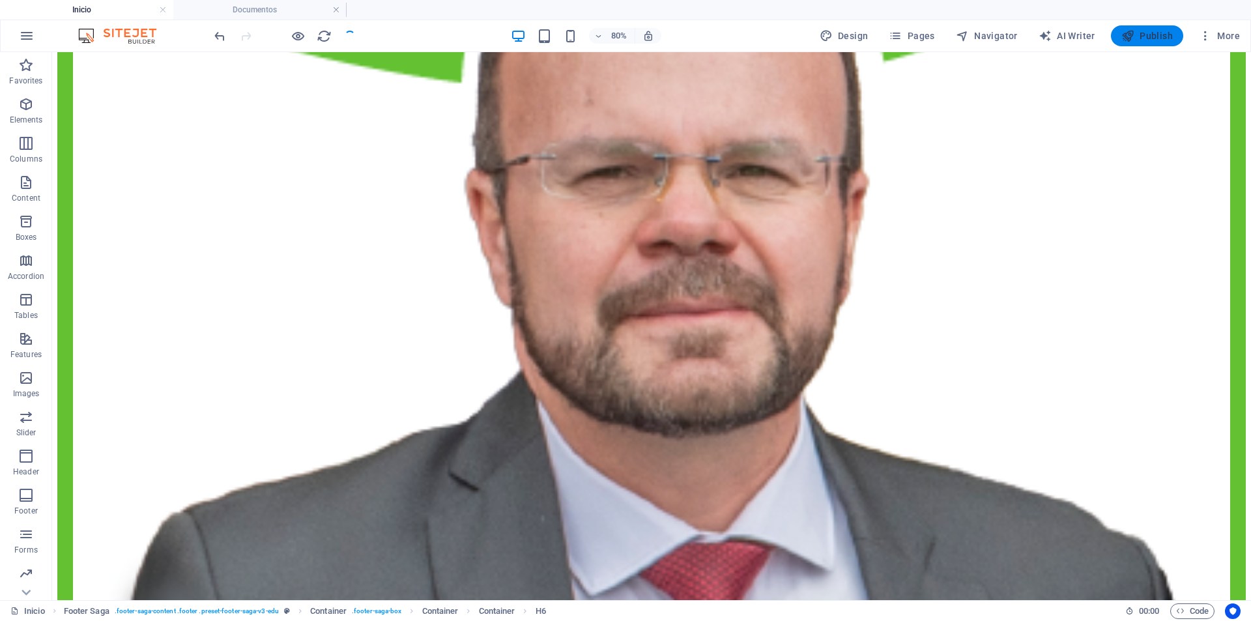
scroll to position [5978, 0]
